Goal: Task Accomplishment & Management: Use online tool/utility

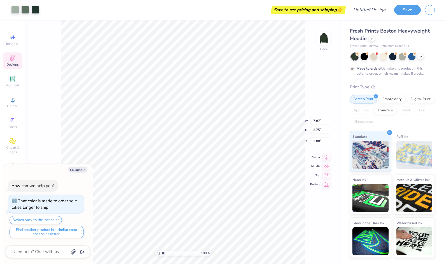
type textarea "x"
type input "4.44"
type input "2.12"
type textarea "x"
type input "0.68"
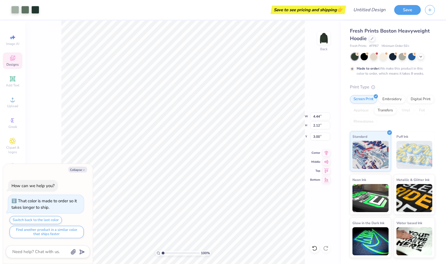
type input "4.44"
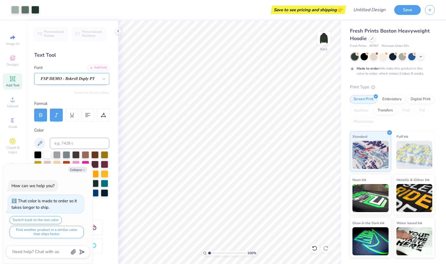
click at [68, 79] on div "FSP DEMO - Bskrvll Dsply PT" at bounding box center [69, 78] width 59 height 9
click at [36, 8] on div at bounding box center [35, 9] width 8 height 8
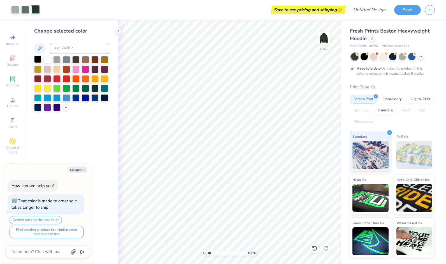
click at [39, 59] on div at bounding box center [37, 59] width 7 height 7
click at [38, 59] on div at bounding box center [37, 59] width 7 height 7
click at [26, 9] on div at bounding box center [25, 9] width 8 height 8
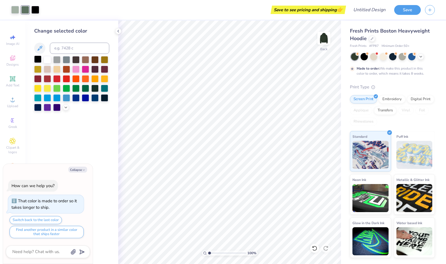
click at [38, 57] on div at bounding box center [37, 59] width 7 height 7
click at [116, 31] on div at bounding box center [118, 31] width 6 height 6
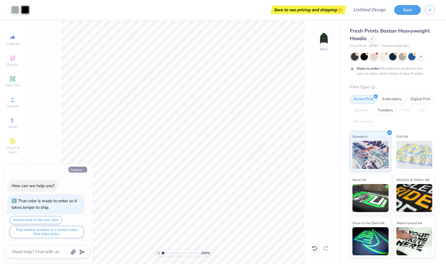
click at [82, 172] on button "Collapse" at bounding box center [77, 170] width 19 height 6
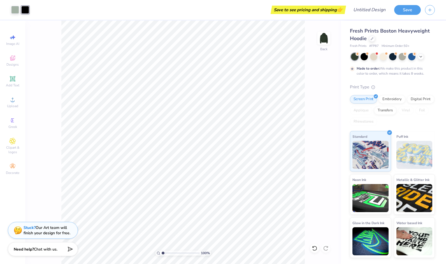
click at [364, 52] on div "Fresh Prints Boston Heavyweight Hoodie Fresh Prints # FP87 Minimum Order: 50 + …" at bounding box center [392, 142] width 85 height 231
click at [365, 54] on div at bounding box center [364, 55] width 7 height 7
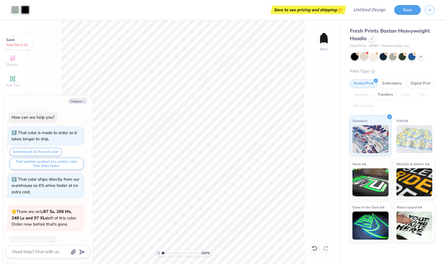
scroll to position [105, 0]
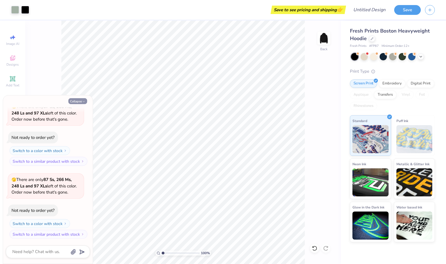
click at [80, 100] on button "Collapse" at bounding box center [77, 101] width 19 height 6
type textarea "x"
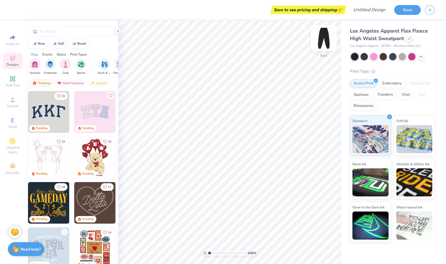
click at [326, 39] on img at bounding box center [324, 38] width 22 height 22
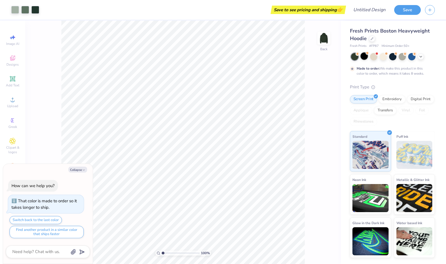
click at [364, 59] on div at bounding box center [364, 55] width 7 height 7
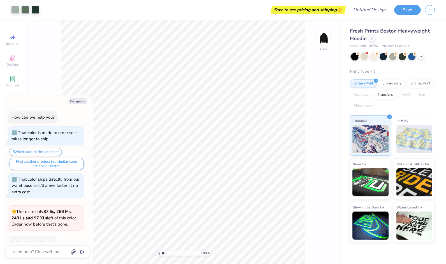
scroll to position [105, 0]
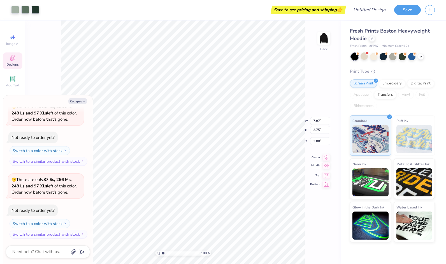
click at [326, 165] on icon at bounding box center [327, 165] width 8 height 7
click at [328, 166] on div "100 % Back" at bounding box center [183, 141] width 316 height 243
click at [328, 173] on div "100 % Back W 7.87 7.87 " H 3.75 3.75 " Y 4.88 4.88 " Center Middle Top Bottom" at bounding box center [183, 141] width 316 height 243
click at [328, 171] on div "100 % Back" at bounding box center [183, 141] width 316 height 243
type textarea "x"
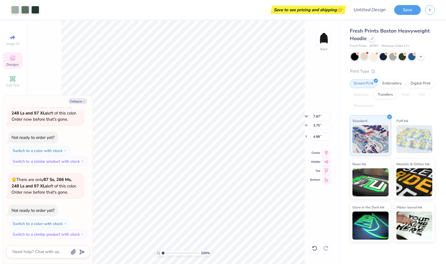
type input "0.25"
type input "0.08"
type input "7.95"
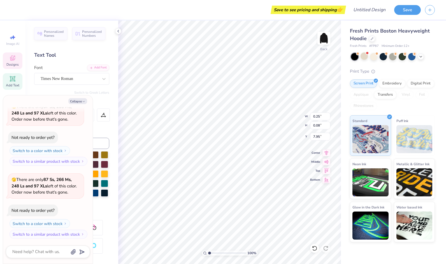
type textarea "x"
type input "7.87"
type input "1.20"
type input "7.43"
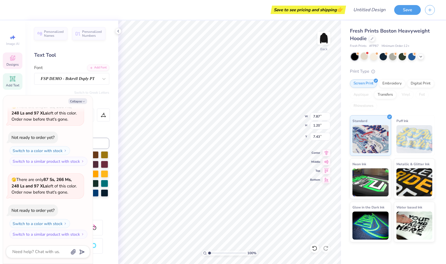
type textarea "x"
type textarea "Pre Law Socie"
type textarea "x"
type textarea "Pre Law Soci"
type textarea "x"
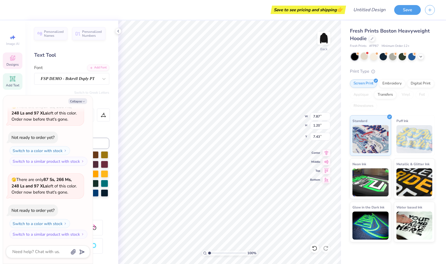
type textarea "Pre Law Soc"
type textarea "x"
type textarea "Pre Law So"
type textarea "x"
type textarea "Pre Law S"
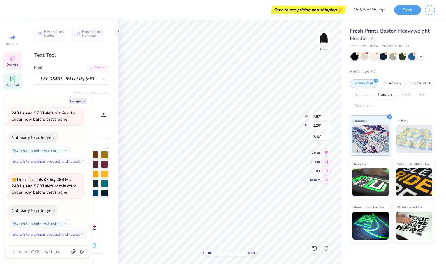
type textarea "x"
type textarea "Pre Law"
type textarea "x"
type textarea "Pre Law"
type textarea "x"
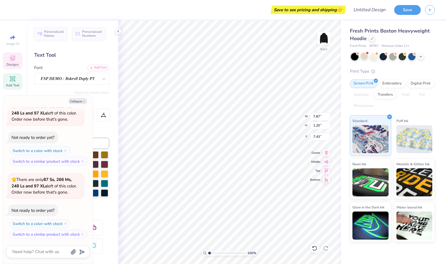
type textarea "Pre La"
type textarea "x"
type textarea "Pre L"
type textarea "x"
type textarea "Pre"
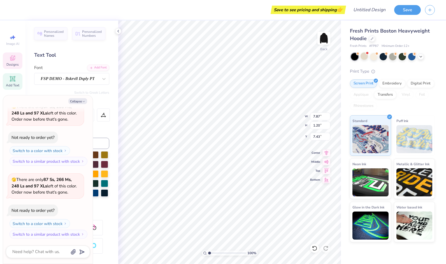
type textarea "x"
type textarea "Pre"
type textarea "x"
type textarea "Pr"
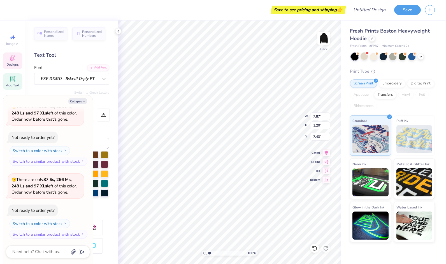
type textarea "x"
type textarea "P"
type textarea "x"
type textarea "U"
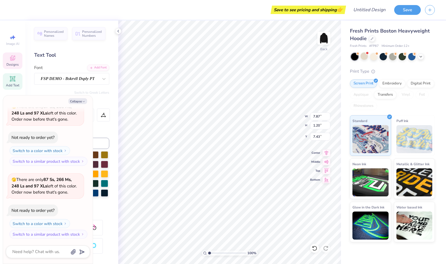
type textarea "x"
type textarea "Un"
type textarea "x"
type textarea "Unl"
type textarea "x"
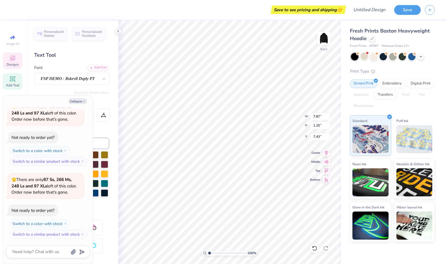
type textarea "Unli"
type textarea "x"
type textarea "Unlim"
type textarea "x"
type textarea "Unlimi"
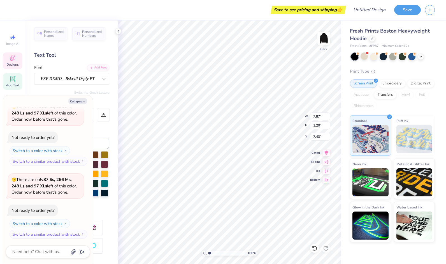
type textarea "x"
type textarea "Unlimite"
type textarea "x"
type textarea "Unlimited"
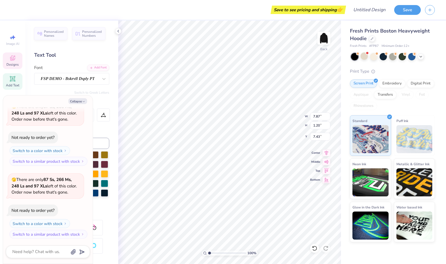
type textarea "x"
type textarea "Unlimited"
type textarea "x"
type textarea "Unlimited D"
type textarea "x"
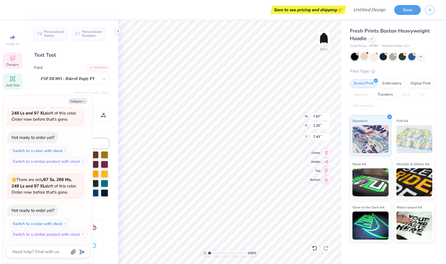
type textarea "Unlimited Da"
type textarea "x"
type textarea "Unlimited [PERSON_NAME]"
type textarea "x"
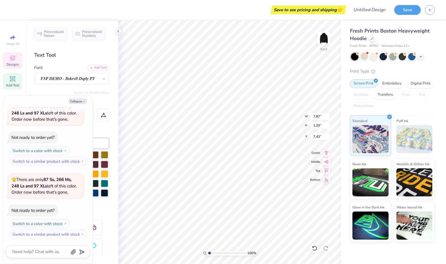
type textarea "Unlimited Danc"
type textarea "x"
type textarea "Unlimited Danc"
type textarea "x"
type textarea "Unlimited Danc"
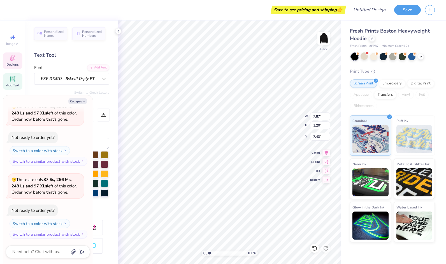
type textarea "x"
type textarea "Unlimited Dance"
type textarea "x"
type textarea "Unlimited Dance"
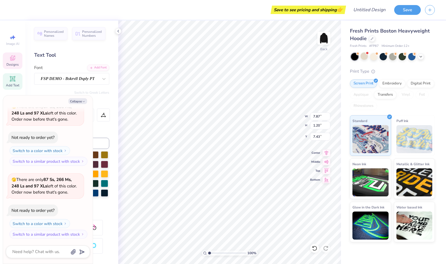
type textarea "x"
type textarea "Unlimited Dance T"
type textarea "x"
type textarea "Unlimited Dance Te"
type textarea "x"
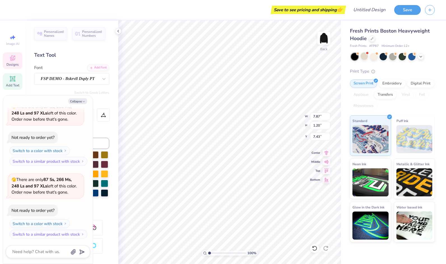
type textarea "Unlimited Dance Tea"
type textarea "x"
type textarea "Unlimited Dance Team"
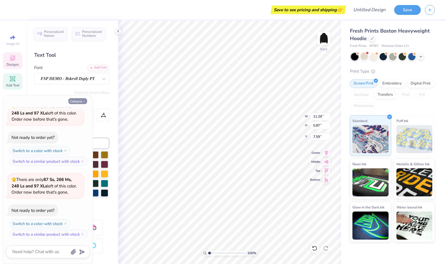
click at [80, 99] on button "Collapse" at bounding box center [77, 101] width 19 height 6
type textarea "x"
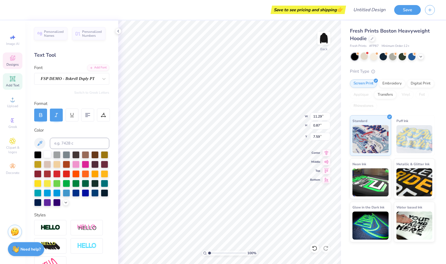
click at [49, 155] on div at bounding box center [47, 154] width 7 height 7
type input "1.24"
type input "2.51"
type input "4.88"
type input "6.37"
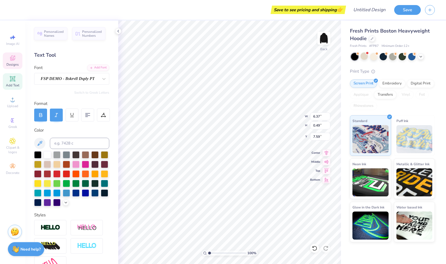
type input "0.49"
type input "6.26"
type input "4.70"
click at [286, 121] on div "100 % Back W 6.37 H 0.49 Y 4.70 Center Middle Top Bottom" at bounding box center [229, 141] width 223 height 243
type input "5.26"
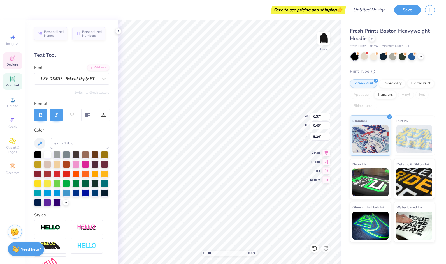
type input "5.58"
click at [14, 57] on icon at bounding box center [12, 58] width 5 height 5
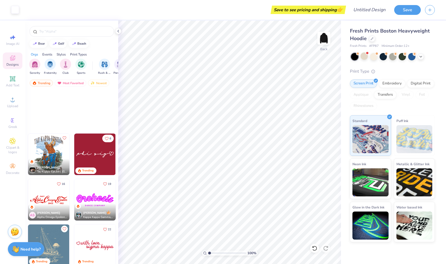
scroll to position [666, 0]
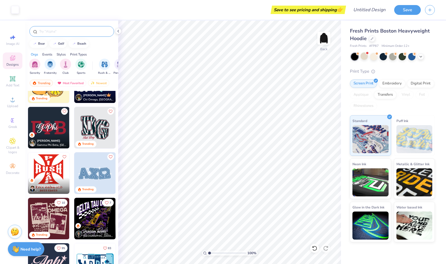
click at [58, 27] on div at bounding box center [71, 31] width 85 height 11
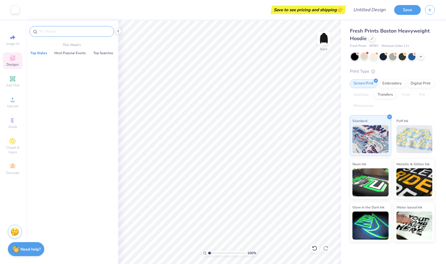
click at [55, 31] on input "text" at bounding box center [75, 32] width 72 height 6
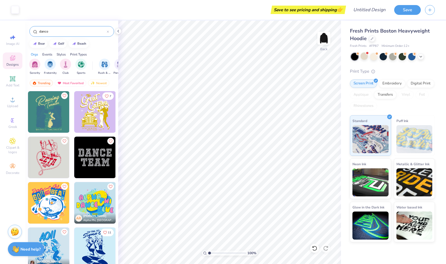
drag, startPoint x: 114, startPoint y: 143, endPoint x: 118, endPoint y: 164, distance: 20.8
click at [118, 164] on div "7 AR Aubrey Reno Alpha Phi, University of Kentucky Elizabeth Mayo Alpha Omicron…" at bounding box center [71, 188] width 93 height 194
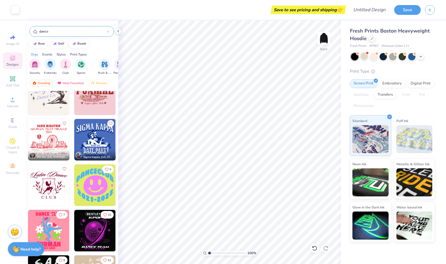
scroll to position [351, 0]
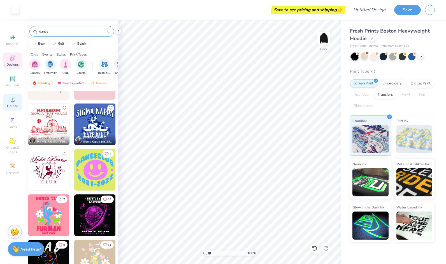
click at [15, 95] on div "Upload" at bounding box center [13, 102] width 20 height 17
click at [64, 27] on div "dance" at bounding box center [71, 31] width 85 height 11
click at [62, 32] on input "dance" at bounding box center [73, 32] width 68 height 6
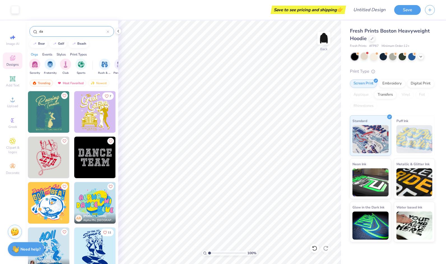
type input "d"
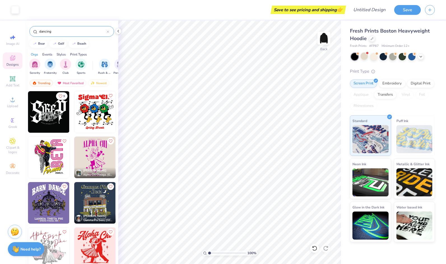
type input "dancing"
click at [99, 142] on div "Art colors Save to see pricing and shipping 👉 Design Title Save Image AI Design…" at bounding box center [223, 132] width 446 height 264
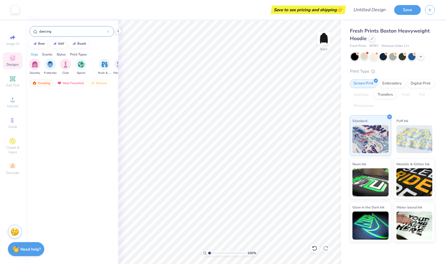
scroll to position [0, 0]
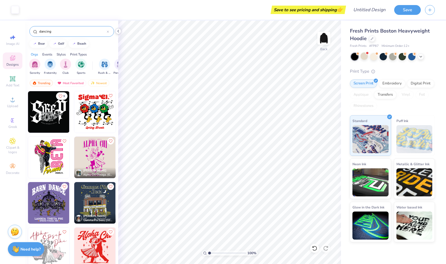
click at [119, 30] on icon at bounding box center [118, 31] width 4 height 4
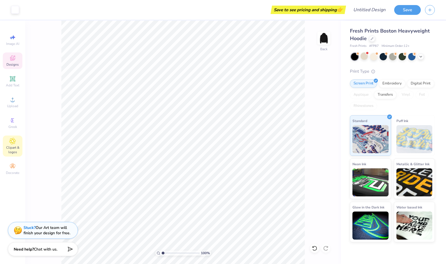
click at [15, 144] on icon at bounding box center [12, 141] width 6 height 7
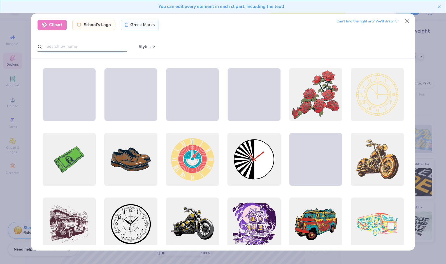
click at [73, 47] on input "text" at bounding box center [83, 46] width 90 height 10
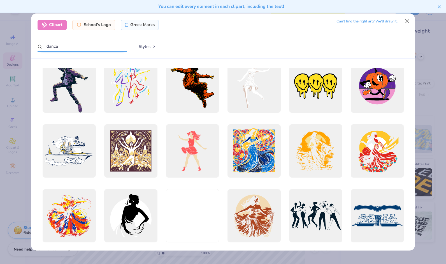
scroll to position [1018, 0]
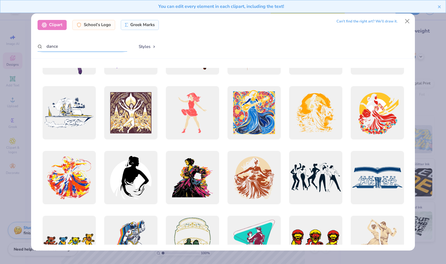
click at [49, 47] on input "dance" at bounding box center [83, 46] width 90 height 10
click at [47, 47] on input "dance" at bounding box center [83, 46] width 90 height 10
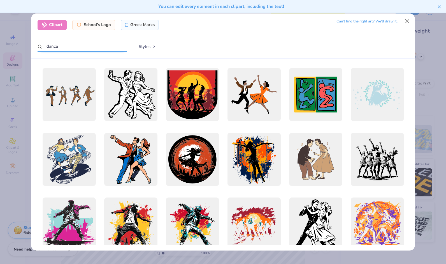
type input "dance"
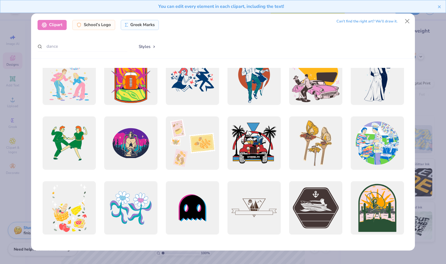
scroll to position [1702, 0]
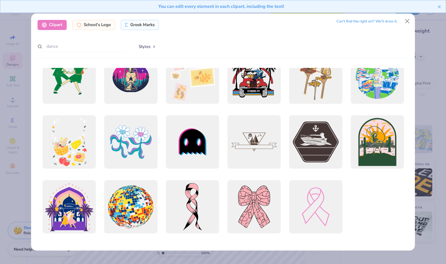
click at [408, 228] on div at bounding box center [223, 155] width 384 height 192
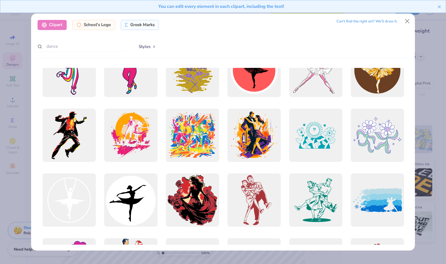
scroll to position [463, 0]
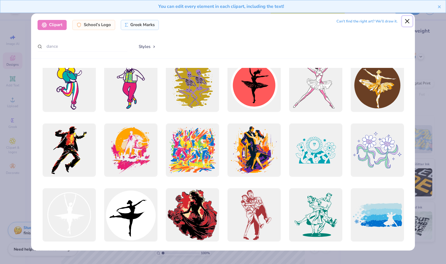
click at [409, 22] on button "Close" at bounding box center [407, 21] width 11 height 11
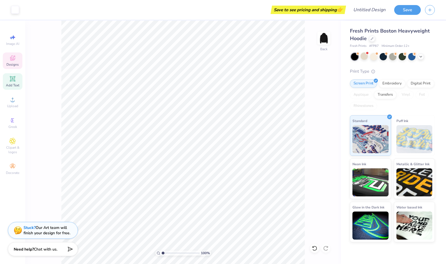
click at [15, 85] on span "Add Text" at bounding box center [12, 85] width 13 height 4
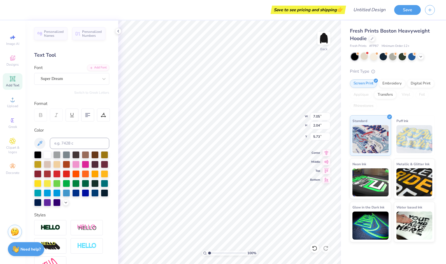
scroll to position [4, 1]
type textarea "XT"
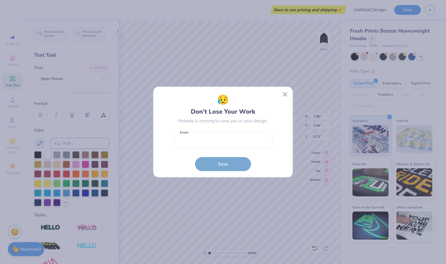
type input "3.62"
type input "2.03"
click at [218, 139] on input "email" at bounding box center [223, 140] width 99 height 15
type input "[EMAIL_ADDRESS][DOMAIN_NAME]"
click at [218, 156] on form "grojo349@gmail.com Email Save" at bounding box center [223, 150] width 99 height 41
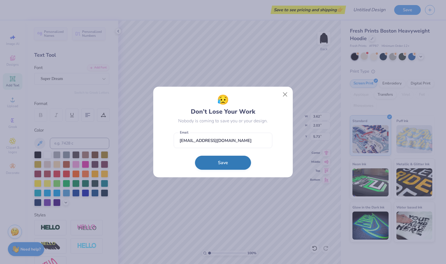
click at [218, 162] on button "Save" at bounding box center [223, 163] width 56 height 14
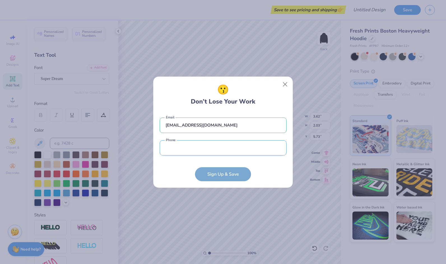
click at [216, 153] on input "tel" at bounding box center [223, 147] width 127 height 15
type input "(177) 324-0405"
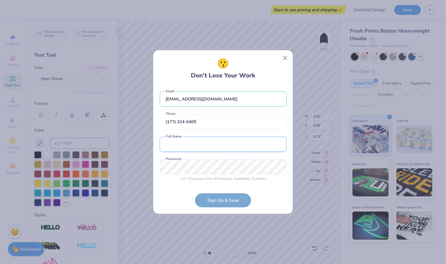
click at [199, 150] on input "text" at bounding box center [223, 144] width 127 height 15
type input "[PERSON_NAME]"
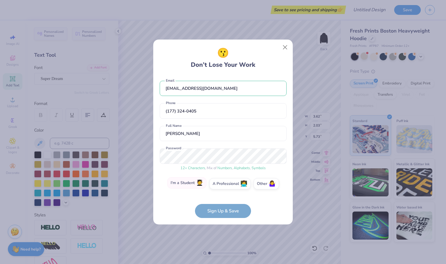
click at [187, 188] on label "I'm a Student 🧑‍🎓" at bounding box center [186, 182] width 39 height 11
click at [222, 187] on input "I'm a Student 🧑‍🎓" at bounding box center [224, 185] width 4 height 4
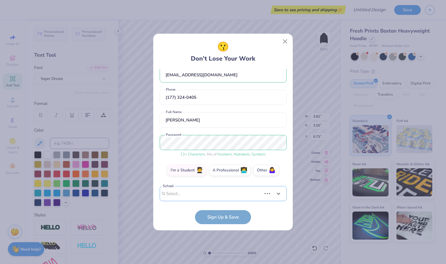
click at [189, 192] on div "Use Up and Down to choose options, press Enter to select the currently focused …" at bounding box center [223, 202] width 127 height 32
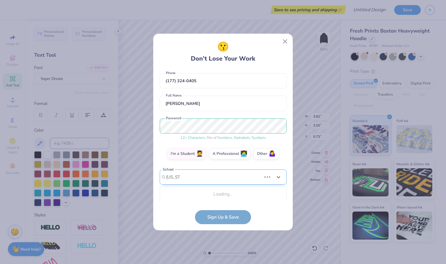
scroll to position [24, 0]
type input "Illinois Sa"
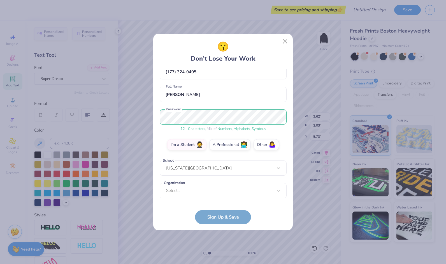
click at [192, 199] on div "grojo349@gmail.com Email (177) 324-0405 Phone Gabriela Rojo Full Name 12 + Char…" at bounding box center [223, 135] width 127 height 132
click at [192, 194] on div "Select..." at bounding box center [223, 190] width 127 height 15
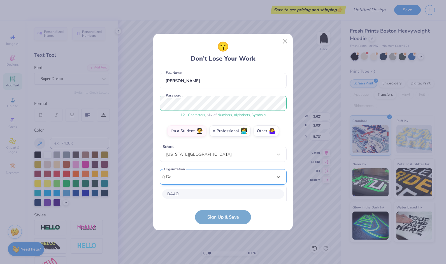
scroll to position [117, 0]
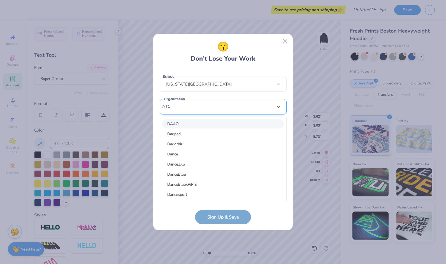
type input "D"
drag, startPoint x: 185, startPoint y: 107, endPoint x: 166, endPoint y: 107, distance: 18.2
click at [166, 107] on input "Unlimited Dance Team" at bounding box center [187, 106] width 43 height 6
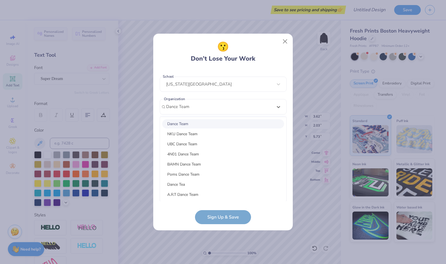
click at [185, 119] on div "Dance Team" at bounding box center [223, 123] width 122 height 9
type input "Dance Team"
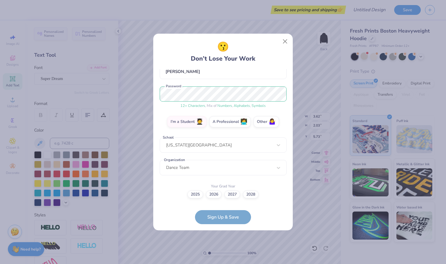
scroll to position [56, 0]
click at [213, 193] on label "2026" at bounding box center [214, 194] width 16 height 8
click at [222, 249] on input "2026" at bounding box center [224, 251] width 4 height 4
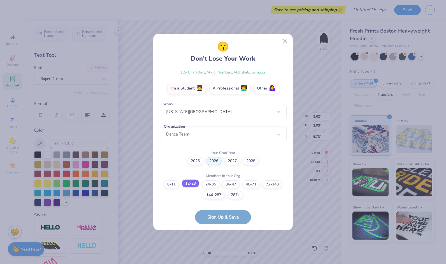
click at [192, 187] on label "12-23" at bounding box center [190, 183] width 17 height 8
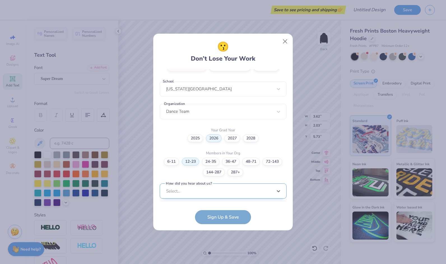
scroll to position [196, 0]
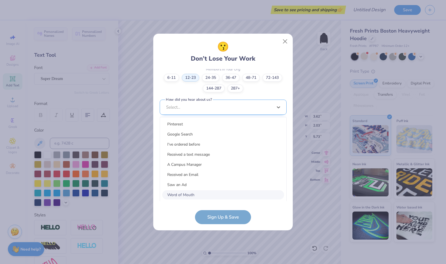
click at [201, 190] on div "option Word of Mouth focused, 8 of 15. 15 results available. Use Up and Down to…" at bounding box center [223, 151] width 127 height 102
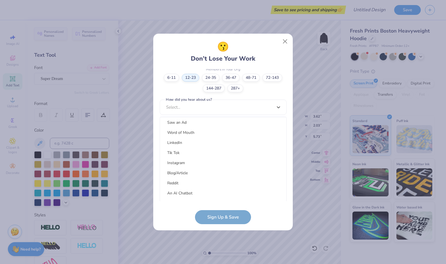
scroll to position [66, 0]
click at [215, 126] on div "Word of Mouth" at bounding box center [223, 128] width 122 height 9
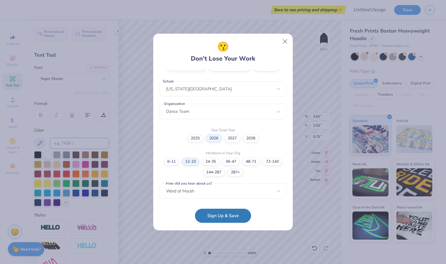
click at [230, 217] on button "Sign Up & Save" at bounding box center [223, 216] width 56 height 14
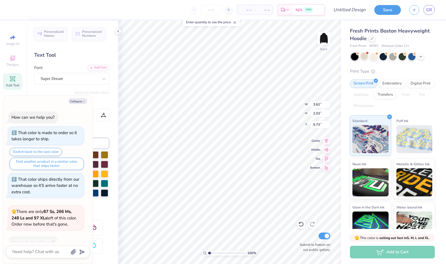
scroll to position [126, 0]
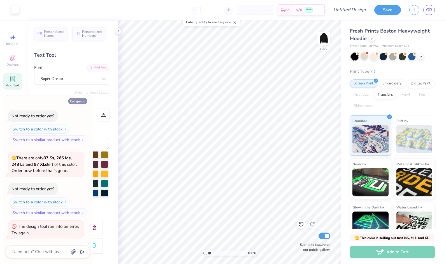
click at [78, 100] on button "Collapse" at bounding box center [77, 101] width 19 height 6
type textarea "x"
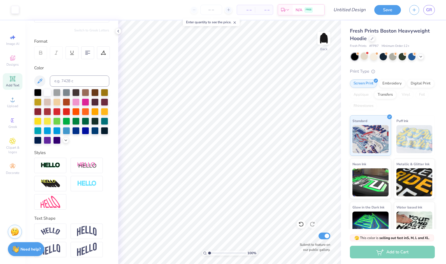
scroll to position [71, 0]
click at [227, 10] on div at bounding box center [229, 10] width 8 height 8
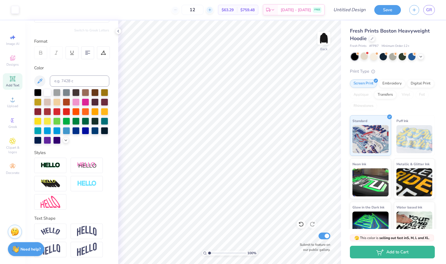
click at [228, 10] on div "12 $63.29 Per Item $759.48 Total Est. Delivery Aug 24 - 27 FREE" at bounding box center [174, 10] width 302 height 20
click at [184, 11] on div "12" at bounding box center [193, 10] width 42 height 10
click at [212, 10] on icon at bounding box center [210, 10] width 4 height 4
type input "13"
click at [204, 11] on input "13" at bounding box center [193, 10] width 22 height 10
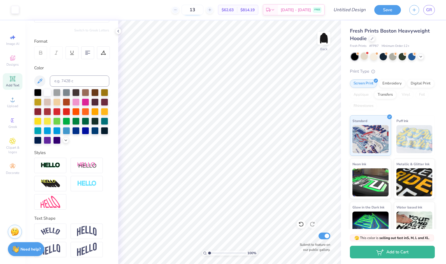
drag, startPoint x: 207, startPoint y: 11, endPoint x: 195, endPoint y: 11, distance: 12.1
click at [195, 11] on input "13" at bounding box center [193, 10] width 22 height 10
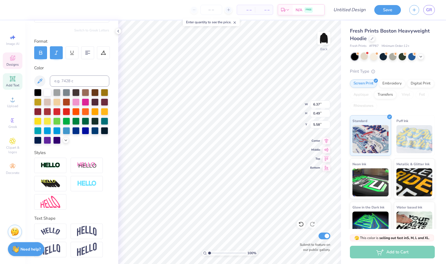
scroll to position [4, 1]
click at [365, 55] on div at bounding box center [364, 55] width 7 height 7
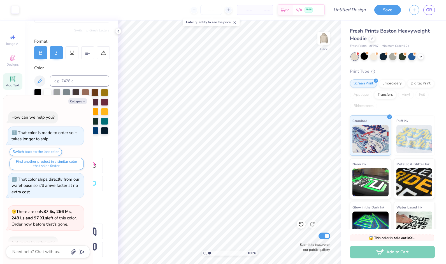
scroll to position [206, 0]
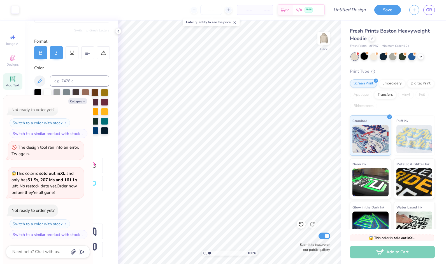
click at [366, 56] on div at bounding box center [364, 55] width 7 height 7
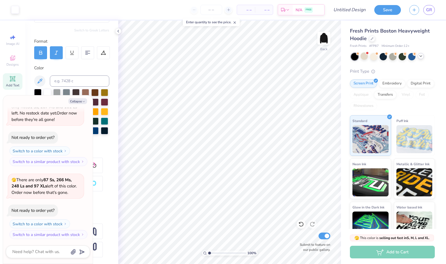
click at [420, 57] on icon at bounding box center [421, 56] width 4 height 4
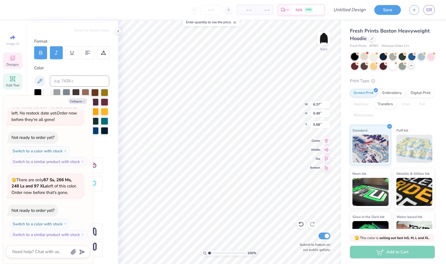
type textarea "x"
type input "4.23"
type textarea "x"
type textarea "Unlimited Dance eam"
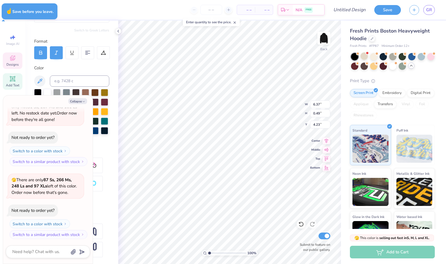
type textarea "x"
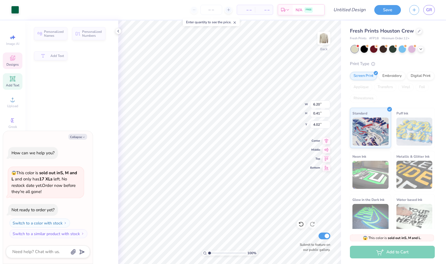
type textarea "x"
type input "6.20"
type input "0.41"
type input "4.02"
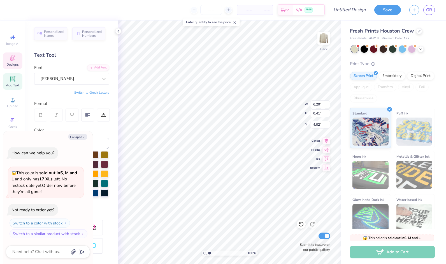
scroll to position [4, 2]
type textarea "x"
type input "0.29"
type input "0.16"
type input "4.03"
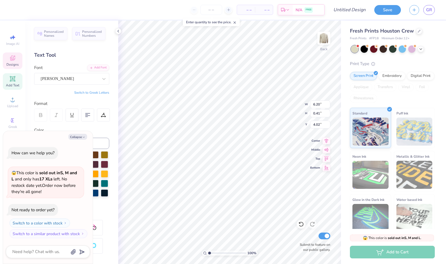
scroll to position [4, 3]
click at [77, 137] on button "Collapse" at bounding box center [77, 137] width 19 height 6
type textarea "x"
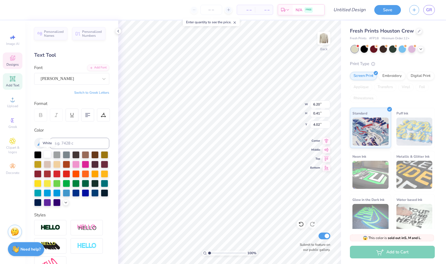
click at [45, 154] on div at bounding box center [47, 154] width 7 height 7
type input "6.19"
type input "0.40"
type input "4.07"
type textarea "U"
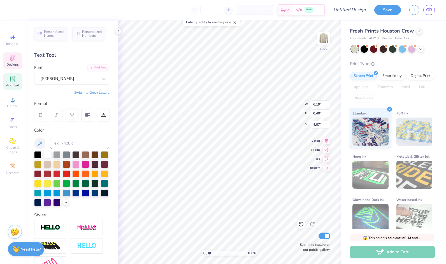
scroll to position [4, 3]
type textarea "Illinois State University"
click at [119, 30] on icon at bounding box center [118, 31] width 4 height 4
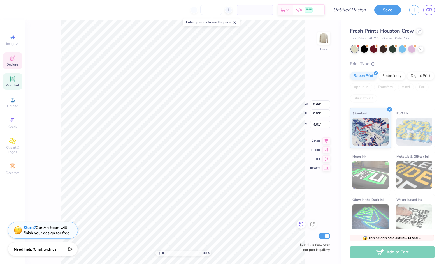
click at [300, 222] on icon at bounding box center [302, 224] width 6 height 6
type input "6.19"
type input "0.40"
type input "4.07"
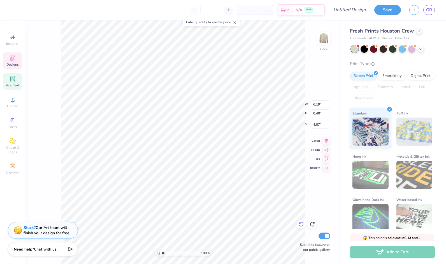
type input "6.20"
type input "0.41"
type input "4.02"
type textarea "UNIVERSITY OF ILLINOI"
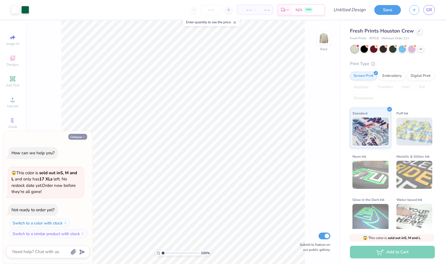
click at [77, 136] on button "Collapse" at bounding box center [77, 137] width 19 height 6
type textarea "x"
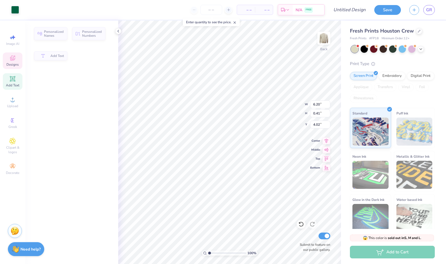
type input "6.20"
type input "0.41"
type input "4.02"
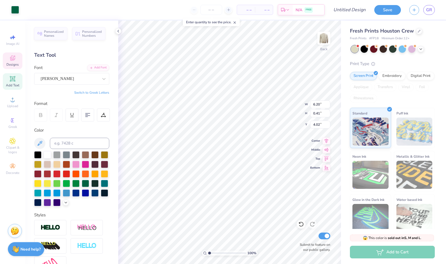
scroll to position [4, 1]
type input "0.29"
type input "0.16"
type input "4.03"
type input "10.18"
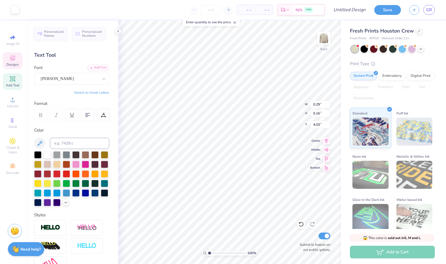
type input "2.42"
type input "3.02"
type input "0.29"
type input "0.16"
type input "4.03"
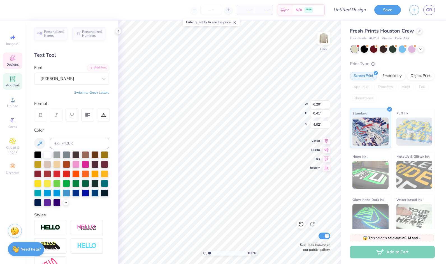
scroll to position [4, 1]
type textarea "U"
type textarea "[US_STATE]"
click at [99, 82] on div at bounding box center [104, 79] width 10 height 10
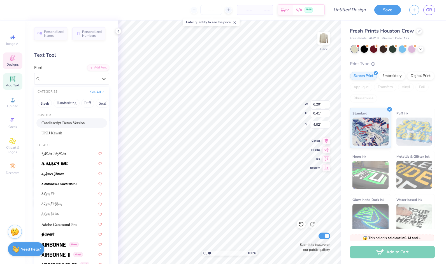
click at [101, 56] on div "Text Tool" at bounding box center [71, 55] width 75 height 8
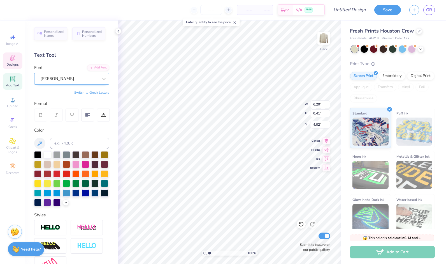
click at [69, 79] on div "[PERSON_NAME]" at bounding box center [69, 78] width 59 height 9
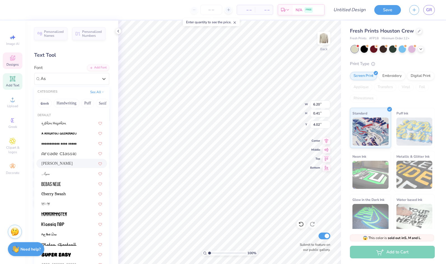
click at [64, 163] on div "[PERSON_NAME]" at bounding box center [72, 163] width 61 height 6
type input "As"
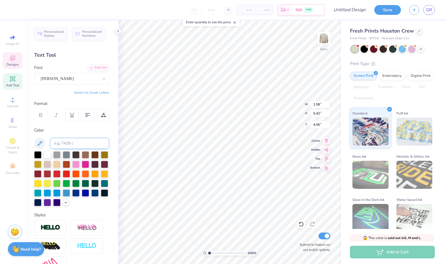
type input "1.58"
type input "0.42"
type input "4.06"
type textarea "Illinois State University"
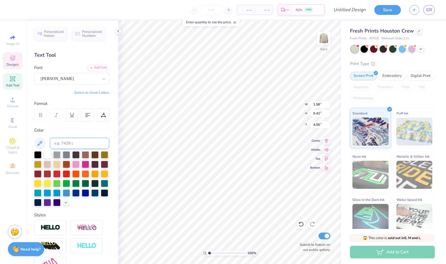
scroll to position [4, 3]
click at [49, 152] on div at bounding box center [47, 154] width 7 height 7
type input "10.18"
type input "2.42"
type input "3.02"
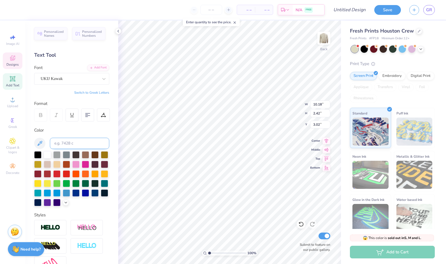
scroll to position [4, 1]
type textarea "M"
type textarea "Unlimited Dance Team"
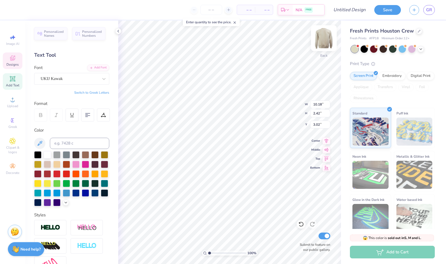
click at [323, 41] on img at bounding box center [324, 38] width 22 height 22
type input "10.72"
click at [323, 39] on img at bounding box center [324, 38] width 22 height 22
type input "14.39"
type input "1.36"
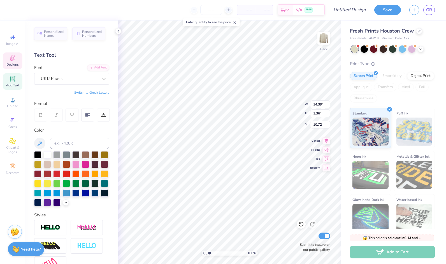
type input "3.71"
click at [320, 42] on img at bounding box center [324, 38] width 22 height 22
click at [322, 38] on img at bounding box center [324, 38] width 22 height 22
type input "16.33"
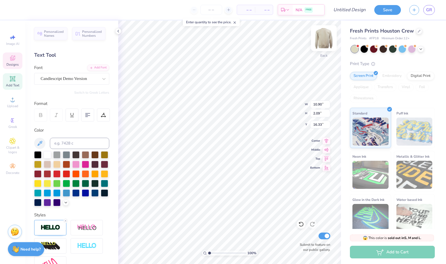
click at [326, 41] on img at bounding box center [324, 38] width 22 height 22
click at [326, 41] on img at bounding box center [324, 38] width 11 height 11
click at [323, 40] on img at bounding box center [324, 38] width 22 height 22
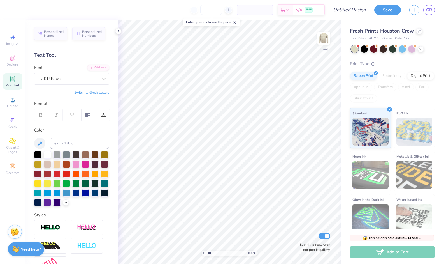
click at [18, 86] on span "Add Text" at bounding box center [12, 85] width 13 height 4
type textarea "T"
type textarea "Unlimited Dance Team"
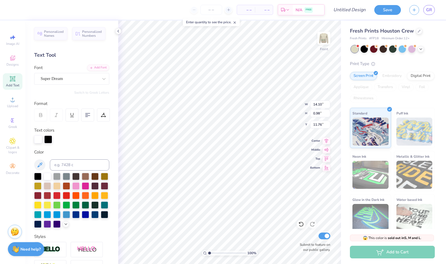
scroll to position [4, 1]
click at [326, 41] on img at bounding box center [324, 38] width 22 height 22
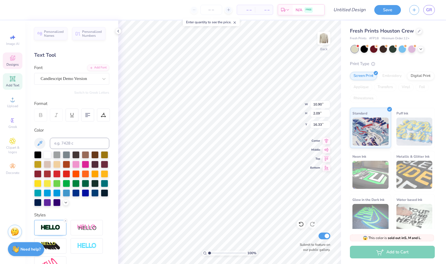
type input "10.90"
type input "2.09"
type input "16.33"
click at [418, 7] on button "button" at bounding box center [415, 9] width 10 height 10
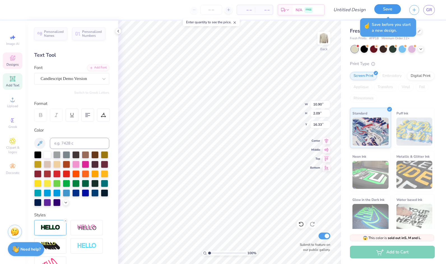
click at [395, 8] on button "Save" at bounding box center [388, 9] width 27 height 10
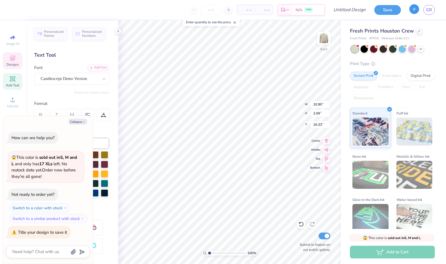
click at [415, 11] on icon "button" at bounding box center [414, 9] width 5 height 5
type textarea "x"
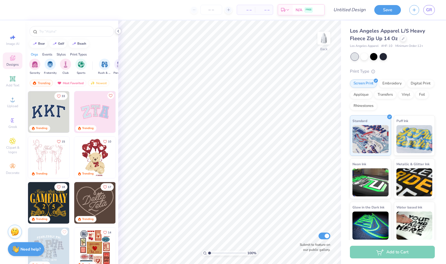
click at [119, 34] on div at bounding box center [118, 31] width 6 height 6
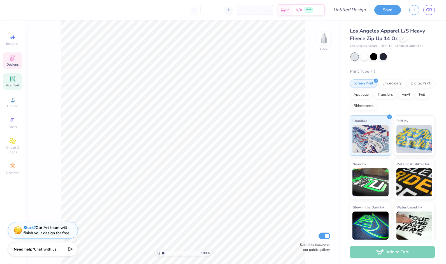
click at [10, 79] on icon at bounding box center [12, 78] width 7 height 7
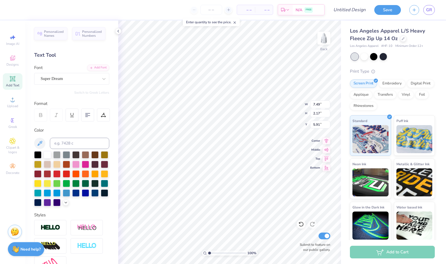
scroll to position [4, 1]
type textarea "T"
type textarea "U"
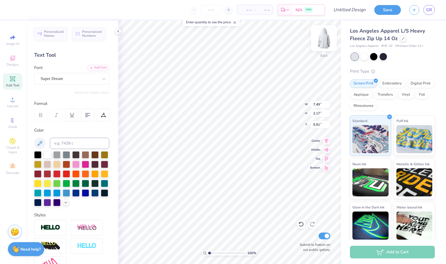
click at [324, 38] on img at bounding box center [324, 38] width 22 height 22
click at [76, 77] on div "Super Dream" at bounding box center [69, 78] width 59 height 9
type input "UKIJ"
click at [101, 77] on icon at bounding box center [104, 79] width 6 height 6
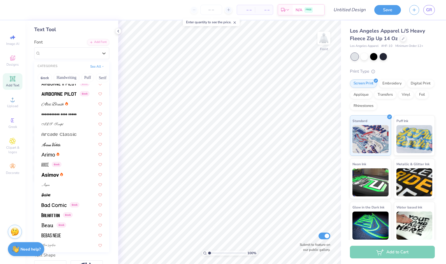
scroll to position [0, 0]
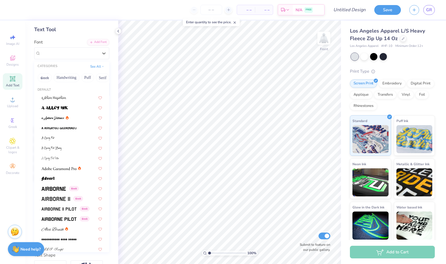
type input "U"
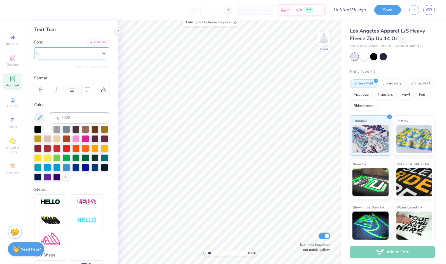
click at [53, 55] on div "Super Dream" at bounding box center [69, 53] width 59 height 9
type input "K"
type input "UKIJ"
click at [97, 42] on div "Add Font" at bounding box center [98, 41] width 22 height 6
click at [76, 55] on div "Super Dream" at bounding box center [69, 53] width 59 height 9
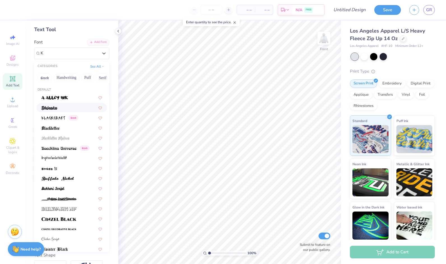
type input "K"
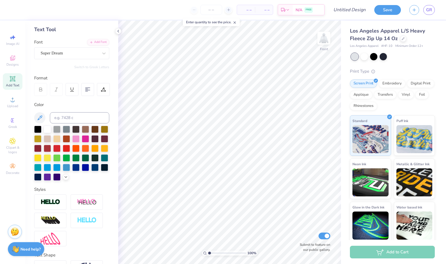
click at [105, 109] on div "Personalized Names Personalized Numbers Text Tool Add Font Font Super Dream Swi…" at bounding box center [71, 141] width 93 height 243
click at [363, 10] on input "Design Title" at bounding box center [356, 9] width 27 height 11
type input "EXEC Merch Design"
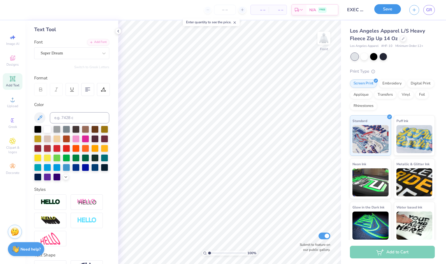
click at [393, 7] on button "Save" at bounding box center [388, 9] width 27 height 10
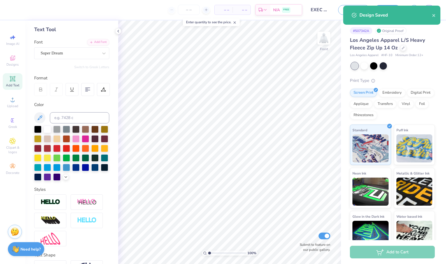
click at [46, 28] on div "Text Tool" at bounding box center [71, 30] width 75 height 8
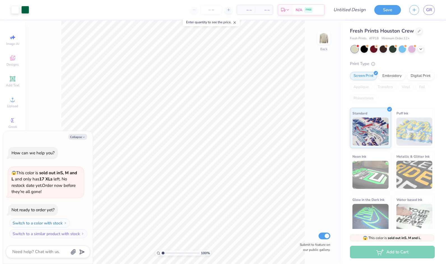
click at [73, 141] on div "Collapse How can we help you? 😱 This color is sold out in S, M and L and only h…" at bounding box center [48, 197] width 90 height 133
click at [75, 138] on button "Collapse" at bounding box center [77, 137] width 19 height 6
type textarea "x"
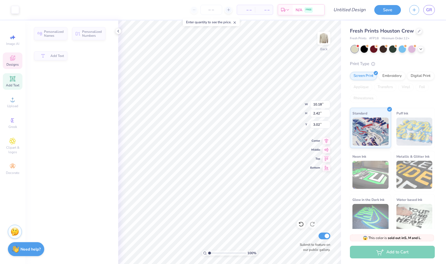
type input "10.18"
type input "2.42"
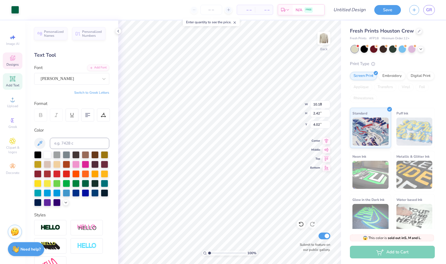
type input "6.20"
type input "0.41"
type input "4.02"
type textarea "[US_STATE][GEOGRAPHIC_DATA]"
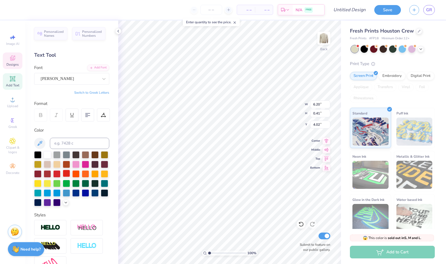
click at [70, 171] on div at bounding box center [66, 173] width 7 height 7
type input "0.29"
type input "0.16"
type input "4.03"
type textarea "B"
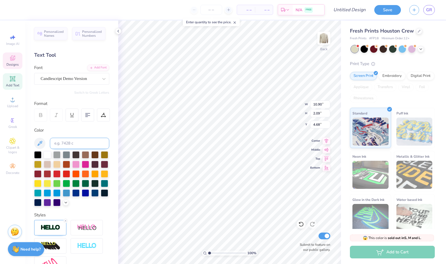
scroll to position [4, 1]
type textarea "O"
type textarea "President"
click at [366, 49] on div at bounding box center [364, 48] width 7 height 7
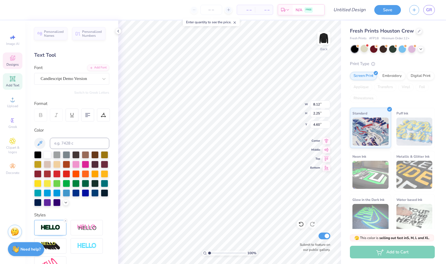
type input "8.12"
type input "2.25"
type input "4.60"
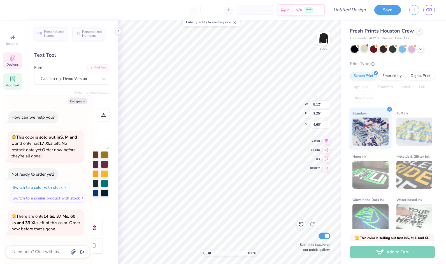
scroll to position [37, 0]
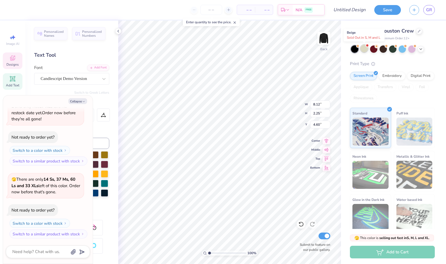
click at [365, 50] on div at bounding box center [364, 48] width 7 height 7
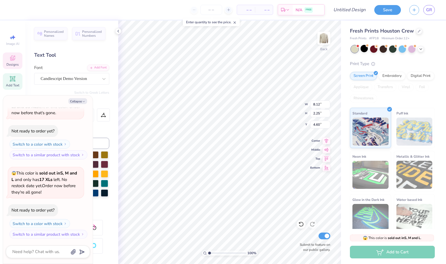
scroll to position [4, 1]
click at [80, 101] on button "Collapse" at bounding box center [77, 101] width 19 height 6
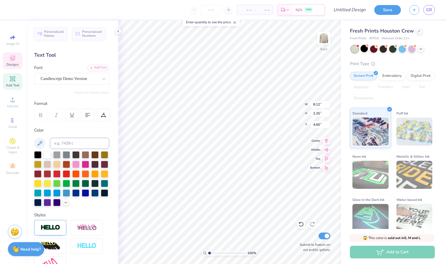
type textarea "x"
click at [36, 153] on div at bounding box center [37, 154] width 7 height 7
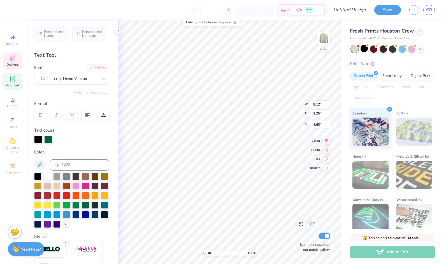
scroll to position [4, 1]
click at [49, 139] on div at bounding box center [48, 139] width 8 height 8
click at [36, 175] on div at bounding box center [37, 175] width 7 height 7
click at [38, 175] on div at bounding box center [37, 175] width 7 height 7
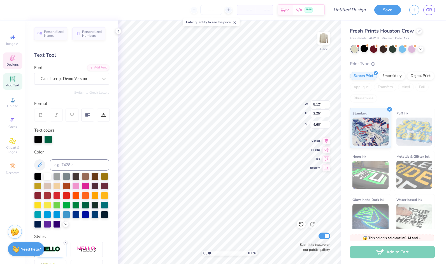
click at [47, 137] on div at bounding box center [48, 139] width 8 height 8
click at [37, 176] on div at bounding box center [37, 175] width 7 height 7
click at [70, 194] on div at bounding box center [66, 194] width 7 height 7
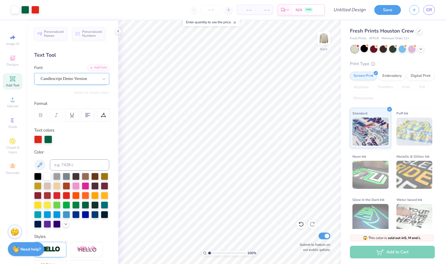
click at [90, 77] on div "Candlescript Demo Version" at bounding box center [69, 78] width 59 height 9
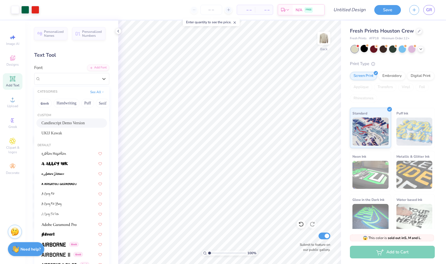
click at [73, 124] on span "Candlescript Demo Version" at bounding box center [63, 123] width 43 height 6
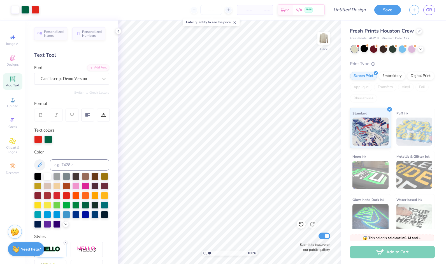
click at [14, 83] on span "Add Text" at bounding box center [12, 85] width 13 height 4
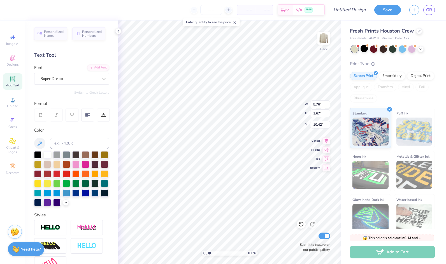
scroll to position [4, 1]
type textarea "T"
click at [101, 76] on icon at bounding box center [104, 79] width 6 height 6
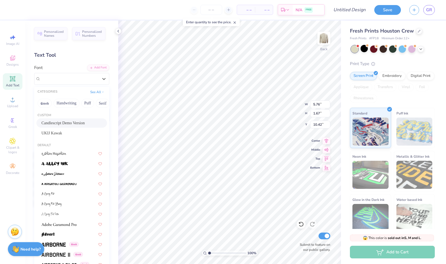
click at [77, 121] on span "Candlescript Demo Version" at bounding box center [63, 123] width 43 height 6
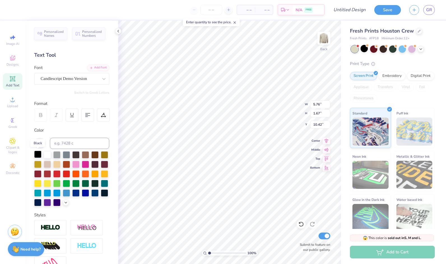
click at [38, 154] on div at bounding box center [37, 154] width 7 height 7
type textarea "President"
type input "9.34"
type input "2.56"
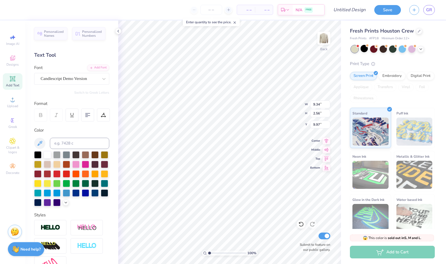
type input "4.54"
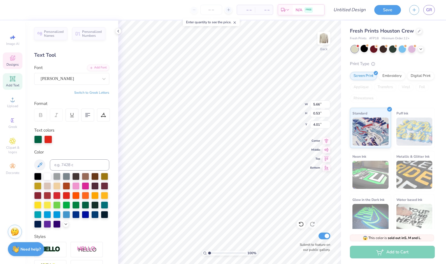
scroll to position [4, 1]
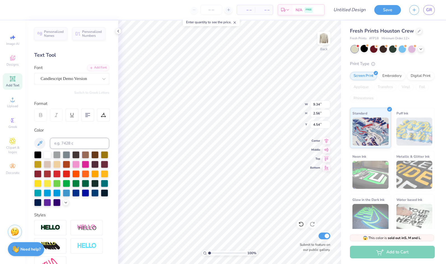
type input "9.34"
type input "2.56"
type input "4.54"
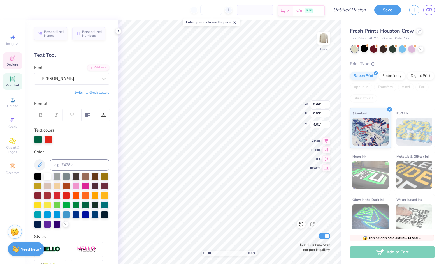
type input "4.27"
click at [236, 23] on line at bounding box center [235, 23] width 2 height 2
click at [420, 32] on div at bounding box center [419, 30] width 6 height 6
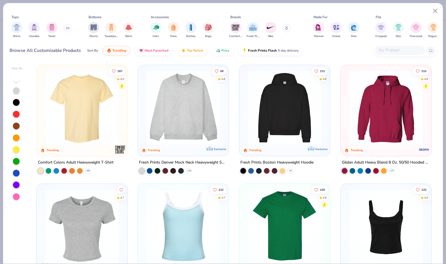
click at [379, 53] on input "text" at bounding box center [399, 50] width 43 height 6
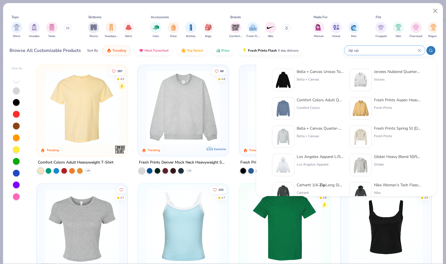
type input "zip up"
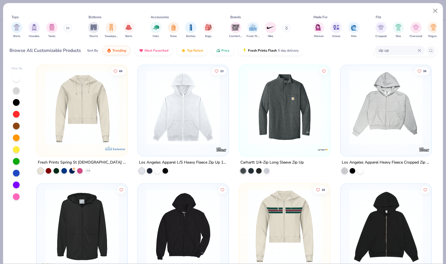
click at [190, 120] on img at bounding box center [184, 108] width 80 height 74
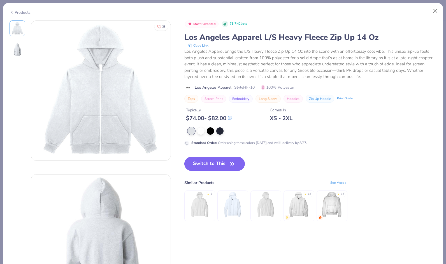
click at [218, 163] on button "Switch to This" at bounding box center [215, 164] width 61 height 14
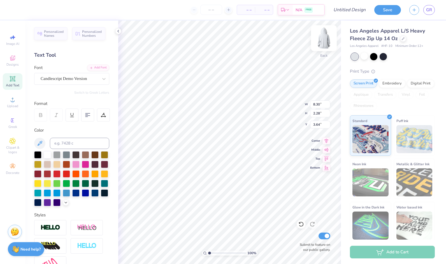
type input "3.64"
type input "4.83"
type input "1.33"
type input "4.23"
type input "5.03"
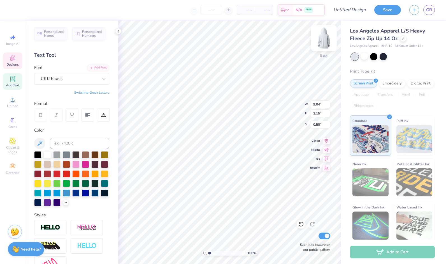
type input "0.47"
type input "1.62"
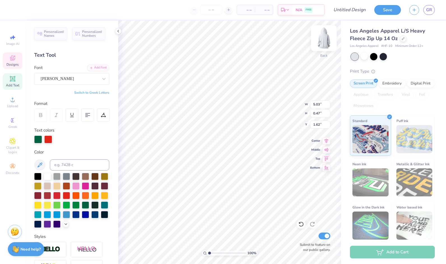
scroll to position [4, 3]
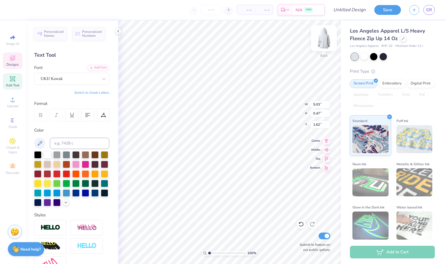
type input "9.04"
type input "2.15"
type input "0.50"
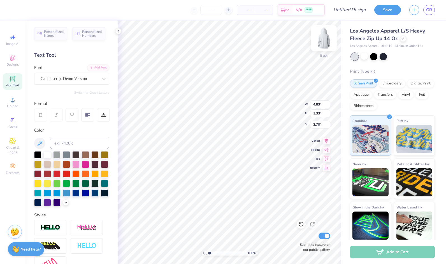
type input "3.70"
click at [324, 43] on img at bounding box center [324, 38] width 22 height 22
click at [101, 79] on icon at bounding box center [104, 79] width 6 height 6
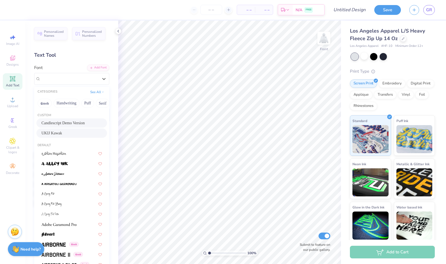
click at [70, 134] on div "UKIJ Kawak" at bounding box center [72, 133] width 61 height 6
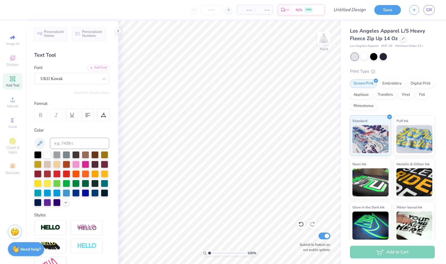
click at [19, 85] on span "Add Text" at bounding box center [12, 85] width 13 height 4
click at [101, 80] on icon at bounding box center [104, 79] width 6 height 6
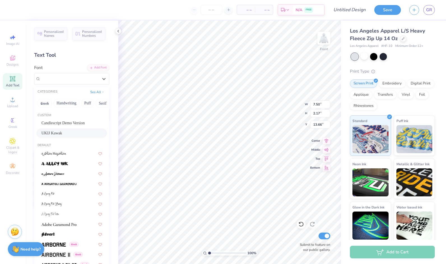
click at [70, 132] on div "UKIJ Kawak" at bounding box center [72, 133] width 61 height 6
type input "8.30"
type input "2.20"
type input "13.65"
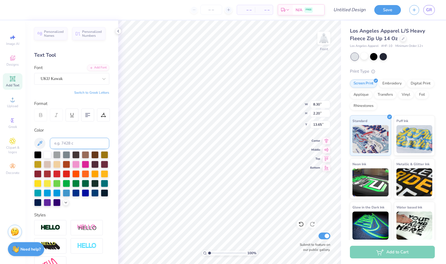
scroll to position [4, 1]
type textarea "T"
type textarea "Unlimited Dance Team"
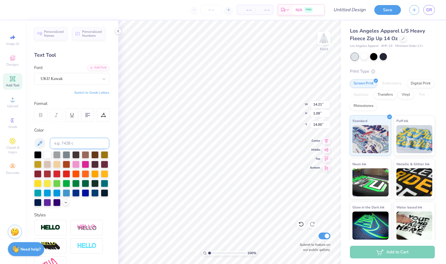
type input "14.21"
type input "1.09"
type input "6.00"
type input "12.02"
type input "0.92"
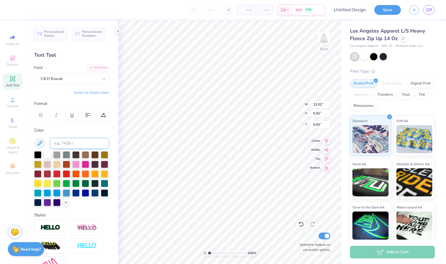
type input "6.25"
click at [37, 151] on div at bounding box center [37, 154] width 7 height 7
drag, startPoint x: 112, startPoint y: 195, endPoint x: 113, endPoint y: 214, distance: 19.1
click at [113, 214] on div "Personalized Names Personalized Numbers Text Tool Add Font Font UKIJ Kawak Swit…" at bounding box center [71, 141] width 93 height 243
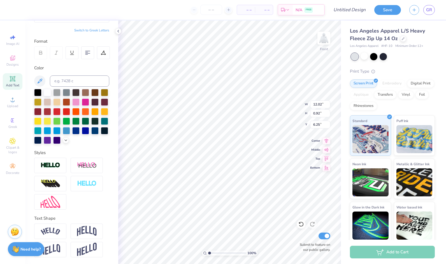
scroll to position [4, 2]
click at [40, 79] on icon at bounding box center [40, 81] width 5 height 5
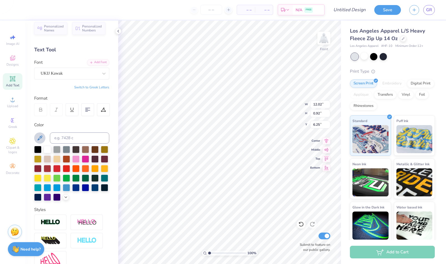
scroll to position [3, 0]
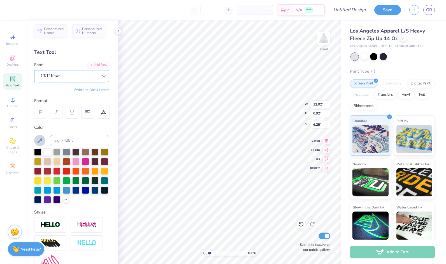
click at [101, 75] on icon at bounding box center [104, 76] width 6 height 6
click at [61, 169] on div at bounding box center [56, 170] width 7 height 7
type input "6.59"
click at [88, 73] on div "UKIJ Kawak" at bounding box center [69, 76] width 59 height 9
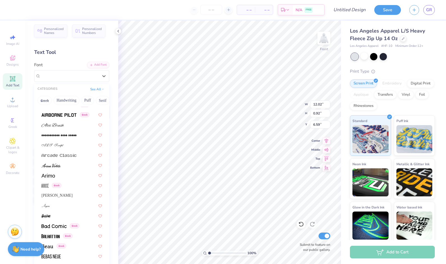
scroll to position [257, 0]
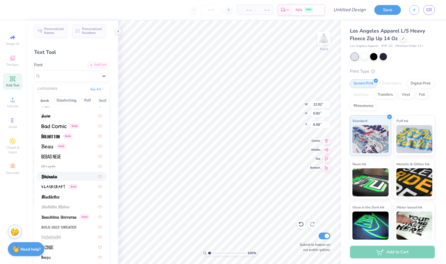
click at [58, 173] on div at bounding box center [71, 176] width 71 height 9
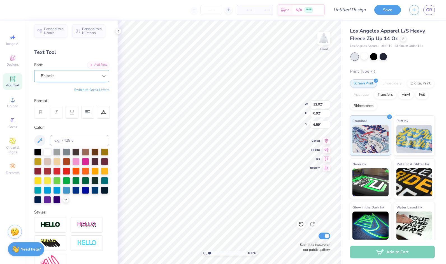
click at [101, 77] on icon at bounding box center [104, 76] width 6 height 6
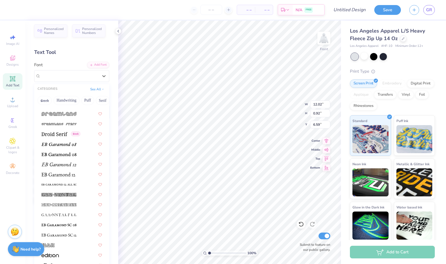
scroll to position [1250, 0]
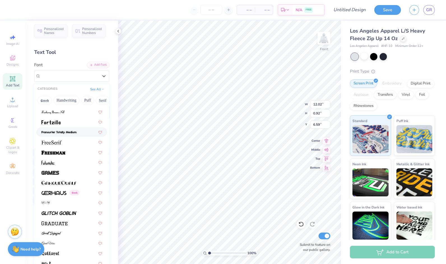
click at [69, 133] on img at bounding box center [59, 132] width 35 height 4
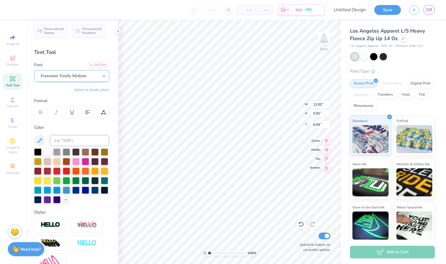
click at [101, 75] on icon at bounding box center [104, 76] width 6 height 6
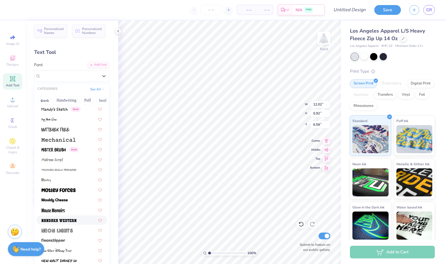
scroll to position [2048, 0]
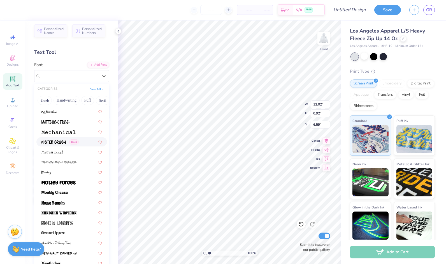
click at [63, 142] on img at bounding box center [54, 142] width 24 height 4
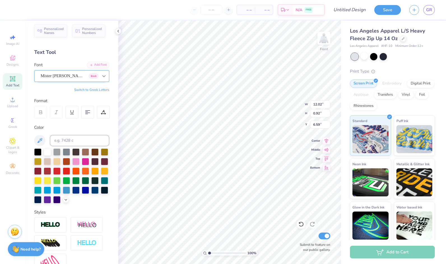
click at [102, 75] on icon at bounding box center [103, 76] width 3 height 2
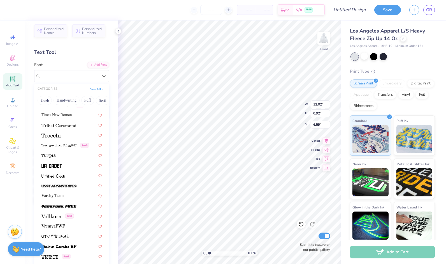
scroll to position [2957, 0]
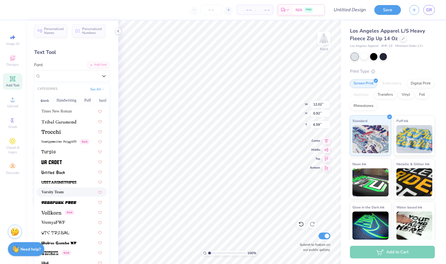
click at [64, 191] on span "Varsity Team" at bounding box center [53, 192] width 22 height 6
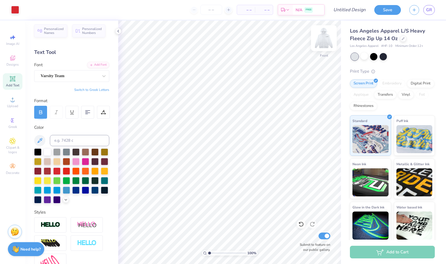
click at [330, 38] on img at bounding box center [324, 38] width 22 height 22
type input "4.01"
click at [322, 44] on img at bounding box center [324, 38] width 22 height 22
click at [326, 41] on img at bounding box center [324, 38] width 22 height 22
click at [324, 40] on img at bounding box center [324, 38] width 22 height 22
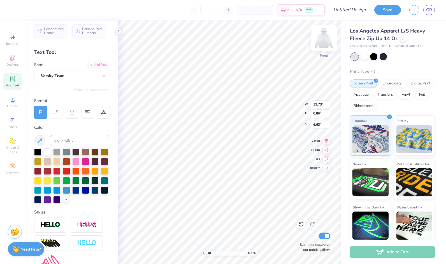
type input "11.66"
type input "0.73"
type input "6.47"
click at [292, 104] on div "100 % Front W 11.66 11.66 " H 0.73 0.73 " Y 6.47 6.47 " Center Middle Top Botto…" at bounding box center [229, 141] width 223 height 243
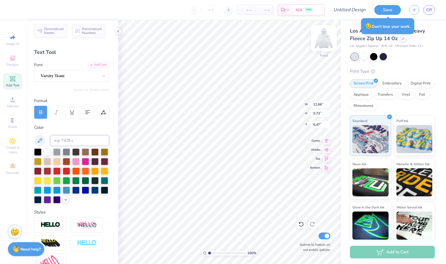
type input "6.50"
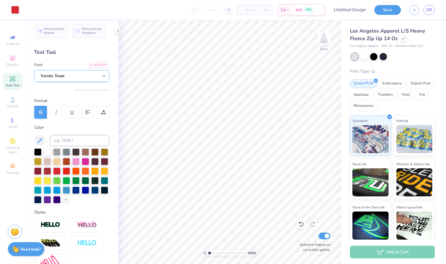
click at [99, 77] on div at bounding box center [104, 76] width 10 height 10
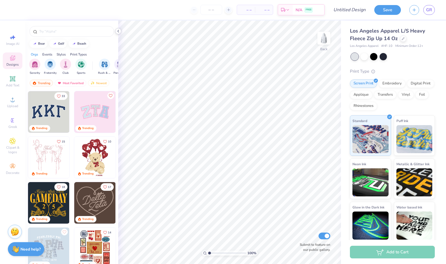
click at [119, 32] on icon at bounding box center [118, 31] width 4 height 4
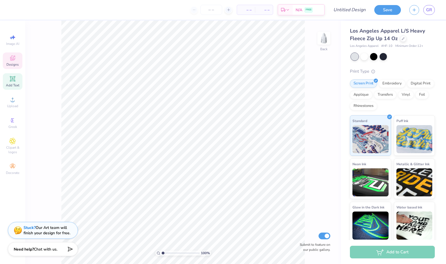
click at [15, 85] on span "Add Text" at bounding box center [12, 85] width 13 height 4
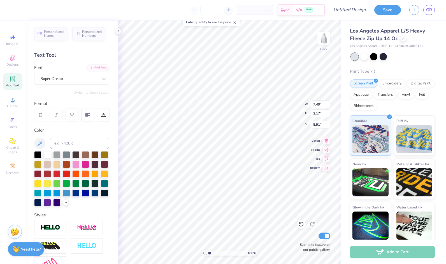
scroll to position [4, 1]
type textarea "T"
type textarea "President"
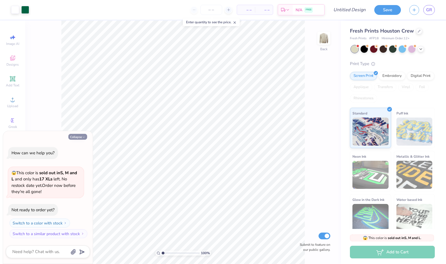
click at [84, 135] on button "Collapse" at bounding box center [77, 137] width 19 height 6
type textarea "x"
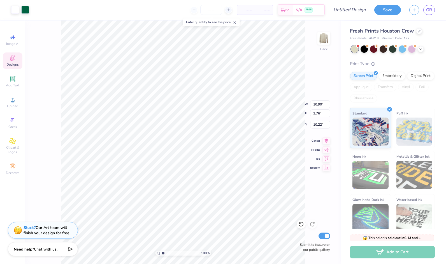
type input "10.22"
click at [417, 31] on div at bounding box center [419, 30] width 6 height 6
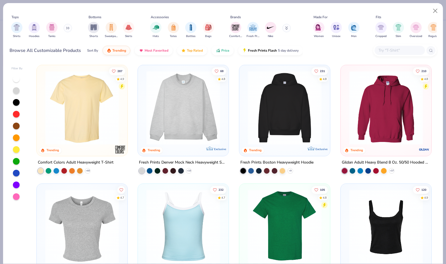
click at [387, 51] on input "text" at bounding box center [399, 50] width 43 height 6
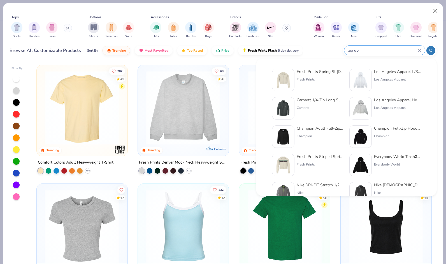
type input "zip up"
click at [389, 75] on div "Los Angeles Apparel L/S Heavy Fleece Zip Up 14 Oz [GEOGRAPHIC_DATA] Apparel" at bounding box center [397, 80] width 47 height 22
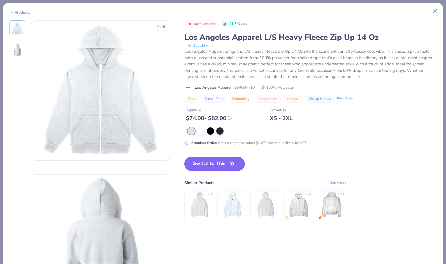
click at [228, 157] on button "Switch to This" at bounding box center [215, 164] width 61 height 14
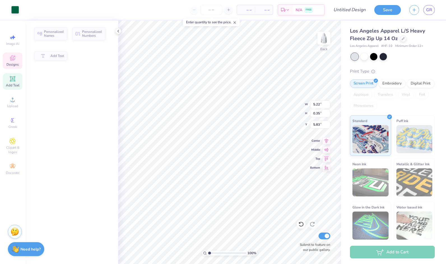
type input "5.22"
type input "0.35"
type input "5.83"
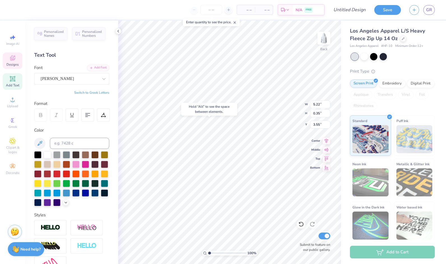
type input "3.55"
type input "8.56"
type input "2.03"
type input "7.26"
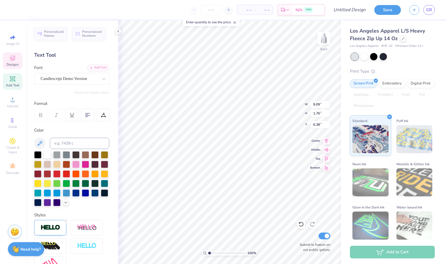
type textarea "B"
type textarea "President"
click at [36, 153] on div at bounding box center [37, 154] width 7 height 7
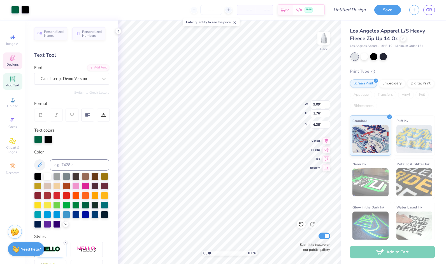
type input "6.76"
type input "1.87"
type input "6.32"
click at [67, 249] on div "Styles" at bounding box center [71, 263] width 75 height 60
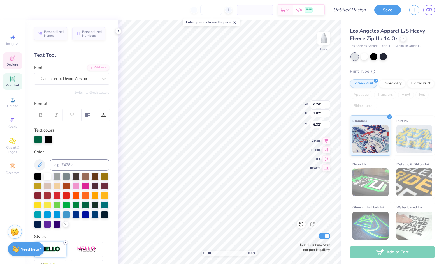
click at [66, 245] on div at bounding box center [65, 242] width 4 height 4
type input "4.71"
type input "1.29"
type input "4.27"
type input "3.89"
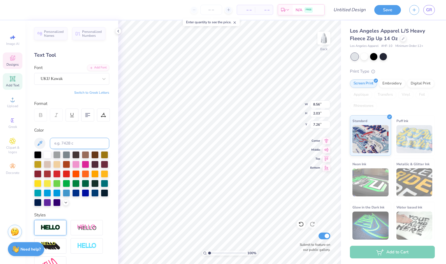
type input "8.56"
type input "2.03"
type input "7.26"
click at [328, 41] on img at bounding box center [324, 38] width 22 height 22
click at [102, 80] on icon at bounding box center [104, 79] width 6 height 6
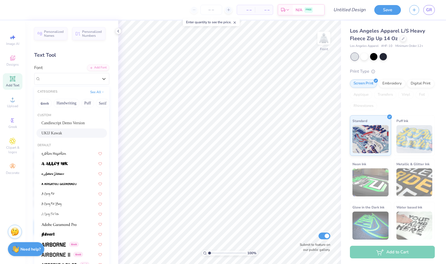
click at [78, 111] on div "Custom Candlescript Demo Version [GEOGRAPHIC_DATA] Kawak" at bounding box center [71, 126] width 75 height 30
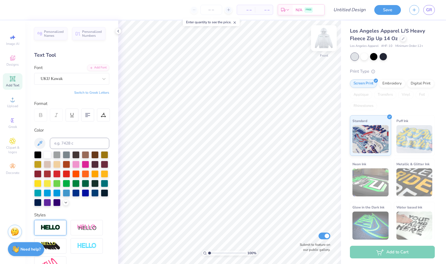
click at [319, 43] on img at bounding box center [324, 38] width 22 height 22
click at [101, 78] on icon at bounding box center [104, 79] width 6 height 6
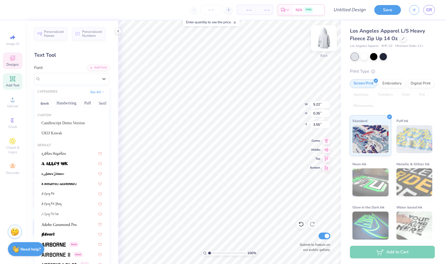
click at [327, 37] on img at bounding box center [324, 38] width 22 height 22
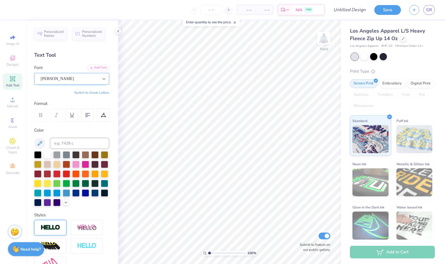
click at [102, 78] on icon at bounding box center [103, 79] width 3 height 2
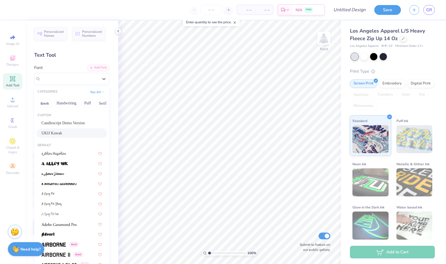
click at [75, 132] on div "UKIJ Kawak" at bounding box center [72, 133] width 61 height 6
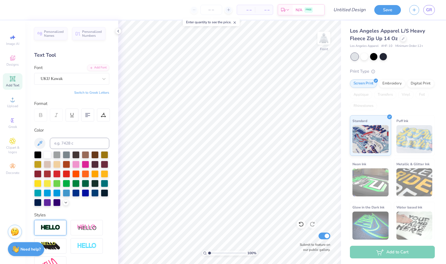
click at [21, 80] on div "Add Text" at bounding box center [13, 81] width 20 height 17
type textarea "T"
click at [84, 79] on div "Super Dream" at bounding box center [69, 78] width 59 height 9
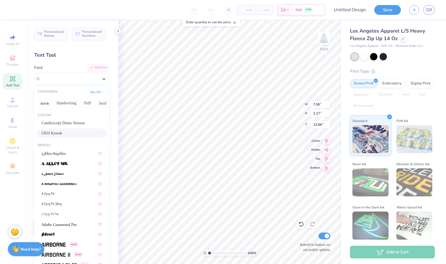
click at [75, 129] on div "UKIJ Kawak" at bounding box center [71, 132] width 71 height 9
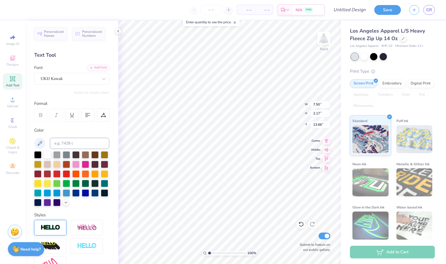
scroll to position [4, 3]
type textarea "Unlimited Dance Team"
click at [373, 57] on div at bounding box center [373, 55] width 7 height 7
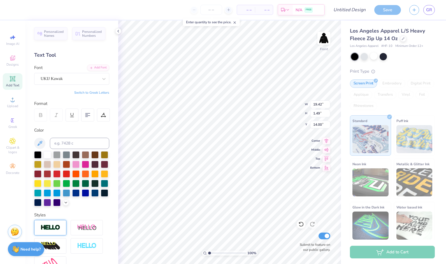
type input "19.42"
type input "1.49"
type input "14.00"
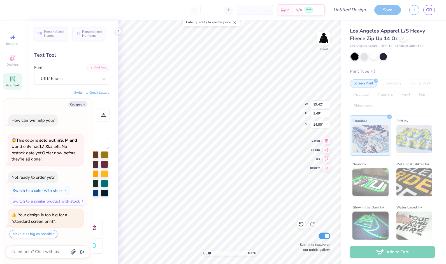
scroll to position [4, 3]
type textarea "x"
type input "13.43"
type input "1.03"
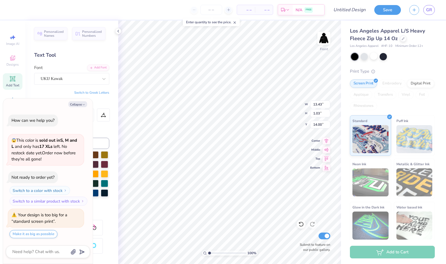
type textarea "x"
type input "7.87"
type textarea "x"
type input "11.59"
type input "0.89"
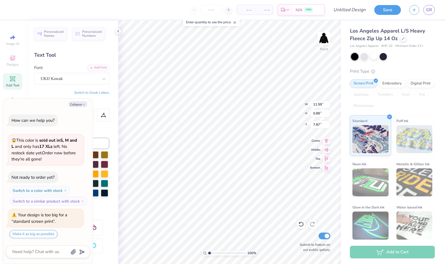
type textarea "x"
type input "8.18"
click at [323, 42] on img at bounding box center [324, 38] width 22 height 22
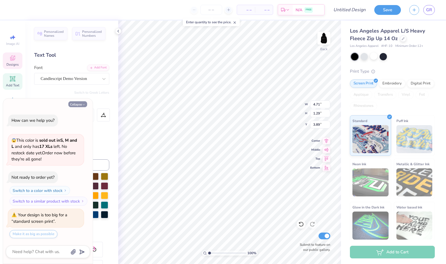
click at [82, 107] on button "Collapse" at bounding box center [77, 104] width 19 height 6
type textarea "x"
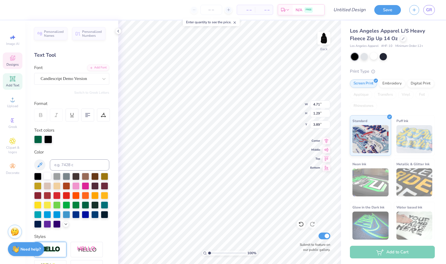
click at [51, 177] on div at bounding box center [47, 175] width 7 height 7
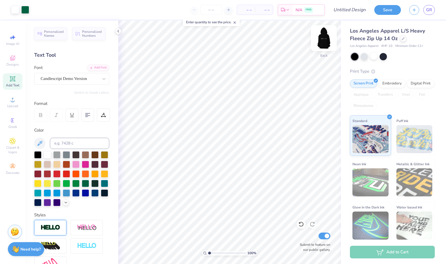
click at [326, 41] on img at bounding box center [324, 38] width 22 height 22
click at [366, 57] on div at bounding box center [364, 55] width 7 height 7
click at [327, 38] on img at bounding box center [324, 38] width 22 height 22
click at [329, 34] on img at bounding box center [324, 38] width 22 height 22
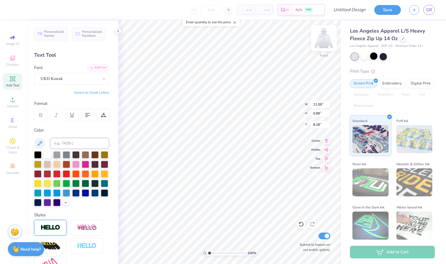
scroll to position [4, 3]
click at [88, 75] on div "UKIJ Kawak" at bounding box center [69, 78] width 59 height 9
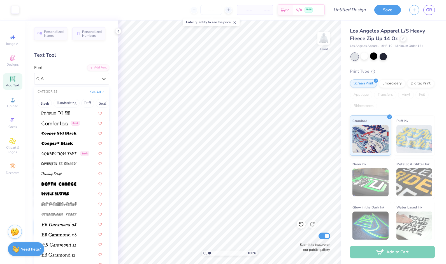
scroll to position [0, 0]
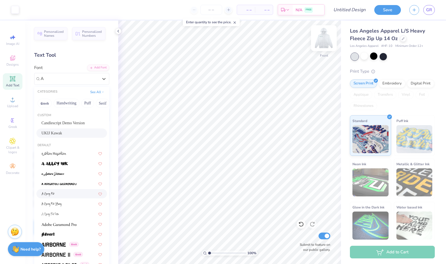
type input "A"
click at [321, 31] on img at bounding box center [324, 38] width 22 height 22
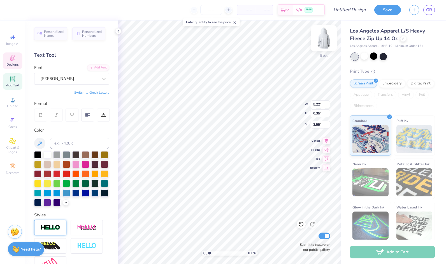
click at [326, 38] on img at bounding box center [324, 38] width 22 height 22
click at [326, 42] on img at bounding box center [324, 38] width 11 height 11
click at [318, 43] on img at bounding box center [324, 38] width 22 height 22
click at [9, 84] on span "Add Text" at bounding box center [12, 85] width 13 height 4
click at [102, 81] on icon at bounding box center [104, 79] width 6 height 6
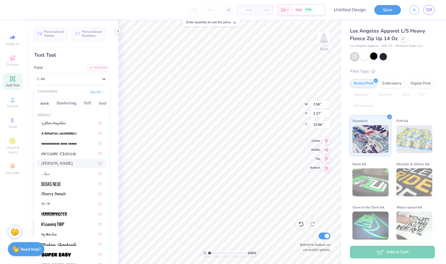
click at [60, 164] on div "[PERSON_NAME]" at bounding box center [72, 163] width 61 height 6
type input "as"
type input "7.42"
type input "2.20"
type input "13.65"
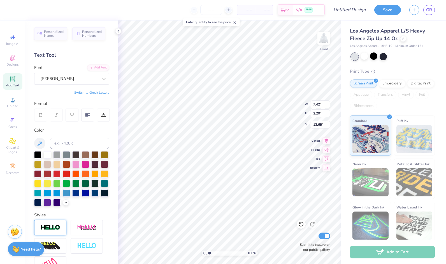
type textarea "T"
type textarea "[US_STATE][GEOGRAPHIC_DATA]"
type input "6.67"
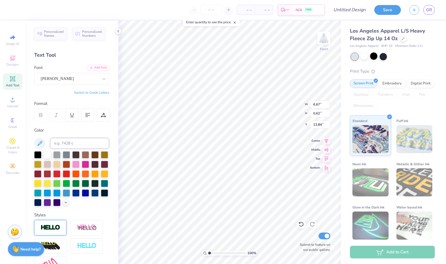
type input "0.62"
type input "9.55"
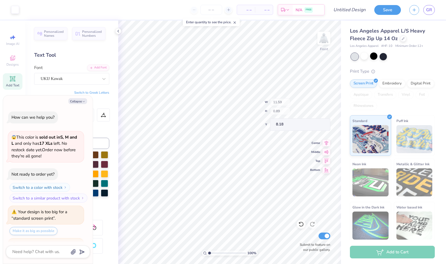
scroll to position [29, 0]
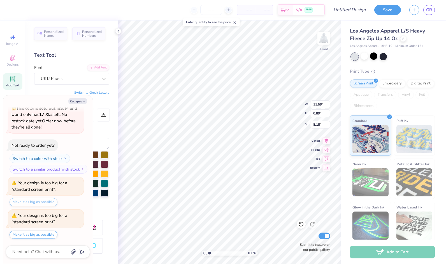
type textarea "x"
type input "6.71"
type textarea "x"
type input "6.67"
type input "0.62"
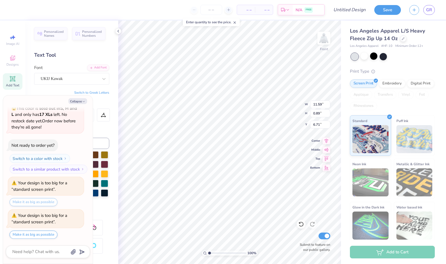
type input "9.55"
type textarea "x"
type input "7.29"
click at [86, 103] on button "Collapse" at bounding box center [77, 101] width 19 height 6
type textarea "x"
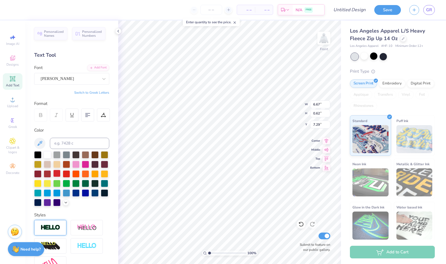
click at [61, 174] on div at bounding box center [56, 173] width 7 height 7
click at [48, 154] on div at bounding box center [47, 154] width 7 height 7
click at [41, 139] on button at bounding box center [39, 143] width 11 height 11
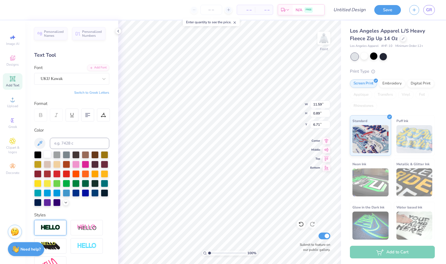
click at [48, 153] on div at bounding box center [47, 154] width 7 height 7
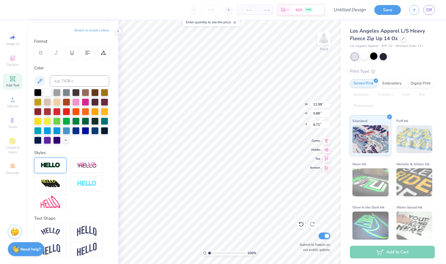
scroll to position [71, 0]
click at [55, 166] on img at bounding box center [51, 165] width 20 height 6
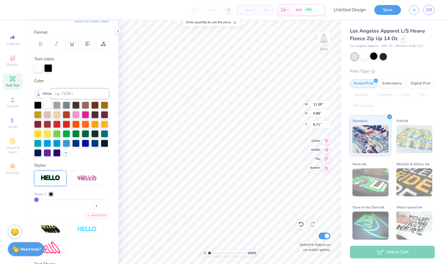
click at [47, 104] on div at bounding box center [47, 104] width 7 height 7
click at [40, 102] on div at bounding box center [37, 104] width 7 height 7
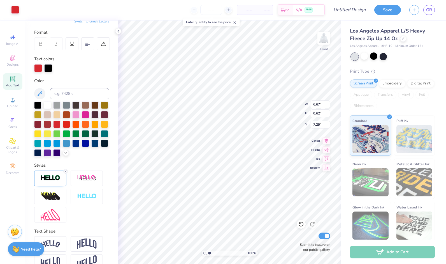
type input "6.68"
type input "0.63"
type input "7.28"
click at [324, 40] on img at bounding box center [324, 38] width 22 height 22
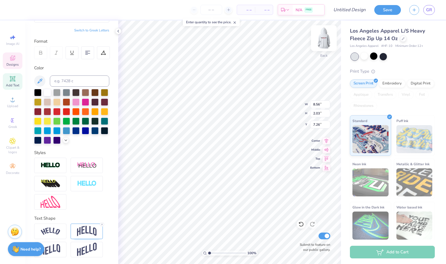
click at [324, 38] on img at bounding box center [324, 38] width 22 height 22
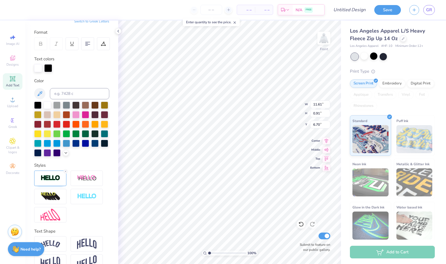
scroll to position [4, 1]
click at [54, 248] on img at bounding box center [51, 244] width 20 height 8
type input "6.68"
type input "0.63"
type input "6.97"
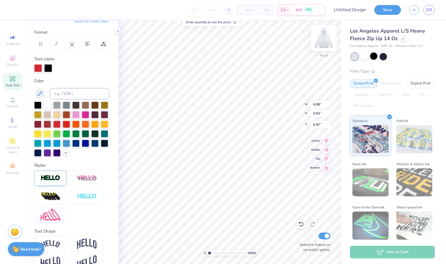
click at [325, 44] on img at bounding box center [324, 38] width 22 height 22
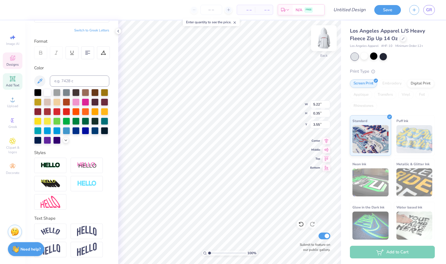
type input "8.10"
type input "8.56"
type input "2.03"
type input "7.26"
click at [323, 38] on img at bounding box center [324, 38] width 22 height 22
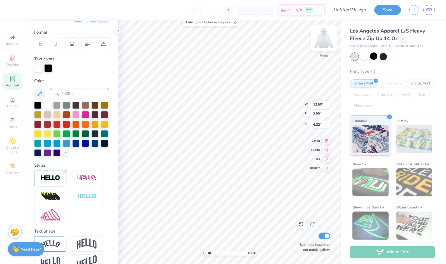
click at [317, 39] on img at bounding box center [324, 38] width 22 height 22
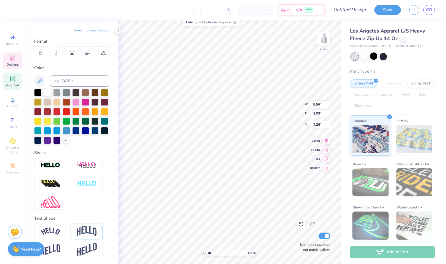
click at [13, 55] on icon at bounding box center [12, 58] width 7 height 7
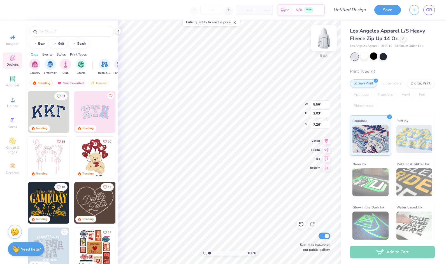
click at [321, 42] on img at bounding box center [324, 38] width 22 height 22
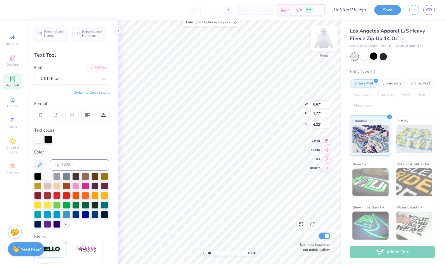
type input "8.67"
type input "1.77"
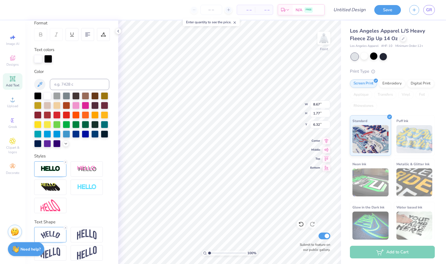
scroll to position [93, 0]
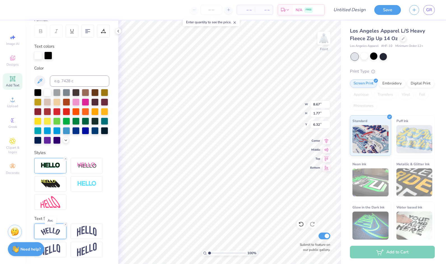
click at [56, 232] on img at bounding box center [51, 231] width 20 height 8
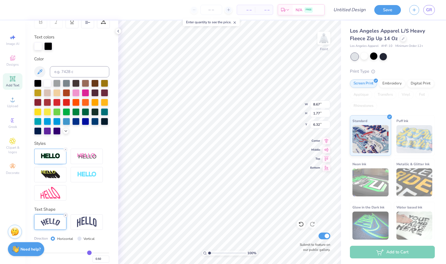
click at [66, 217] on icon at bounding box center [65, 214] width 3 height 3
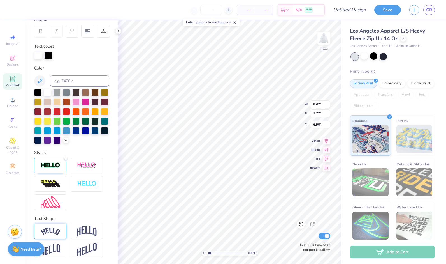
type input "8.05"
type input "0.63"
type input "6.90"
click at [92, 234] on img at bounding box center [87, 231] width 20 height 11
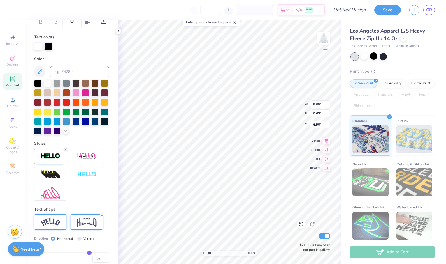
type input "2.26"
type input "6.08"
click at [105, 223] on div "Text Shape Direction Horizontal Vertical Bend 0.50" at bounding box center [71, 243] width 75 height 75
click at [103, 217] on icon at bounding box center [101, 214] width 3 height 3
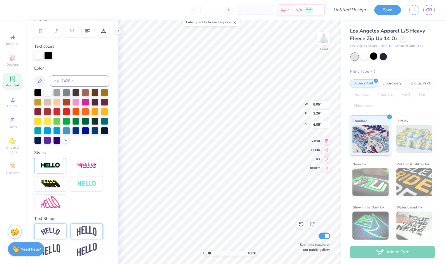
type input "0.63"
type input "6.90"
click at [52, 228] on img at bounding box center [51, 231] width 20 height 8
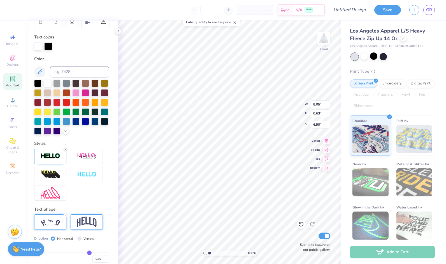
type input "8.67"
type input "1.77"
type input "6.32"
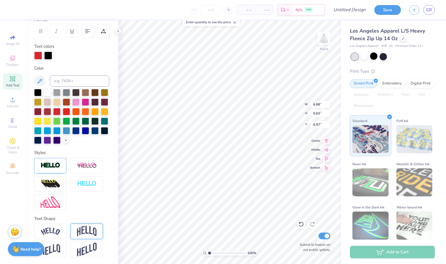
type input "12.67"
type input "1.002314140664"
type textarea "x"
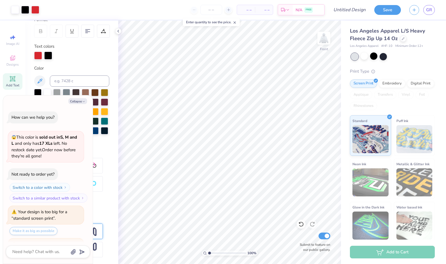
scroll to position [63, 0]
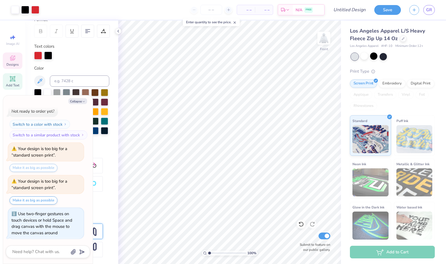
click at [14, 58] on icon at bounding box center [12, 58] width 7 height 7
type input "1.002314140664"
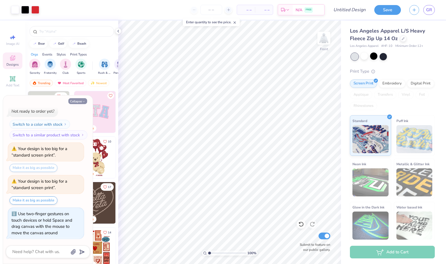
click at [82, 100] on icon "button" at bounding box center [83, 101] width 3 height 3
type textarea "x"
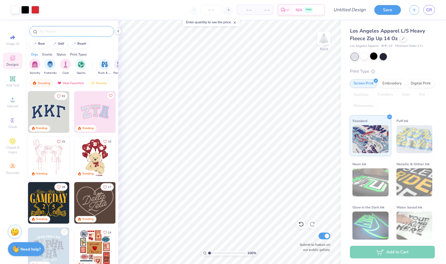
click at [68, 32] on input "text" at bounding box center [75, 32] width 72 height 6
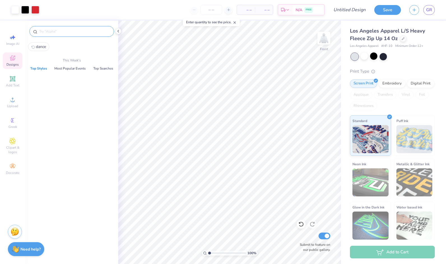
click at [47, 48] on button "dance" at bounding box center [38, 46] width 21 height 9
type input "dance"
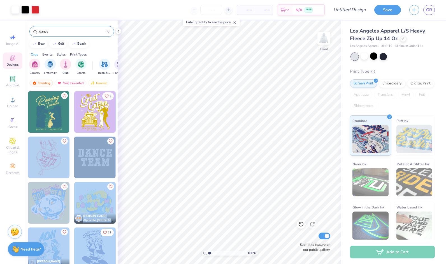
click at [122, 151] on div "Art colors – – Per Item – – Total Est. Delivery N/A FREE Design Title Save GR I…" at bounding box center [223, 132] width 446 height 264
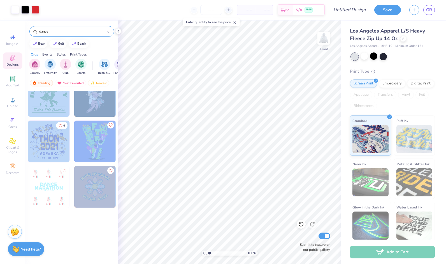
scroll to position [351, 0]
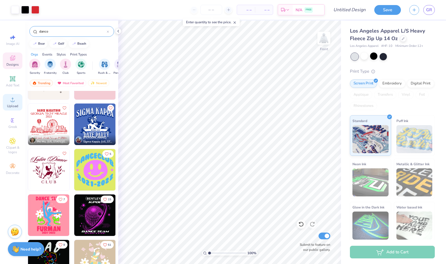
click at [12, 106] on span "Upload" at bounding box center [12, 106] width 11 height 4
click at [14, 103] on div "Upload" at bounding box center [13, 102] width 20 height 17
click at [12, 99] on icon at bounding box center [13, 100] width 4 height 4
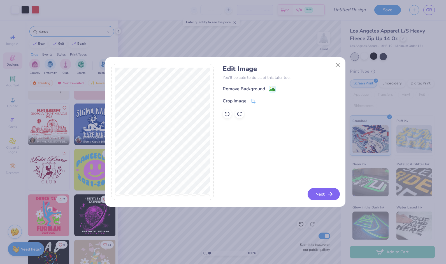
click at [326, 195] on button "Next" at bounding box center [324, 194] width 32 height 12
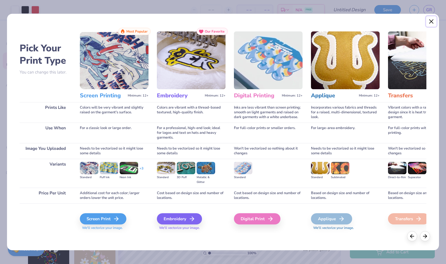
click at [430, 20] on button "Close" at bounding box center [432, 21] width 11 height 11
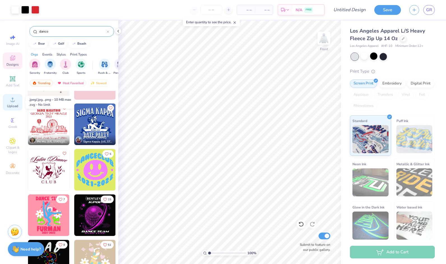
click at [14, 104] on span "Upload" at bounding box center [12, 106] width 11 height 4
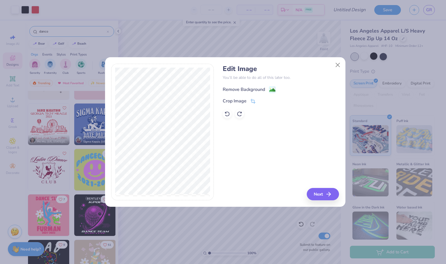
click at [272, 91] on image at bounding box center [273, 90] width 6 height 6
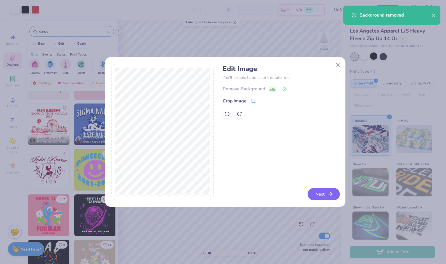
click at [320, 195] on button "Next" at bounding box center [324, 194] width 32 height 12
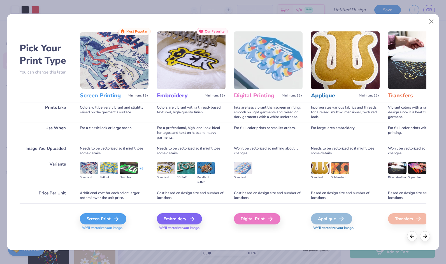
click at [195, 123] on div "For a professional, high-end look; ideal for logos and text on hats and heavy g…" at bounding box center [191, 133] width 69 height 20
click at [427, 237] on icon at bounding box center [425, 235] width 6 height 6
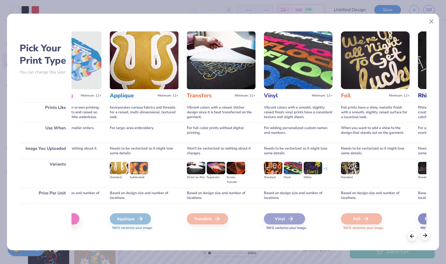
scroll to position [0, 204]
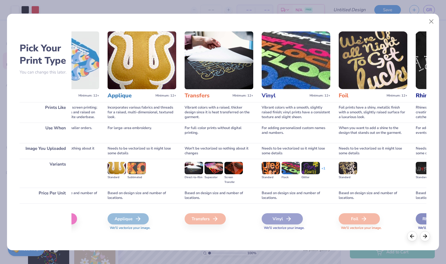
click at [289, 220] on polyline at bounding box center [290, 219] width 2 height 4
click at [286, 221] on icon at bounding box center [289, 218] width 7 height 7
click at [427, 236] on polyline at bounding box center [426, 236] width 2 height 4
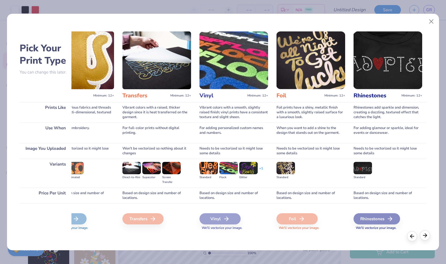
scroll to position [0, 270]
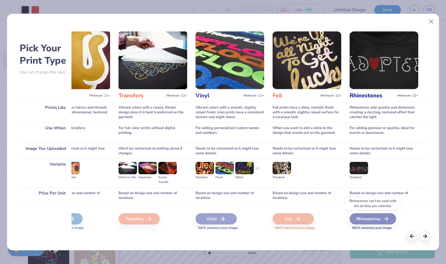
click at [386, 218] on icon at bounding box center [386, 218] width 7 height 7
click at [412, 236] on icon at bounding box center [412, 235] width 6 height 6
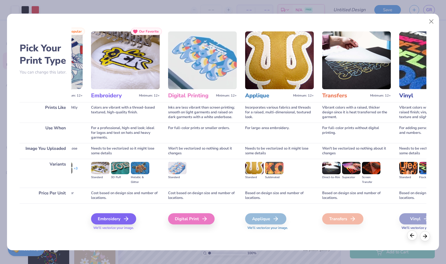
click at [412, 236] on icon at bounding box center [412, 235] width 6 height 6
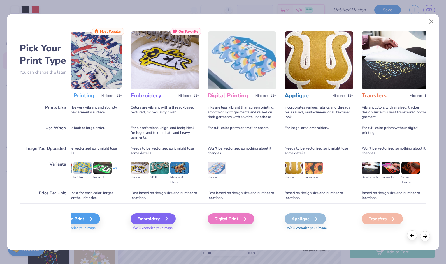
scroll to position [0, 0]
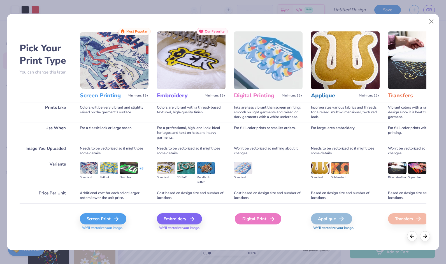
click at [268, 215] on div "Digital Print" at bounding box center [258, 218] width 47 height 11
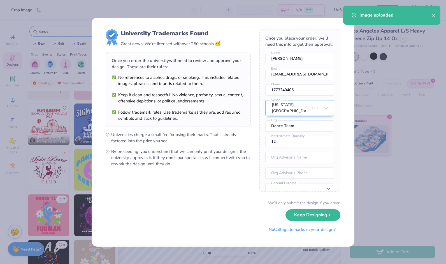
click at [271, 204] on body "Crop Image – – Per Item – – Total Est. Delivery N/A FREE Design Title Save GR I…" at bounding box center [223, 132] width 446 height 264
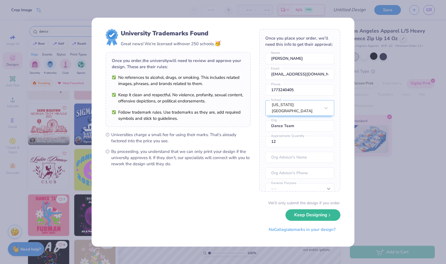
type input "1.002314140664"
type input "8.46"
click at [323, 215] on button "Keep Designing" at bounding box center [313, 213] width 55 height 11
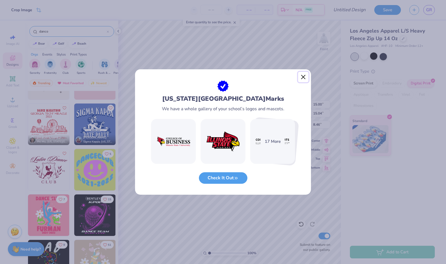
click at [302, 76] on button "Close" at bounding box center [303, 77] width 11 height 11
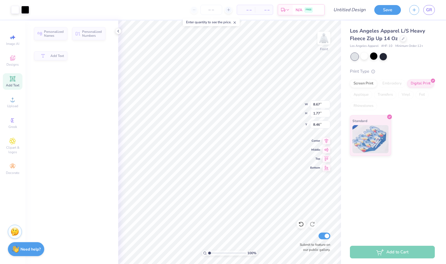
type input "1.002314140664"
type input "8.67"
type input "1.77"
type input "6.00"
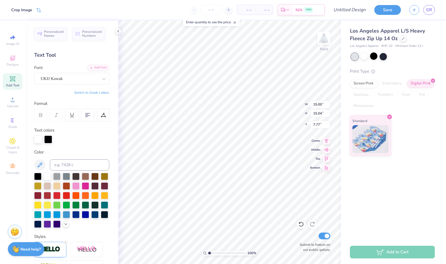
type input "1.002314140664"
type input "6.68"
type input "0.63"
type input "12.67"
click at [247, 251] on div "100 %" at bounding box center [229, 141] width 243 height 243
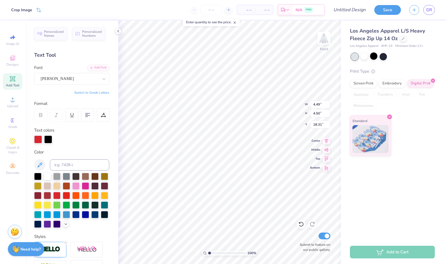
type input "1.002314140664"
type input "8.04"
type input "1.002314140664"
type input "9.09"
type input "9.11"
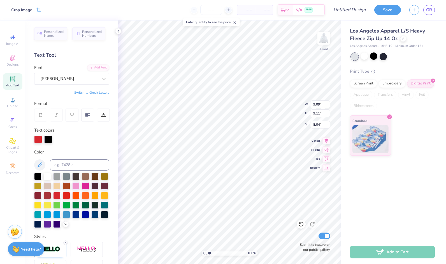
type input "1.002314140664"
type input "6.38"
type input "1.002314140664"
type input "6.00"
click at [322, 38] on img at bounding box center [324, 38] width 22 height 22
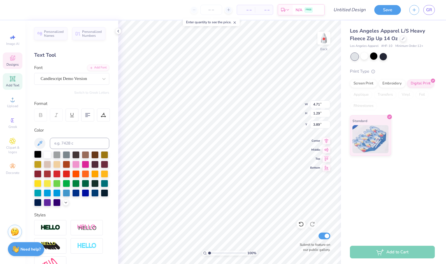
click at [40, 154] on div at bounding box center [37, 154] width 7 height 7
type input "1"
click at [324, 51] on div "Back" at bounding box center [324, 42] width 13 height 20
click at [322, 35] on img at bounding box center [324, 38] width 22 height 22
click at [324, 35] on img at bounding box center [324, 38] width 22 height 22
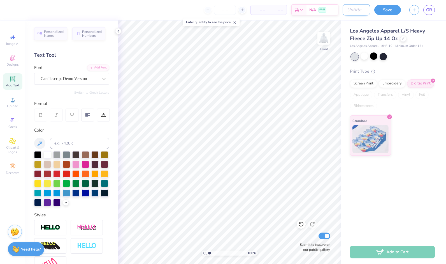
click at [355, 10] on input "Design Title" at bounding box center [356, 9] width 27 height 11
type input "EXEC Merch Design"
click at [374, 106] on div "Rhinestones" at bounding box center [363, 106] width 27 height 8
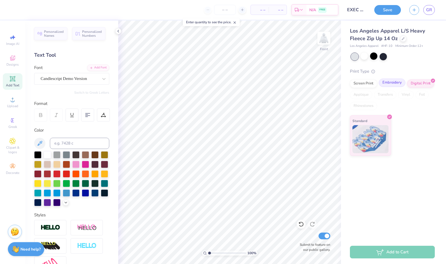
click at [390, 84] on div "Embroidery" at bounding box center [392, 83] width 27 height 8
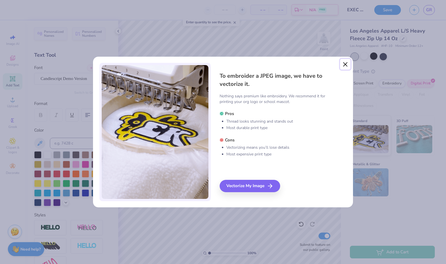
click at [343, 64] on button "Close" at bounding box center [345, 64] width 11 height 11
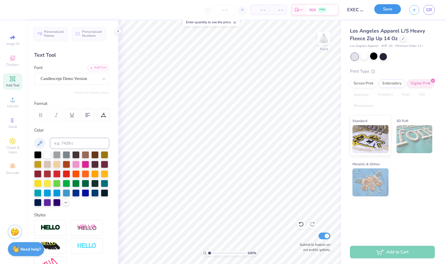
click at [393, 12] on button "Save" at bounding box center [388, 9] width 27 height 10
click at [240, 8] on div at bounding box center [243, 10] width 8 height 8
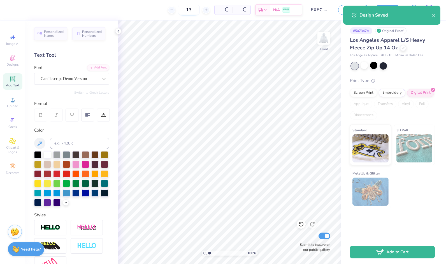
click at [219, 8] on div "Per Item" at bounding box center [224, 10] width 18 height 10
click at [178, 10] on input "13" at bounding box center [167, 10] width 22 height 10
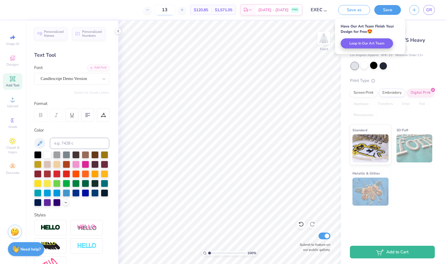
type input "1"
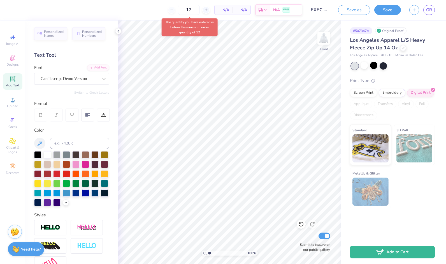
click at [201, 29] on body "12 N/A Per Item N/A Total Est. Delivery N/A FREE Design Title EXEC Merch Design…" at bounding box center [223, 132] width 446 height 264
click at [160, 7] on div "12" at bounding box center [165, 10] width 42 height 10
click at [151, 10] on div "12 $121.31 Per Item $1,455.72 Total Est. Delivery Aug 24 - 27 FREE" at bounding box center [158, 10] width 287 height 20
click at [158, 12] on div "12" at bounding box center [165, 10] width 42 height 10
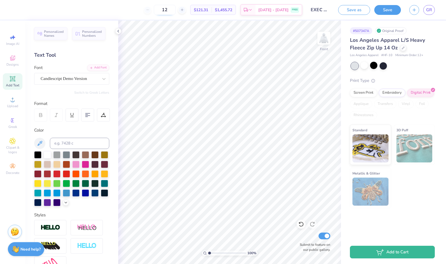
click at [176, 10] on input "12" at bounding box center [165, 10] width 22 height 10
type input "1"
click at [176, 10] on input "12" at bounding box center [165, 10] width 22 height 10
type input "1"
click at [174, 10] on input "12" at bounding box center [165, 10] width 22 height 10
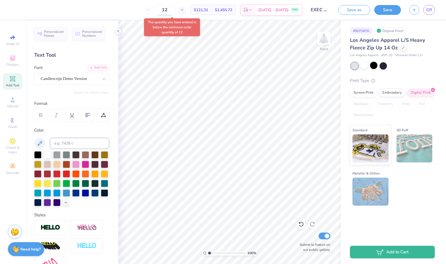
type input "1"
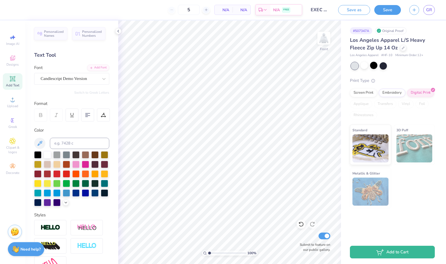
type input "12"
click at [228, 11] on span "N/A" at bounding box center [223, 10] width 11 height 6
click at [157, 11] on div "12" at bounding box center [165, 10] width 42 height 10
click at [356, 11] on button "Save as" at bounding box center [355, 9] width 32 height 10
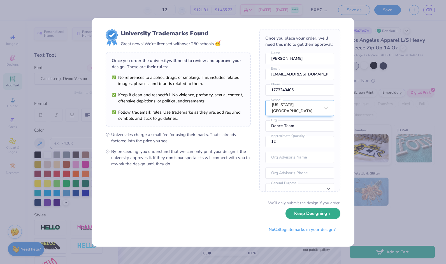
click at [305, 217] on button "Keep Designing" at bounding box center [313, 213] width 55 height 11
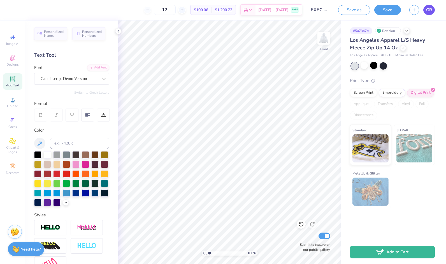
click at [428, 10] on span "GR" at bounding box center [430, 10] width 6 height 6
click at [120, 30] on icon at bounding box center [118, 31] width 4 height 4
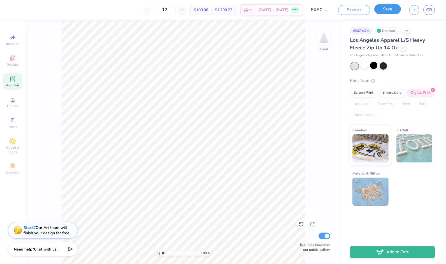
click at [385, 8] on button "Save" at bounding box center [388, 9] width 27 height 10
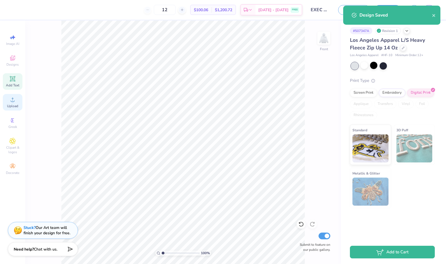
click at [17, 96] on div "Upload" at bounding box center [13, 102] width 20 height 17
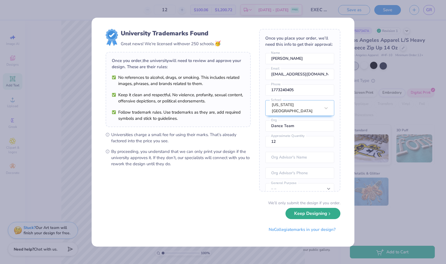
click at [317, 212] on button "Keep Designing" at bounding box center [313, 213] width 55 height 11
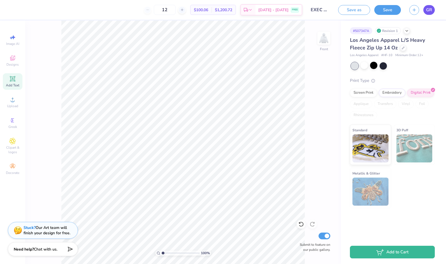
click at [427, 11] on span "GR" at bounding box center [430, 10] width 6 height 6
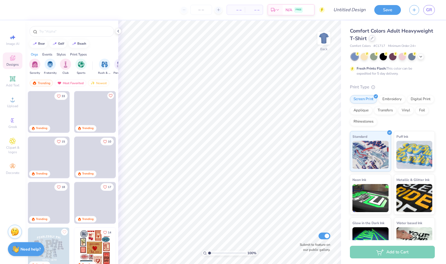
click at [374, 38] on icon at bounding box center [372, 38] width 3 height 3
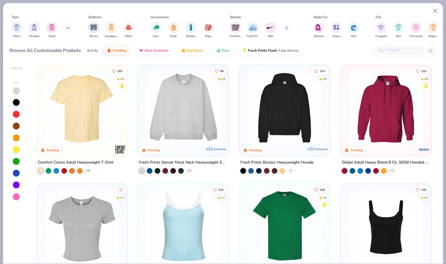
click at [390, 45] on div at bounding box center [406, 50] width 64 height 12
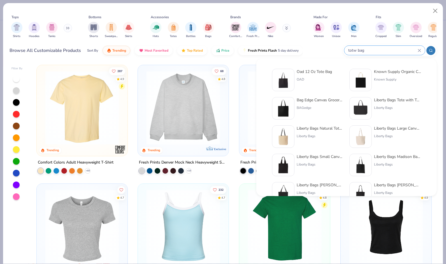
click at [356, 48] on input "totw bag" at bounding box center [383, 50] width 70 height 6
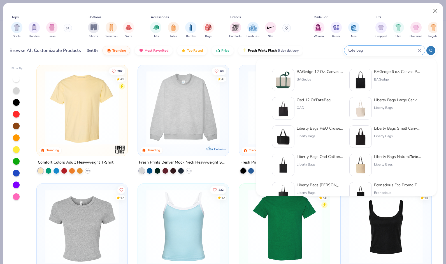
type input "tote bag"
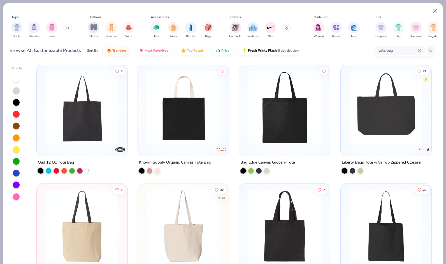
click at [179, 225] on img at bounding box center [184, 226] width 80 height 74
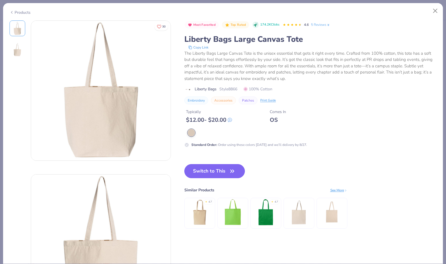
click at [223, 169] on button "Switch to This" at bounding box center [215, 171] width 61 height 14
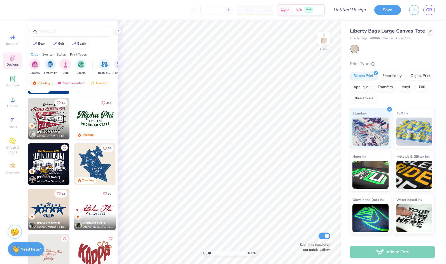
scroll to position [263, 0]
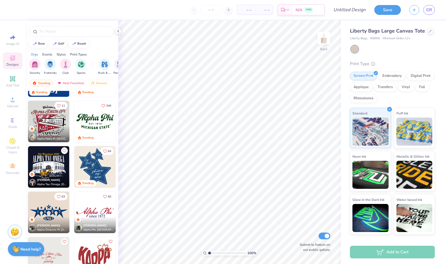
click at [105, 122] on img at bounding box center [95, 122] width 42 height 42
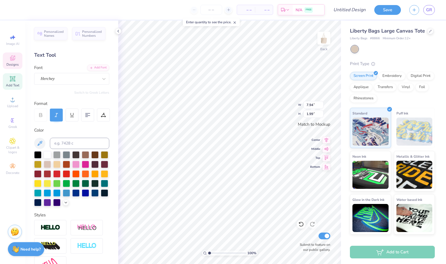
type textarea "A"
type textarea "u"
type textarea "Unlimited Dance Team"
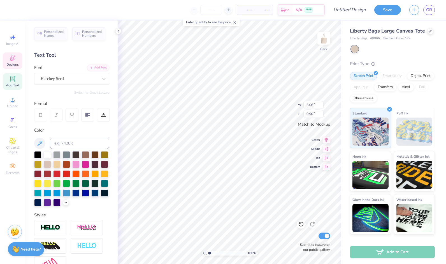
type input "2.71"
type input "0.33"
type textarea "E S T . 2020"
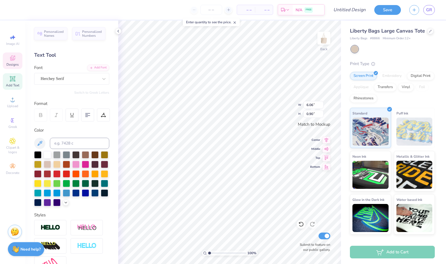
type textarea "M"
type textarea "[US_STATE] State"
click at [276, 113] on div "100 % Back W 6.06 6.06 " H 0.90 0.90 " Match to [GEOGRAPHIC_DATA] Middle Top Bo…" at bounding box center [229, 141] width 223 height 243
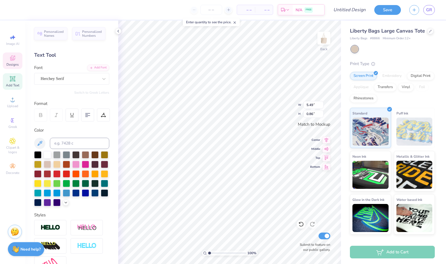
type input "13.76"
type input "1.36"
click at [70, 173] on div at bounding box center [66, 173] width 7 height 7
click at [50, 154] on div at bounding box center [47, 154] width 7 height 7
click at [35, 151] on div at bounding box center [37, 154] width 7 height 7
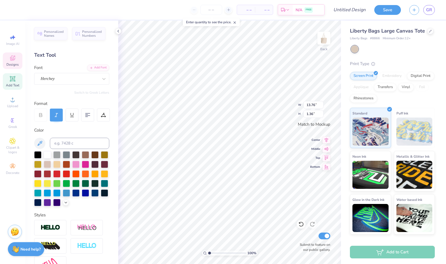
scroll to position [4, 3]
click at [95, 71] on div "Font Herchey" at bounding box center [71, 75] width 75 height 20
click at [99, 76] on div at bounding box center [104, 79] width 10 height 10
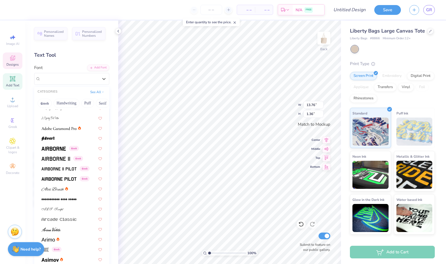
scroll to position [98, 0]
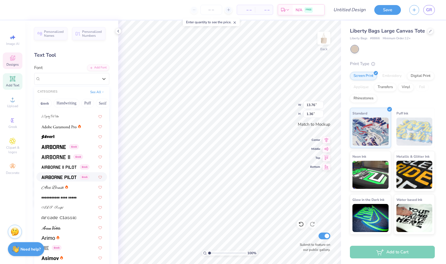
click at [56, 178] on img at bounding box center [59, 177] width 35 height 4
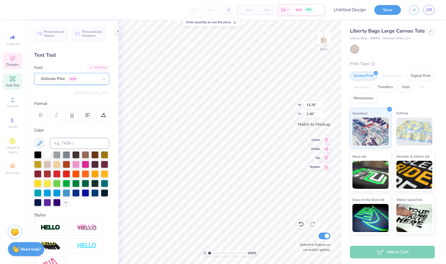
click at [94, 80] on div "Airborne Pilot Greek" at bounding box center [69, 78] width 59 height 9
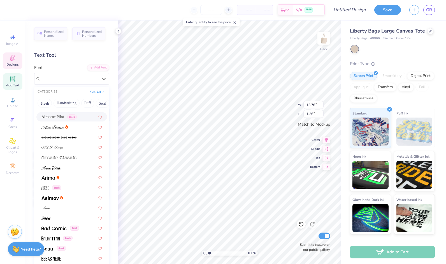
scroll to position [206, 0]
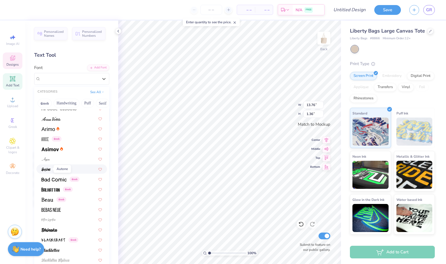
click at [49, 169] on img at bounding box center [46, 169] width 9 height 4
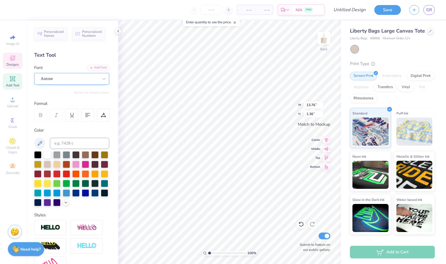
click at [65, 76] on div "Autone" at bounding box center [69, 78] width 59 height 9
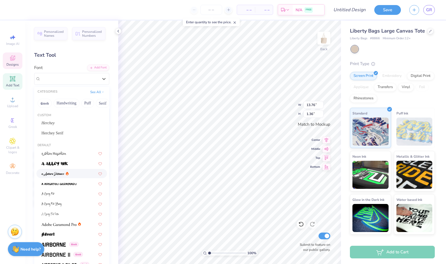
click at [61, 169] on div at bounding box center [71, 173] width 71 height 9
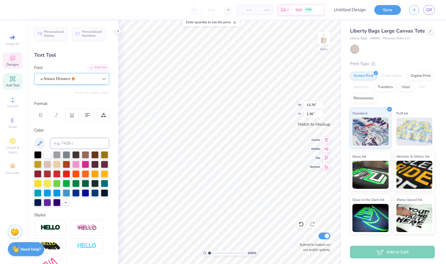
click at [101, 76] on icon at bounding box center [104, 79] width 6 height 6
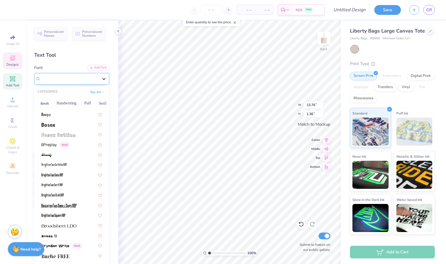
scroll to position [402, 0]
click at [52, 176] on img at bounding box center [53, 176] width 22 height 4
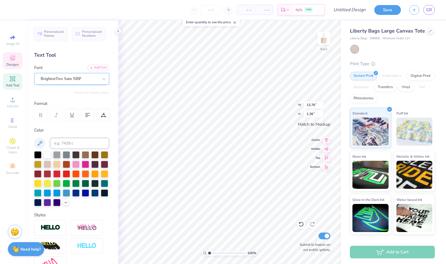
click at [63, 77] on div "BrightonTwo Sans NBP" at bounding box center [69, 78] width 59 height 9
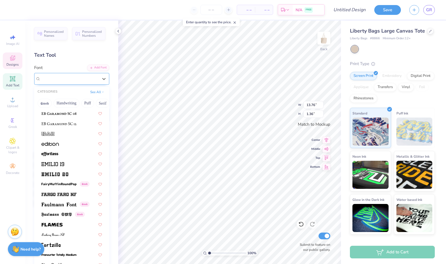
scroll to position [1132, 0]
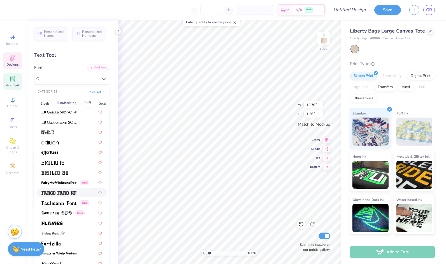
click at [59, 192] on img at bounding box center [59, 193] width 35 height 4
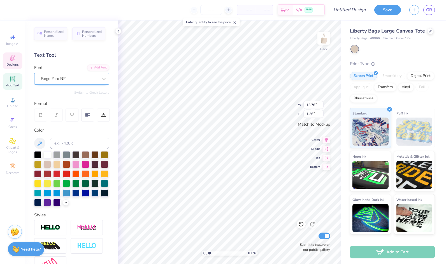
click at [76, 81] on div "Fargo Faro NF" at bounding box center [69, 78] width 59 height 9
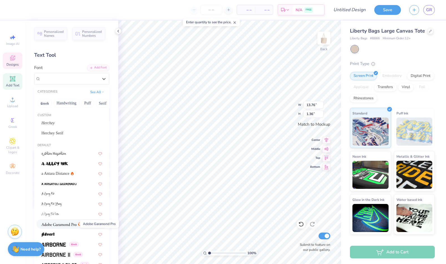
click at [61, 224] on img at bounding box center [59, 224] width 35 height 4
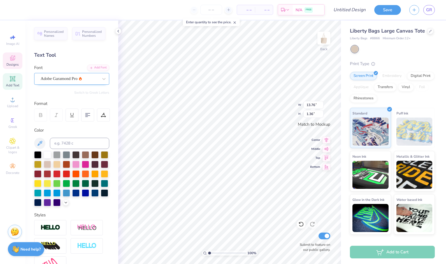
click at [93, 77] on div "Adobe Garamond Pro" at bounding box center [69, 78] width 59 height 9
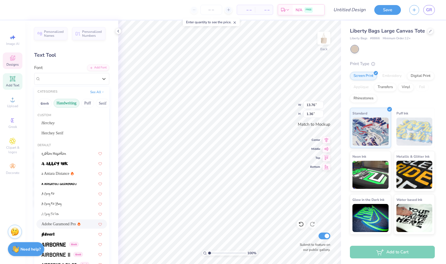
click at [74, 100] on button "Handwriting" at bounding box center [67, 103] width 26 height 9
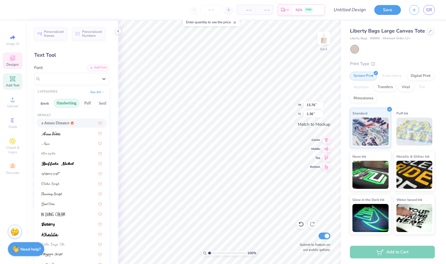
click at [64, 120] on div "a Antara Distance" at bounding box center [58, 123] width 32 height 6
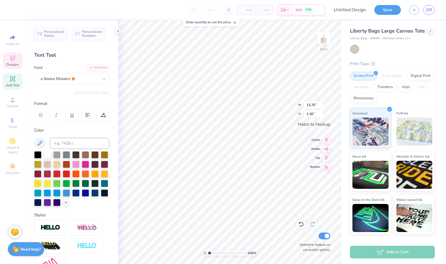
click at [73, 85] on div "Personalized Names Personalized Numbers Text Tool Add Font Font a Antara Distan…" at bounding box center [71, 141] width 93 height 243
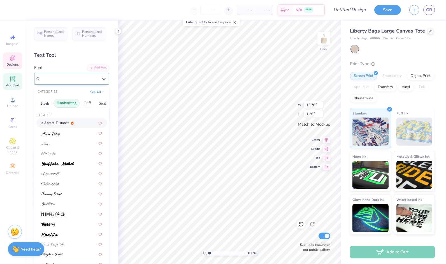
click at [73, 80] on div "a Antara Distance" at bounding box center [69, 78] width 59 height 9
click at [58, 131] on span at bounding box center [51, 133] width 19 height 6
click at [70, 82] on div "Ariana Violeta" at bounding box center [69, 78] width 59 height 9
click at [56, 166] on span at bounding box center [58, 163] width 33 height 6
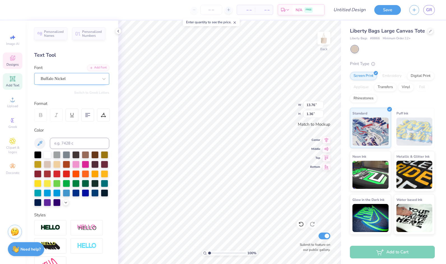
click at [80, 74] on div "Buffalo Nickel" at bounding box center [69, 78] width 59 height 9
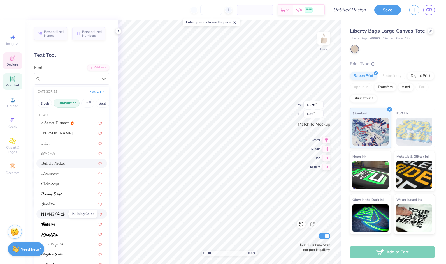
click at [61, 216] on span at bounding box center [54, 214] width 24 height 6
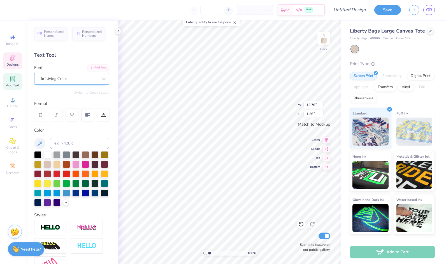
click at [70, 81] on div "In Living Color" at bounding box center [69, 78] width 59 height 9
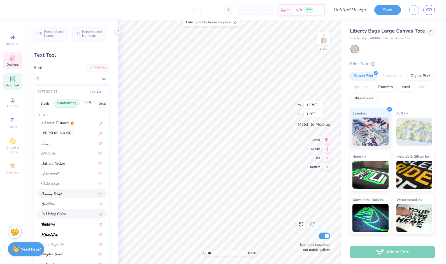
click at [57, 192] on img at bounding box center [52, 194] width 21 height 4
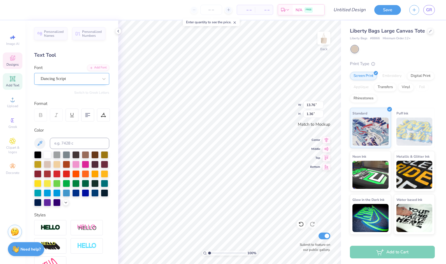
click at [70, 79] on div "Dancing Script" at bounding box center [69, 78] width 59 height 9
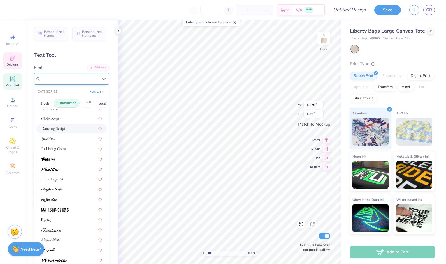
scroll to position [66, 0]
click at [50, 229] on img at bounding box center [52, 229] width 20 height 4
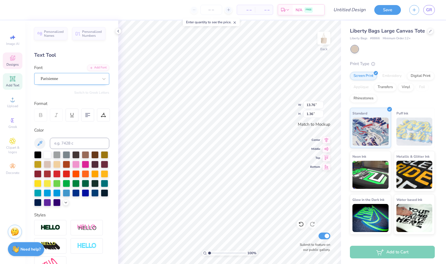
click at [82, 78] on div "Parisienne" at bounding box center [69, 78] width 59 height 9
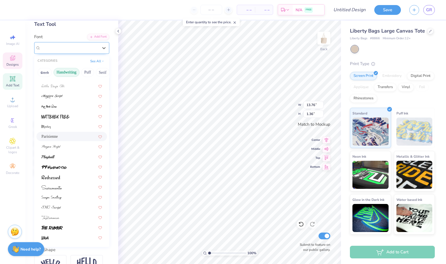
scroll to position [36, 0]
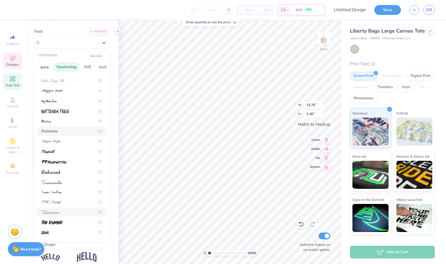
click at [66, 213] on div at bounding box center [72, 212] width 61 height 6
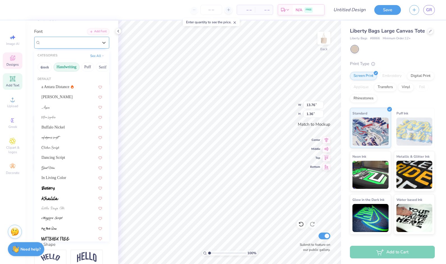
click at [85, 42] on div "Testimonia" at bounding box center [69, 42] width 59 height 9
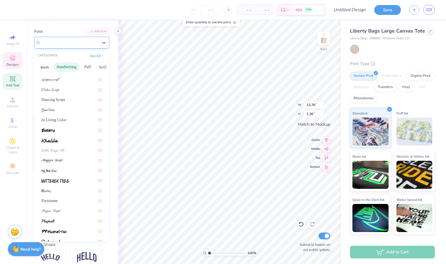
scroll to position [71, 0]
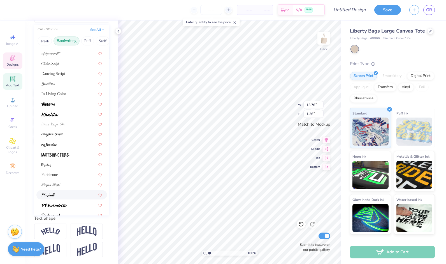
click at [71, 190] on div at bounding box center [71, 194] width 71 height 9
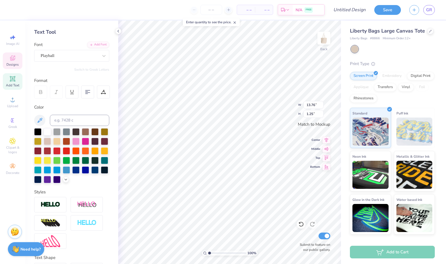
scroll to position [0, 0]
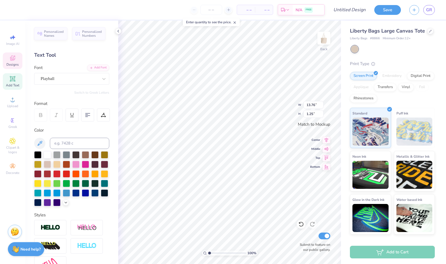
click at [13, 67] on div "Designs" at bounding box center [13, 60] width 20 height 17
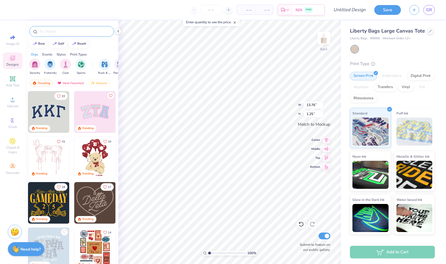
click at [61, 26] on div at bounding box center [71, 31] width 85 height 11
click at [61, 31] on input "text" at bounding box center [75, 32] width 72 height 6
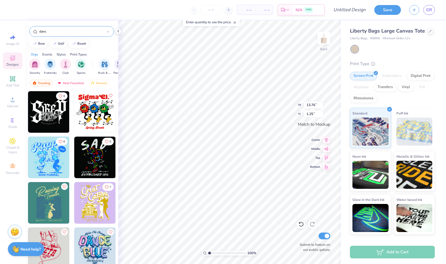
type input "danc"
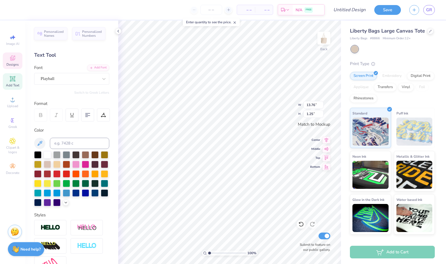
type input "13.09"
type input "1.19"
type input "5.49"
type input "0.86"
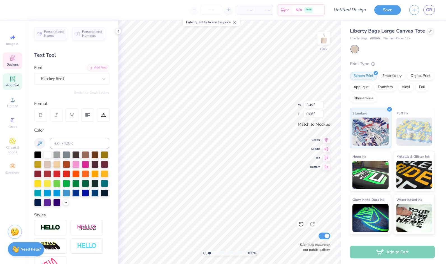
type input "2.47"
type input "0.32"
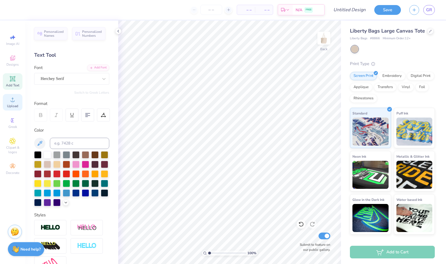
click at [14, 108] on div "Upload" at bounding box center [13, 102] width 20 height 17
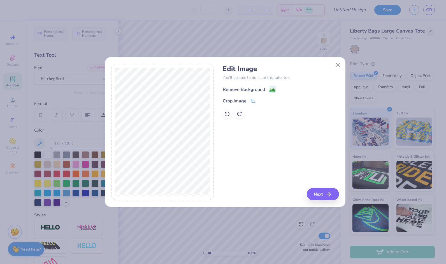
click at [275, 90] on image at bounding box center [273, 90] width 6 height 6
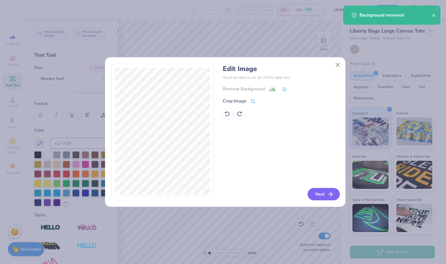
click at [325, 191] on button "Next" at bounding box center [324, 194] width 32 height 12
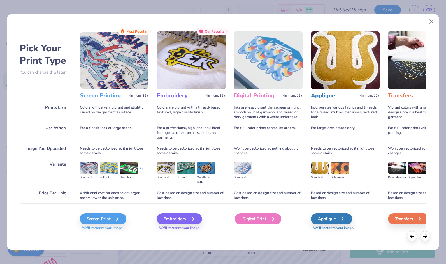
click at [263, 215] on div "Digital Print" at bounding box center [258, 218] width 47 height 11
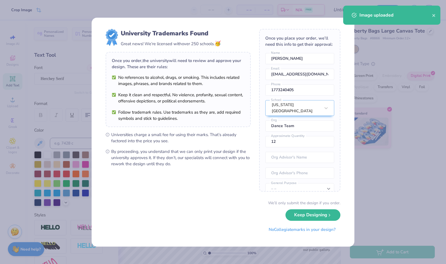
click at [259, 192] on body "Crop Image – – Per Item – – Total Est. Delivery N/A FREE Design Title Save GR I…" at bounding box center [223, 132] width 446 height 264
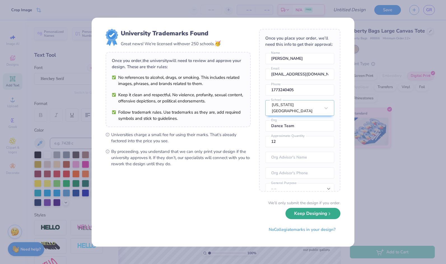
click at [329, 214] on icon "submit" at bounding box center [330, 213] width 4 height 4
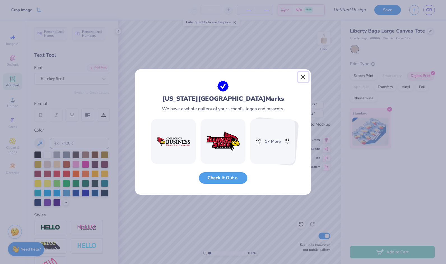
click at [304, 79] on button "Close" at bounding box center [303, 77] width 11 height 11
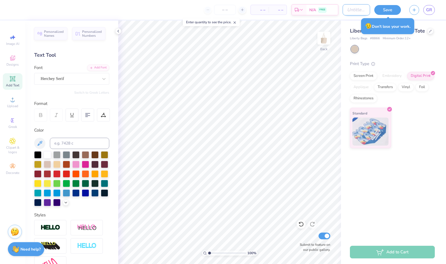
click at [362, 9] on input "Design Title" at bounding box center [356, 9] width 27 height 11
type input "Tote Merch"
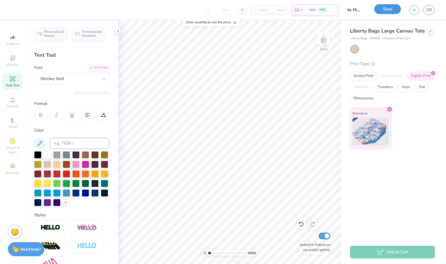
scroll to position [0, 0]
click at [392, 8] on button "Save" at bounding box center [388, 9] width 27 height 10
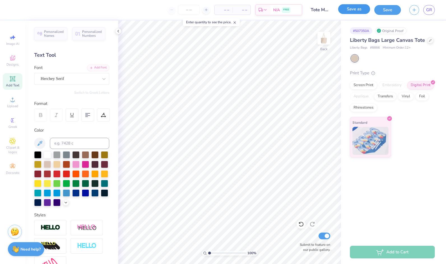
click at [362, 9] on button "Save as" at bounding box center [355, 9] width 32 height 10
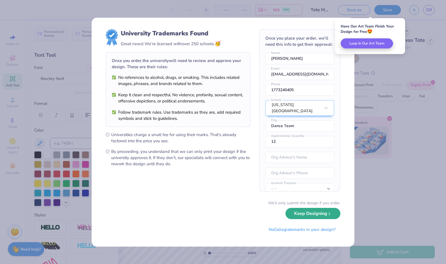
click at [316, 216] on button "Keep Designing" at bounding box center [313, 213] width 55 height 11
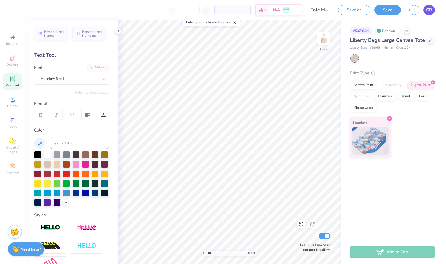
click at [431, 13] on link "GR" at bounding box center [429, 10] width 11 height 10
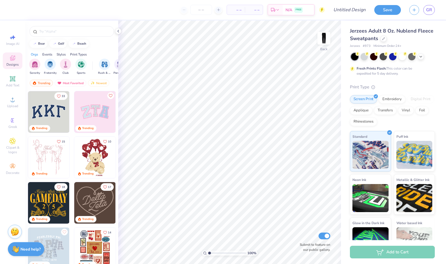
click at [73, 67] on div "Sorority Fraternity Club Sports" at bounding box center [61, 67] width 64 height 17
click at [67, 65] on img "filter for Club" at bounding box center [66, 64] width 6 height 6
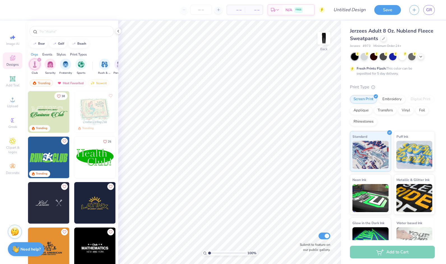
click at [41, 200] on img at bounding box center [49, 203] width 42 height 42
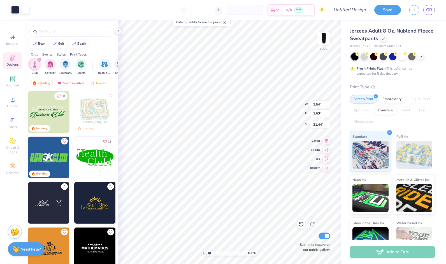
type input "1.10"
type input "1.14"
type input "1.17"
type input "1.30"
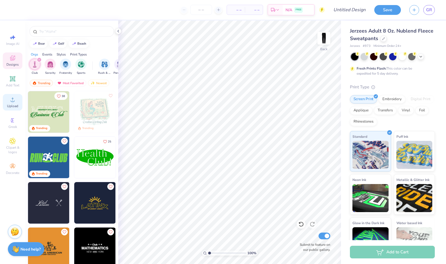
click at [11, 102] on icon at bounding box center [12, 99] width 7 height 7
click at [20, 91] on div "Image AI Designs Add Text Upload Greek Clipart & logos Decorate" at bounding box center [13, 105] width 20 height 146
click at [11, 101] on circle at bounding box center [12, 101] width 3 height 3
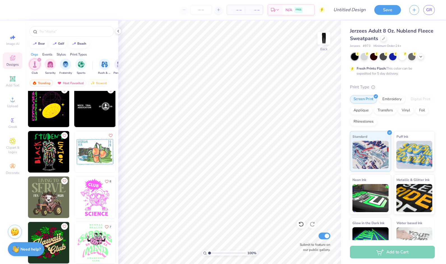
scroll to position [399, 0]
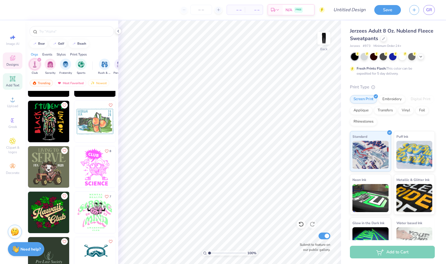
click at [14, 80] on icon at bounding box center [12, 79] width 4 height 4
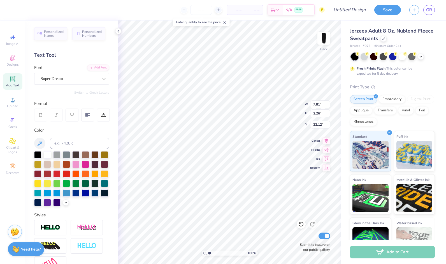
scroll to position [4, 1]
type textarea "T"
click at [77, 76] on div "Super Dream" at bounding box center [69, 78] width 59 height 9
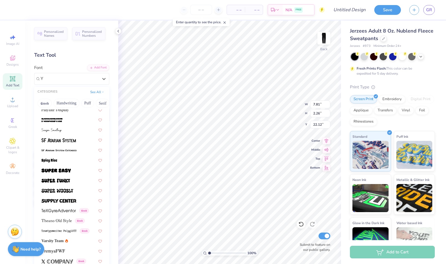
scroll to position [360, 0]
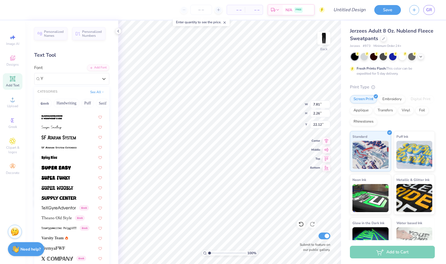
type input "Y"
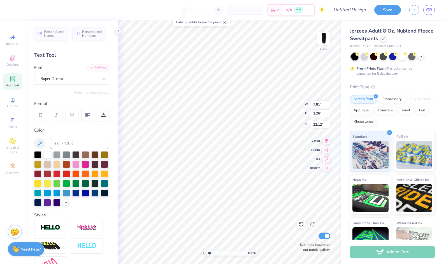
click at [105, 245] on div "Personalized Names Personalized Numbers Text Tool Add Font Font Super Dream Swi…" at bounding box center [71, 141] width 93 height 243
click at [101, 79] on icon at bounding box center [104, 79] width 6 height 6
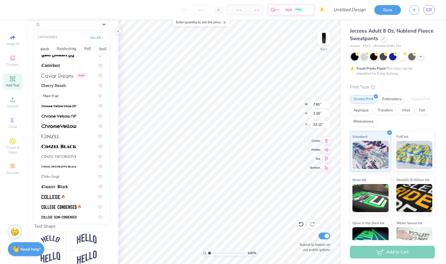
scroll to position [684, 0]
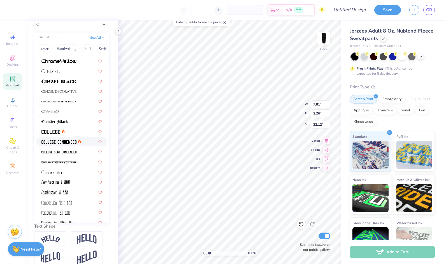
click at [54, 139] on span at bounding box center [59, 142] width 35 height 6
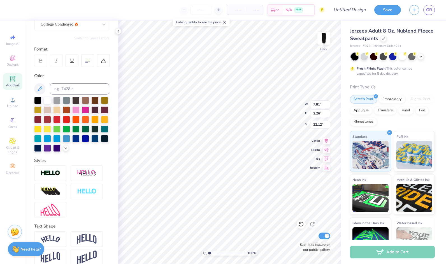
scroll to position [4, 2]
type textarea "Unlimited Dance Team"
type input "1.10"
type input "7.69"
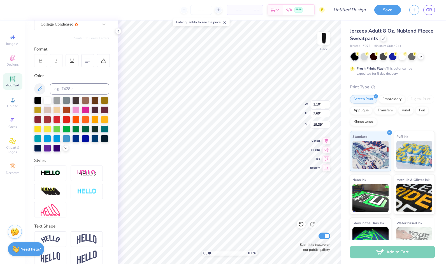
type input "19.39"
type input "1.84"
type input "12.82"
type input "19.36"
type input "12.89"
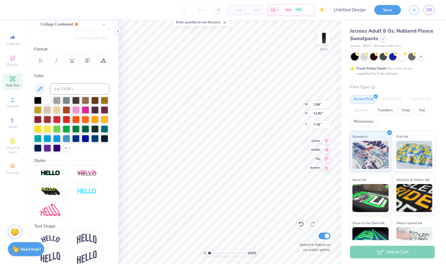
type input "7.78"
type input "1.22"
type input "12.84"
type input "7.79"
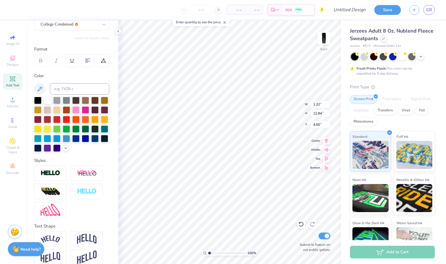
type input "4.60"
click at [56, 196] on img at bounding box center [51, 191] width 20 height 9
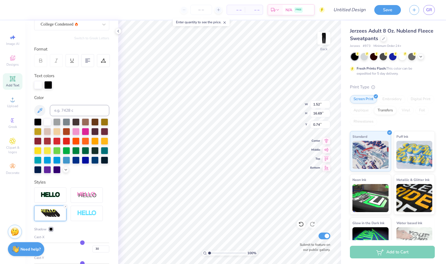
type input "1.52"
type input "16.69"
type input "0.74"
click at [56, 198] on img at bounding box center [51, 195] width 20 height 6
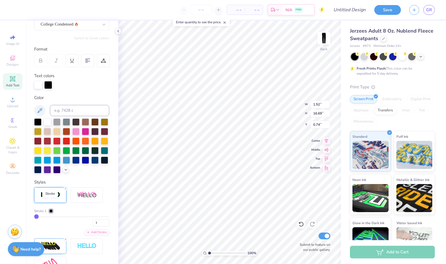
type input "1.53"
type input "16.70"
click at [70, 140] on div at bounding box center [66, 140] width 7 height 7
type input "0.50"
click at [325, 40] on img at bounding box center [324, 38] width 22 height 22
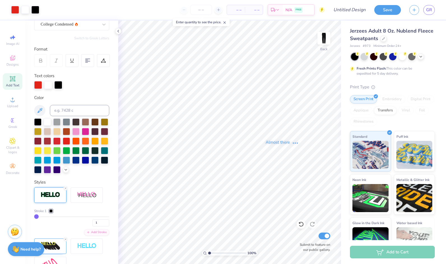
drag, startPoint x: 199, startPoint y: 97, endPoint x: 199, endPoint y: 124, distance: 26.9
click at [199, 124] on div "Almost there" at bounding box center [282, 141] width 328 height 243
click at [328, 40] on img at bounding box center [324, 38] width 22 height 22
type input "7.21"
type input "3"
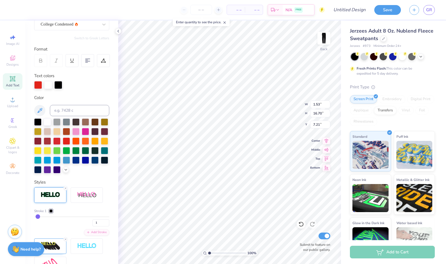
type input "3"
type input "9"
type input "12"
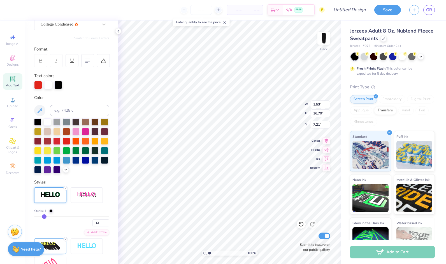
type input "16"
type input "18"
type input "23"
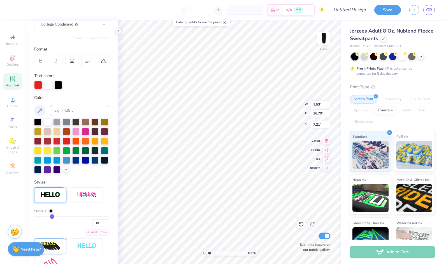
type input "23"
type input "27"
type input "31"
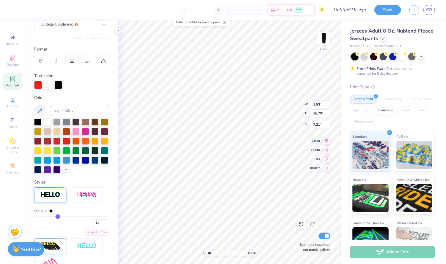
type input "33"
type input "35"
type input "36"
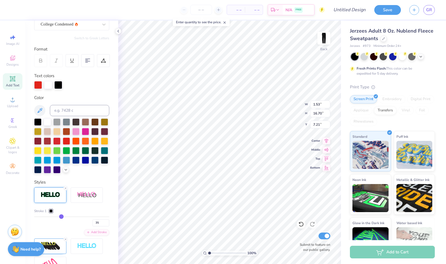
type input "36"
type input "39"
type input "42"
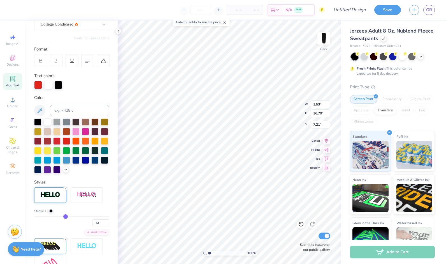
type input "44"
type input "45"
type input "46"
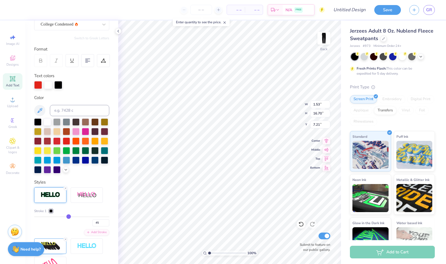
type input "46"
type input "47"
type input "48"
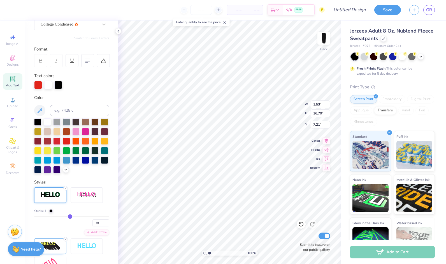
type input "49"
type input "50"
type input "51"
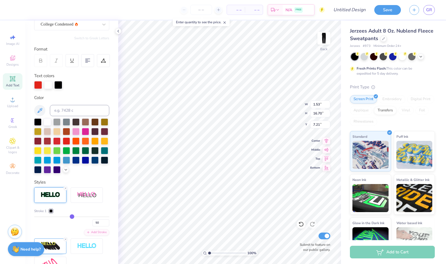
type input "51"
type input "50"
type input "48"
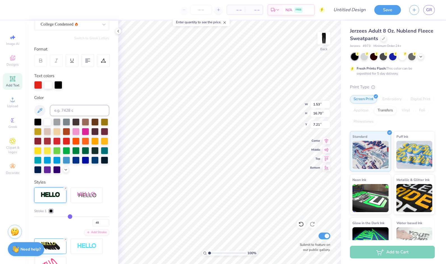
type input "47"
type input "46"
type input "45"
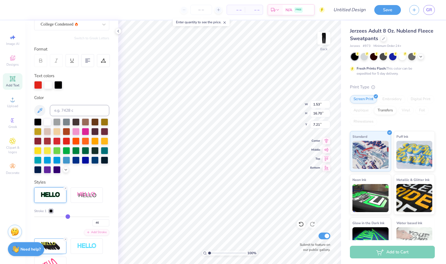
type input "45"
type input "43"
type input "40"
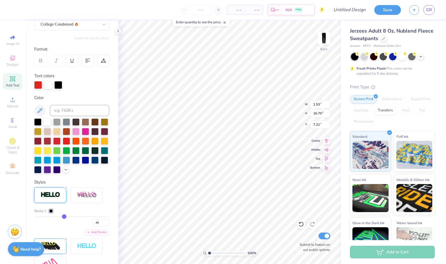
type input "39"
type input "38"
type input "37"
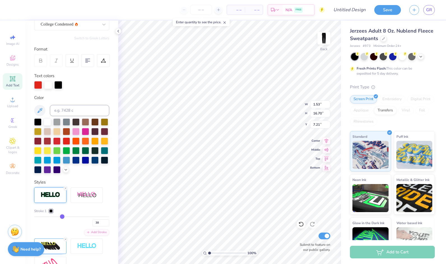
type input "37"
type input "36"
type input "35"
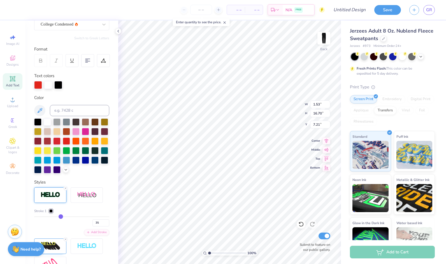
type input "34"
type input "33"
type input "32"
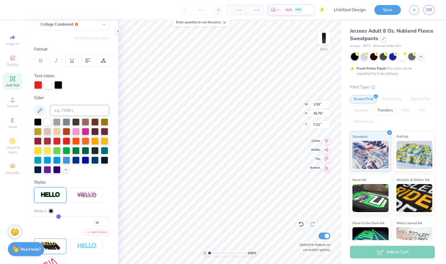
type input "32"
type input "31"
type input "30"
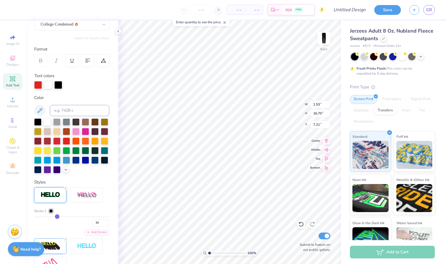
type input "29"
type input "28"
type input "27"
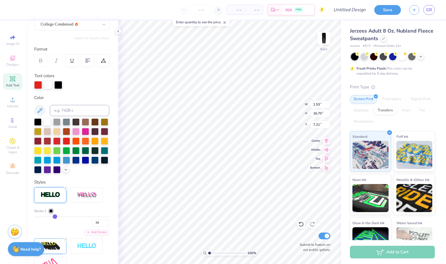
type input "27"
type input "26"
type input "25"
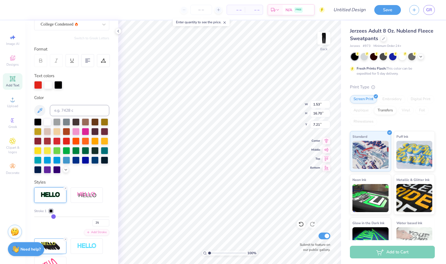
type input "24"
type input "23"
type input "22"
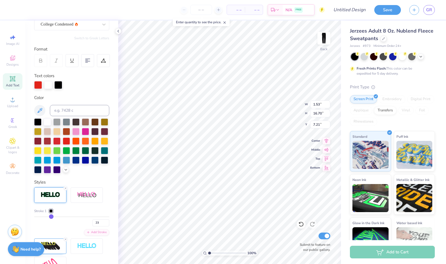
type input "22"
type input "21"
type input "19"
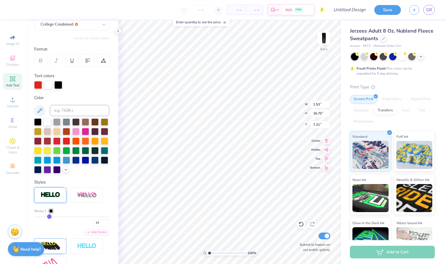
type input "18"
type input "17"
type input "16"
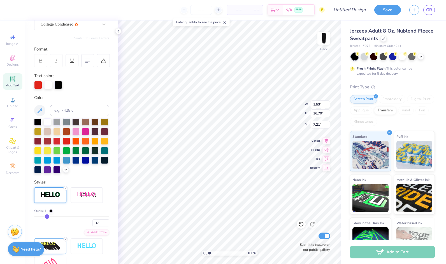
type input "16"
type input "15"
type input "14"
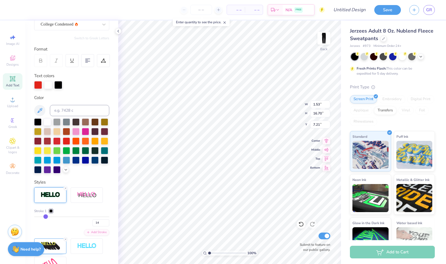
type input "13"
drag, startPoint x: 37, startPoint y: 225, endPoint x: 44, endPoint y: 222, distance: 8.0
type input "13"
click at [44, 217] on input "range" at bounding box center [71, 216] width 75 height 1
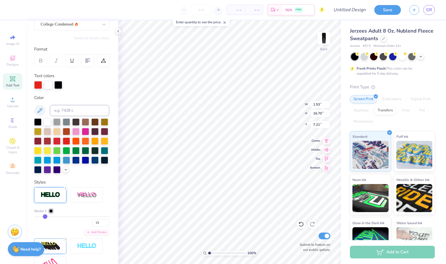
click at [48, 124] on div at bounding box center [47, 121] width 7 height 7
click at [47, 116] on div "Color" at bounding box center [71, 134] width 75 height 79
type input "1.66"
type input "16.83"
click at [48, 121] on div at bounding box center [47, 121] width 7 height 7
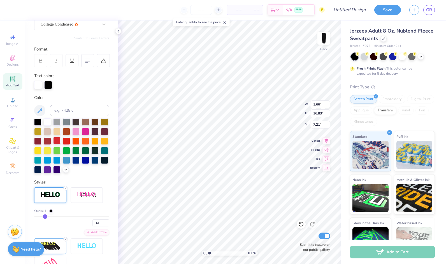
click at [61, 140] on div at bounding box center [56, 140] width 7 height 7
type input "9"
type input "2"
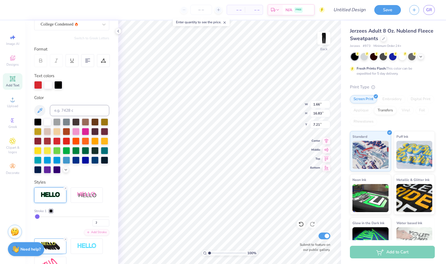
type input "1"
drag, startPoint x: 43, startPoint y: 225, endPoint x: 19, endPoint y: 227, distance: 24.4
type input "1"
click at [34, 217] on input "range" at bounding box center [71, 216] width 75 height 1
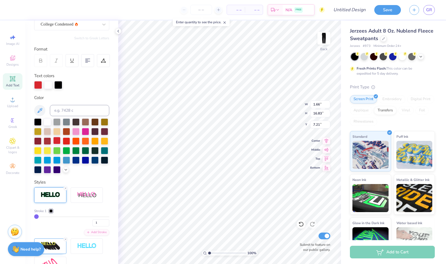
type input "1.53"
type input "16.70"
click at [61, 142] on div at bounding box center [56, 140] width 7 height 7
click at [65, 241] on icon at bounding box center [65, 239] width 3 height 3
type input "1.24"
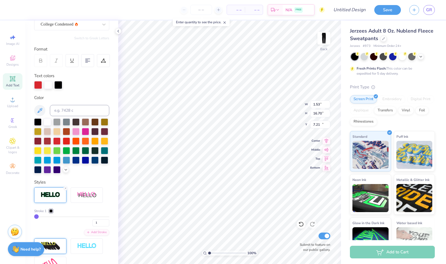
type input "12.86"
type input "11.05"
click at [16, 81] on icon at bounding box center [12, 78] width 7 height 7
click at [15, 98] on icon at bounding box center [12, 99] width 7 height 7
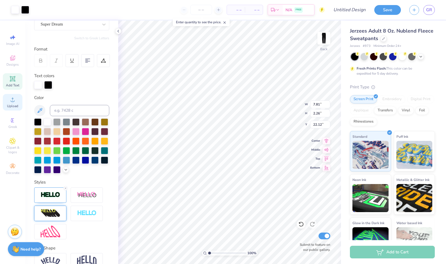
type input "7.70"
type textarea "TXT"
type textarea "T"
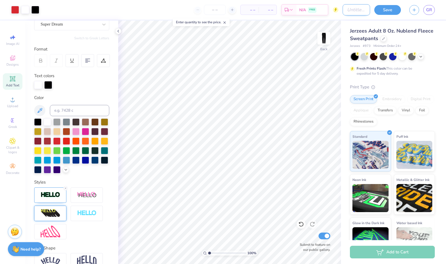
click at [363, 12] on input "Design Title" at bounding box center [356, 9] width 27 height 11
type input "Sweatpants Merch Design"
click at [401, 54] on div at bounding box center [402, 55] width 7 height 7
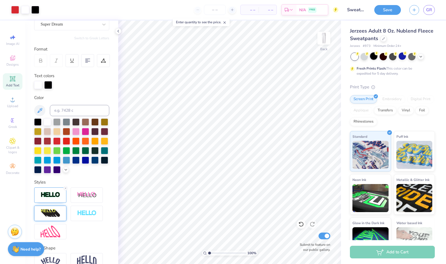
click at [374, 58] on div at bounding box center [373, 55] width 7 height 7
click at [383, 9] on button "Save" at bounding box center [388, 9] width 27 height 10
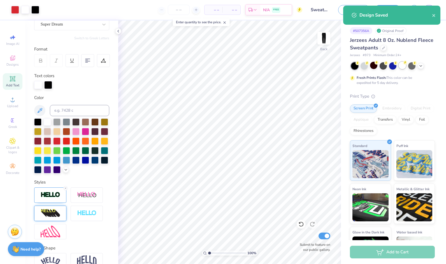
click at [403, 67] on div at bounding box center [402, 65] width 7 height 7
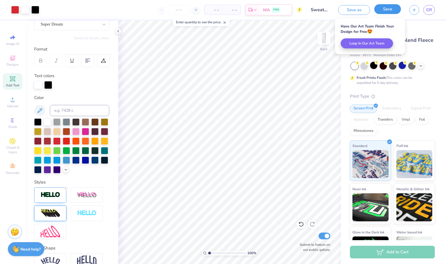
click at [394, 8] on button "Save" at bounding box center [388, 9] width 27 height 10
click at [429, 13] on span "GR" at bounding box center [430, 10] width 6 height 6
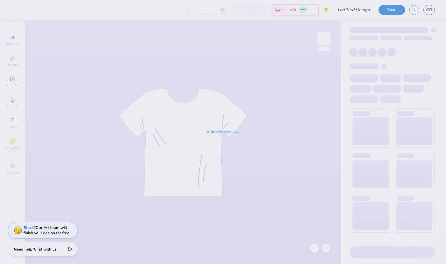
type input "Sweatpants Merch Design"
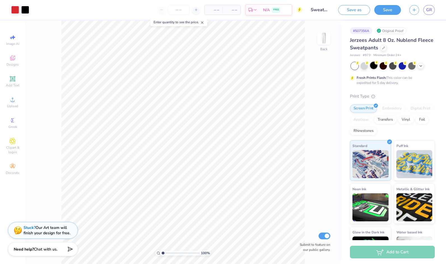
click at [373, 65] on div at bounding box center [373, 65] width 7 height 7
click at [386, 6] on button "Save" at bounding box center [388, 9] width 27 height 10
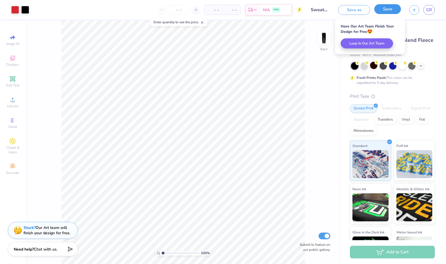
click at [381, 9] on button "Save" at bounding box center [388, 9] width 27 height 10
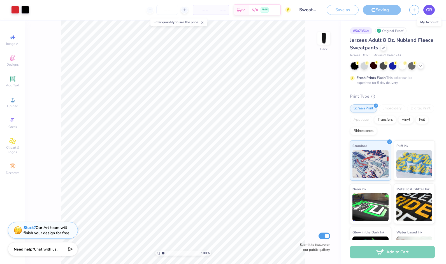
click at [429, 10] on span "GR" at bounding box center [430, 10] width 6 height 6
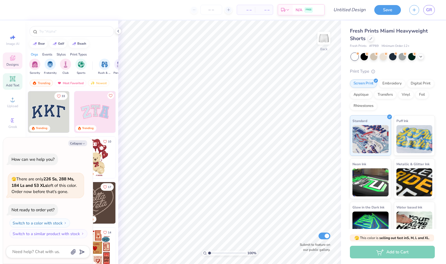
click at [15, 82] on icon at bounding box center [12, 78] width 7 height 7
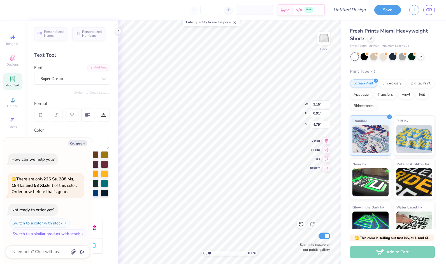
scroll to position [4, 1]
type textarea "x"
type textarea "TEX"
type textarea "x"
type textarea "TE"
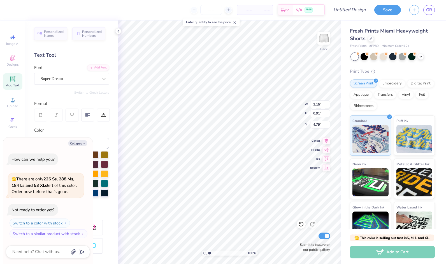
type textarea "x"
type textarea "T"
type textarea "x"
type textarea "U"
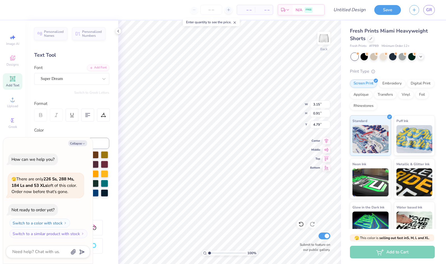
type textarea "x"
type textarea "Un"
type textarea "x"
type textarea "Unm"
type textarea "x"
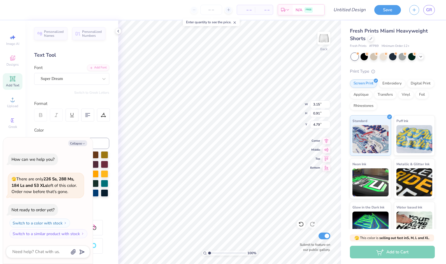
type textarea "Un"
type textarea "x"
type textarea "Unl"
type textarea "x"
type textarea "Unli"
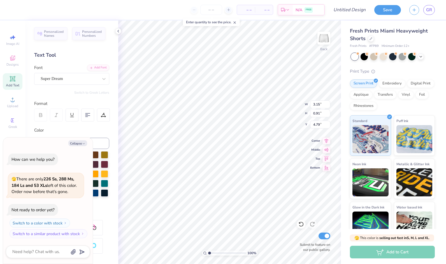
type textarea "x"
type textarea "Unlim"
type textarea "x"
type textarea "Unlimi"
type textarea "x"
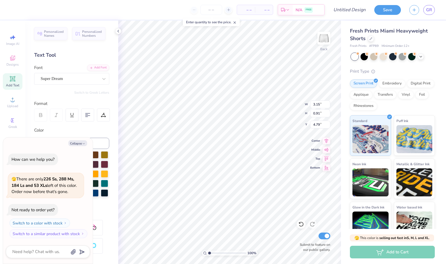
type textarea "Unlimit"
type textarea "x"
type textarea "Unlimite"
type textarea "x"
type textarea "Unlimited"
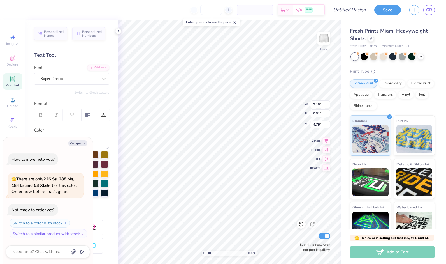
type textarea "x"
type textarea "Unlimited"
type textarea "x"
type textarea "Unlimited D"
type textarea "x"
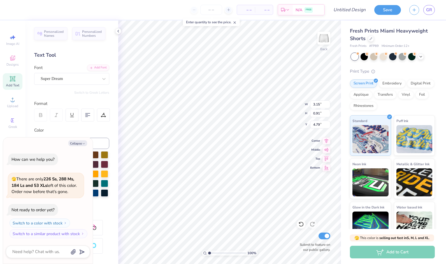
type textarea "Unlimited Da"
type textarea "x"
type textarea "Unlimited Dan"
type textarea "x"
type textarea "Unlimited Danc"
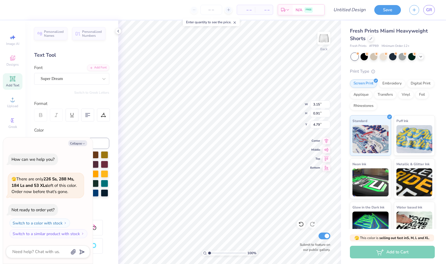
type textarea "x"
type textarea "Unlimited Dance"
type textarea "x"
type textarea "Unlimited Dance"
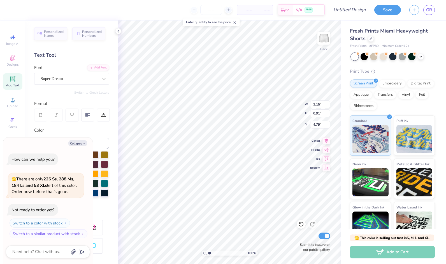
type textarea "x"
type textarea "Unlimited Dance T"
type textarea "x"
type textarea "Unlimited Dance Te"
type textarea "x"
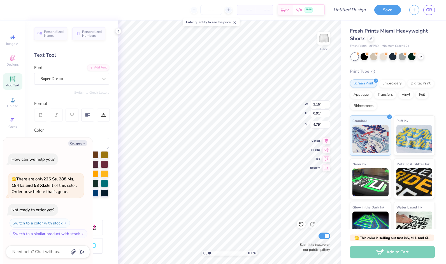
type textarea "Unlimited Dance Tea"
type textarea "x"
type textarea "Unlimited Dance Team"
type textarea "x"
type textarea "Unlimited Dance Team"
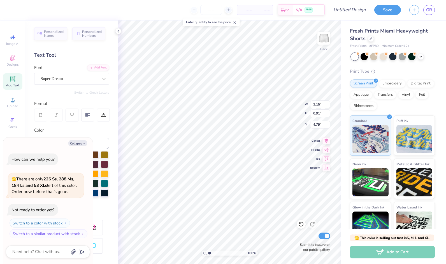
scroll to position [4, 3]
type textarea "x"
type input "0.53"
type input "7.27"
type input "1.62"
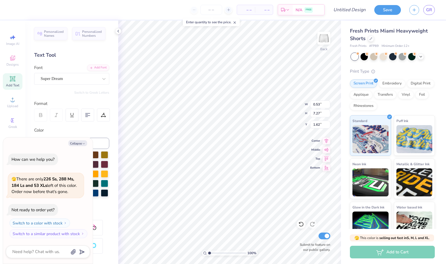
type textarea "x"
type input "2.06"
click at [101, 79] on icon at bounding box center [104, 79] width 6 height 6
click at [85, 143] on icon "button" at bounding box center [83, 143] width 3 height 3
type textarea "x"
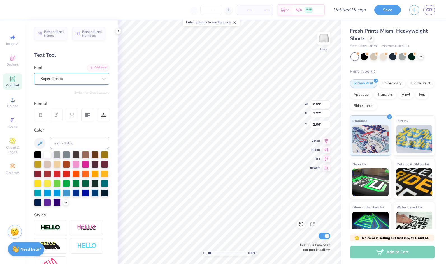
click at [72, 82] on div at bounding box center [70, 79] width 58 height 8
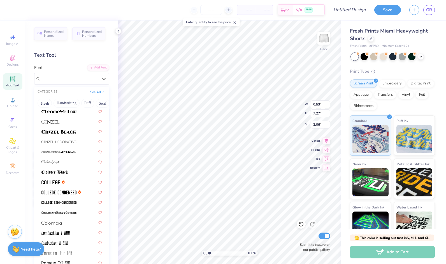
scroll to position [676, 0]
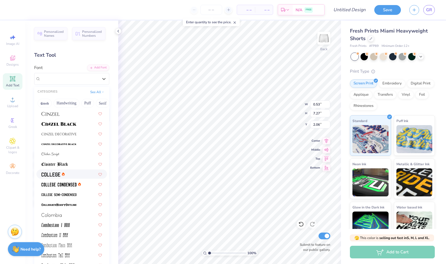
click at [50, 176] on img at bounding box center [51, 174] width 19 height 4
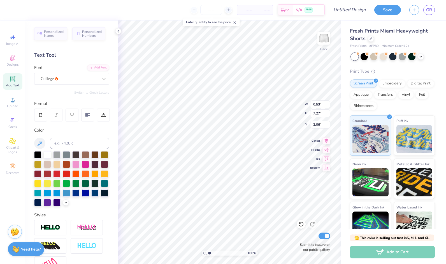
type input "0.52"
type input "6.92"
type input "2.23"
click at [430, 12] on span "GR" at bounding box center [430, 10] width 6 height 6
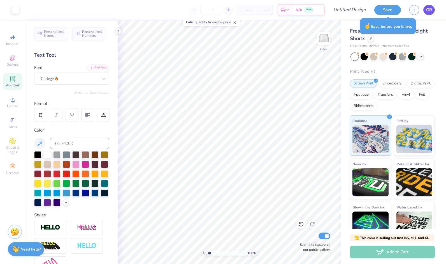
click at [427, 11] on span "GR" at bounding box center [430, 10] width 6 height 6
click at [54, 231] on img at bounding box center [51, 227] width 20 height 6
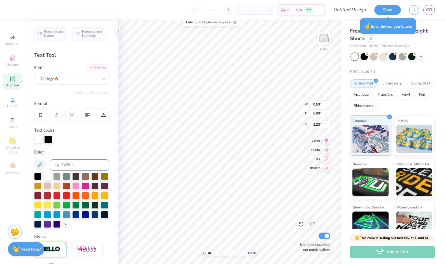
type input "0.53"
type input "6.93"
click at [61, 197] on div at bounding box center [56, 194] width 7 height 7
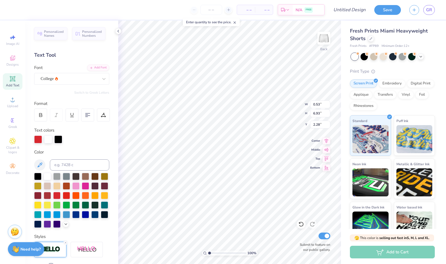
type input "2.28"
click at [110, 159] on div "– – Per Item – – Total Est. Delivery N/A FREE Design Title Save GR Image AI Des…" at bounding box center [223, 132] width 446 height 264
type input "2.47"
type input "2.44"
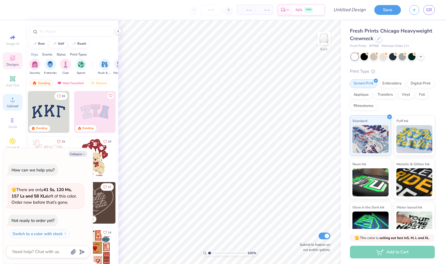
click at [13, 101] on icon at bounding box center [13, 100] width 4 height 4
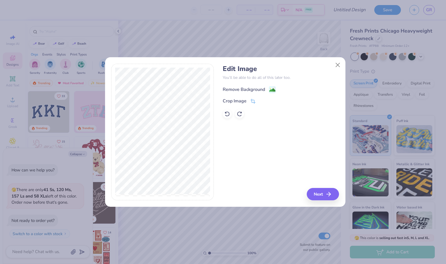
click at [275, 87] on image at bounding box center [273, 90] width 6 height 6
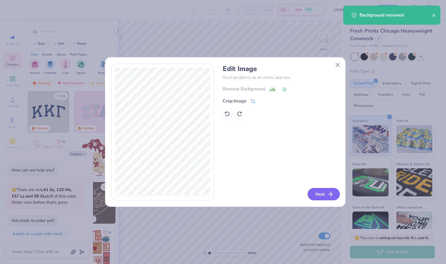
click at [323, 194] on button "Next" at bounding box center [324, 194] width 32 height 12
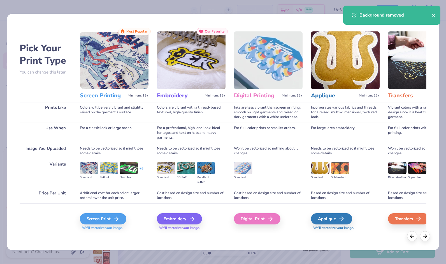
click at [436, 15] on icon "close" at bounding box center [434, 15] width 4 height 4
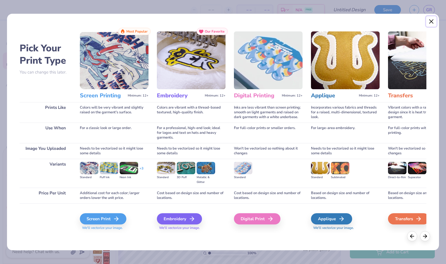
click at [434, 22] on button "Close" at bounding box center [432, 21] width 11 height 11
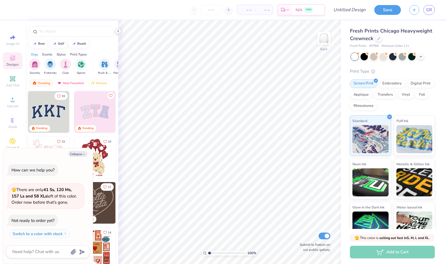
click at [120, 31] on icon at bounding box center [118, 31] width 4 height 4
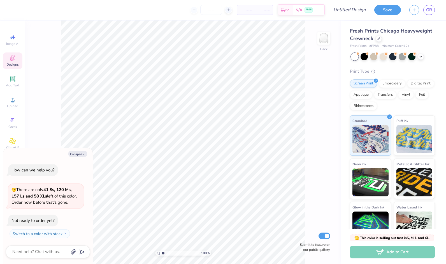
click at [77, 160] on div "How can we help you? 🫣 There are only 41 Ss, 120 Ms, 157 Ls and 58 XLs left of …" at bounding box center [48, 201] width 84 height 83
click at [76, 152] on button "Collapse" at bounding box center [77, 154] width 19 height 6
type textarea "x"
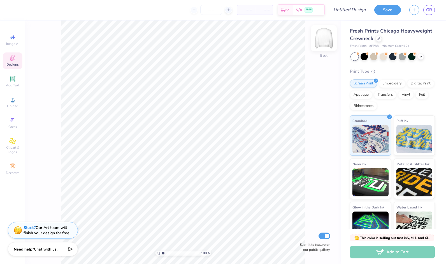
click at [324, 35] on img at bounding box center [324, 38] width 22 height 22
click at [12, 83] on div "Add Text" at bounding box center [13, 81] width 20 height 17
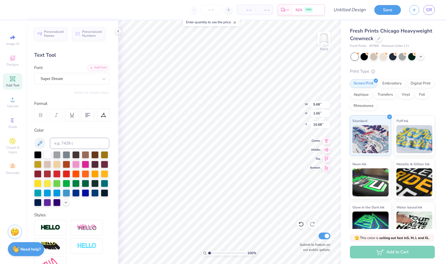
scroll to position [4, 1]
type textarea "XT"
click at [19, 100] on div "Upload" at bounding box center [13, 102] width 20 height 17
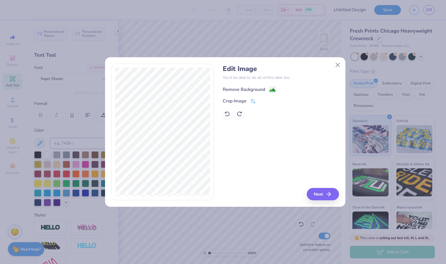
click at [275, 86] on span at bounding box center [272, 89] width 7 height 7
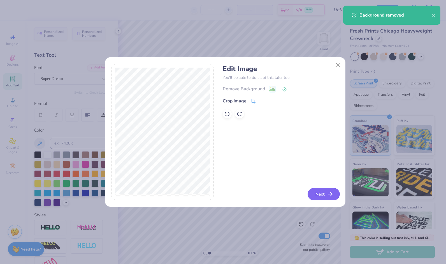
click at [319, 194] on button "Next" at bounding box center [324, 194] width 32 height 12
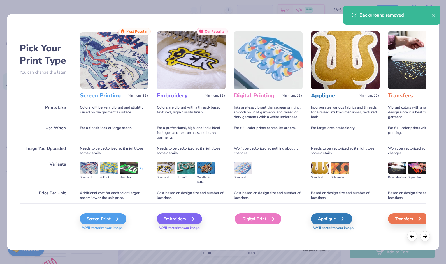
click at [262, 219] on div "Digital Print" at bounding box center [258, 218] width 47 height 11
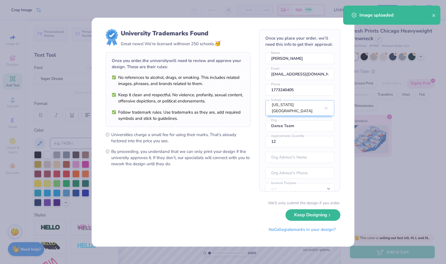
click at [265, 122] on body "Crop Image – – Per Item – – Total Est. Delivery N/A FREE Design Title Save GR I…" at bounding box center [223, 132] width 446 height 264
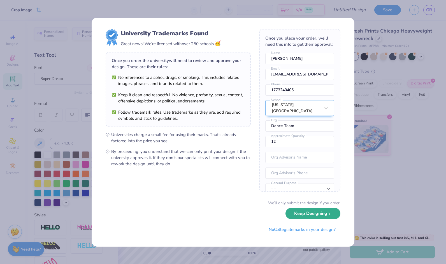
click at [311, 213] on button "Keep Designing" at bounding box center [313, 213] width 55 height 11
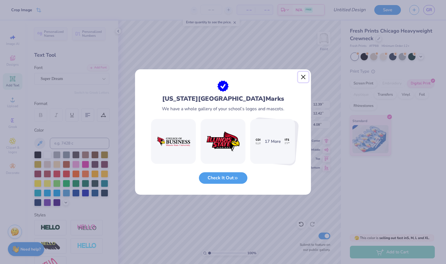
click at [305, 76] on button "Close" at bounding box center [303, 77] width 11 height 11
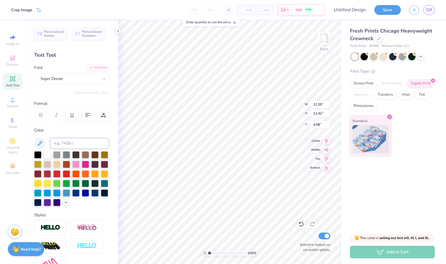
type input "4.41"
click at [323, 44] on img at bounding box center [324, 38] width 22 height 22
click at [326, 34] on img at bounding box center [324, 38] width 22 height 22
click at [318, 34] on img at bounding box center [324, 38] width 22 height 22
click at [58, 77] on div "Super Dream" at bounding box center [69, 78] width 59 height 9
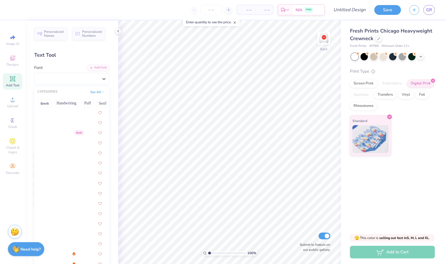
scroll to position [600, 0]
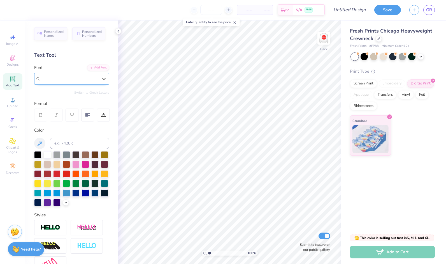
click at [95, 78] on div "Super Dream" at bounding box center [69, 78] width 59 height 9
click at [324, 41] on img at bounding box center [324, 38] width 22 height 22
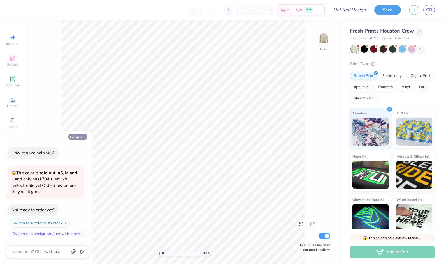
click at [83, 138] on icon "button" at bounding box center [83, 136] width 3 height 3
type textarea "x"
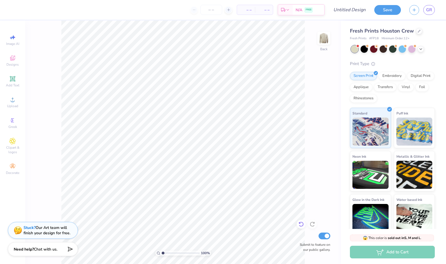
click at [302, 220] on div at bounding box center [301, 224] width 9 height 9
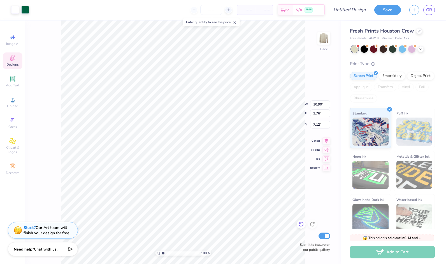
type input "3.90"
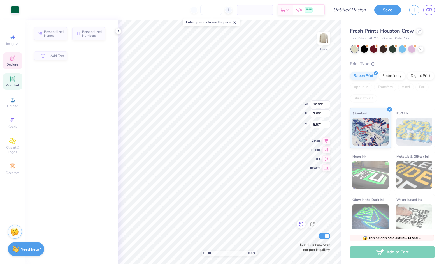
type input "2.09"
type input "5.57"
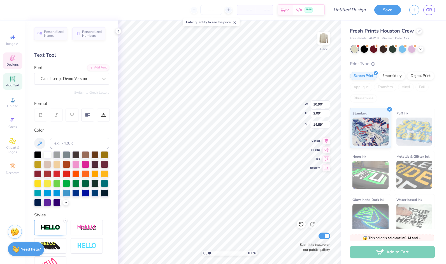
type input "14.89"
type input "6.20"
type input "0.41"
type input "4.91"
click at [416, 31] on div at bounding box center [419, 30] width 6 height 6
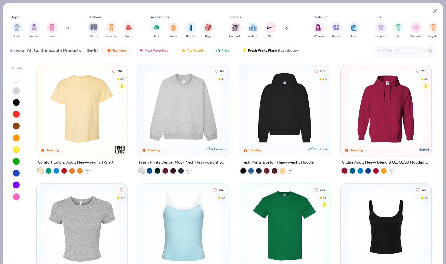
click at [194, 121] on img at bounding box center [184, 108] width 80 height 74
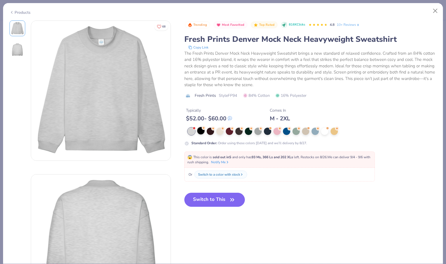
click at [200, 131] on div at bounding box center [200, 130] width 7 height 7
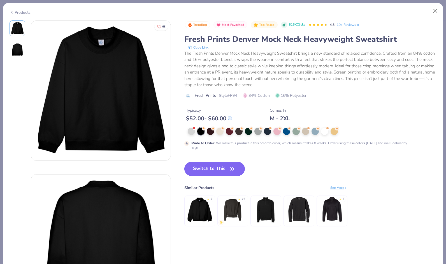
click at [212, 166] on button "Switch to This" at bounding box center [215, 169] width 61 height 14
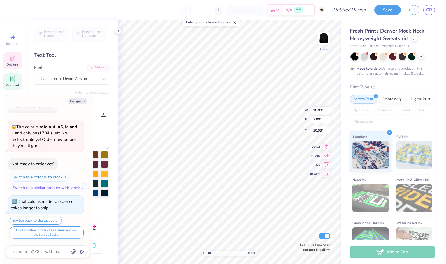
type textarea "x"
type input "4.03"
type textarea "x"
type input "3.47"
type textarea "x"
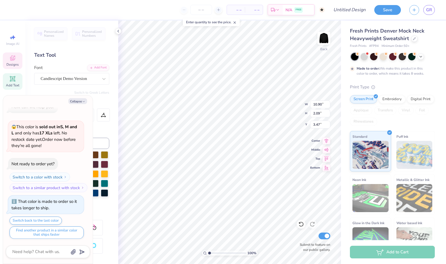
type input "5.36"
type input "1.03"
type textarea "x"
type input "1.97"
type textarea "x"
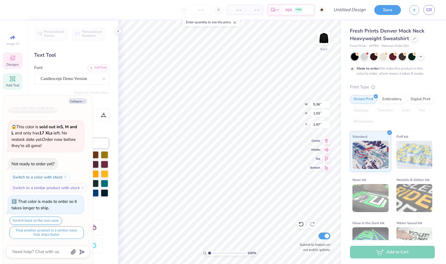
type input "3.95"
type input "0.76"
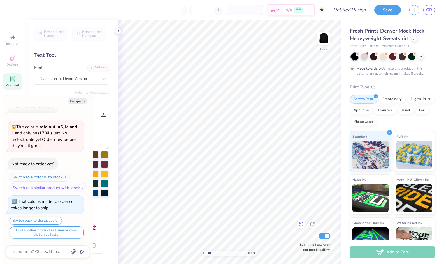
click at [303, 226] on icon at bounding box center [302, 224] width 6 height 6
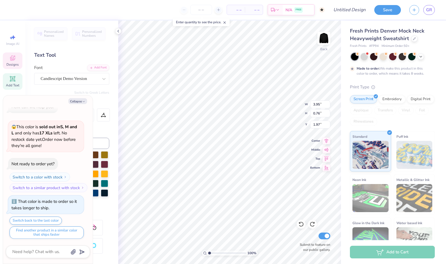
scroll to position [4, 2]
type textarea "x"
type textarea "Business Cub"
type textarea "x"
type textarea "Business ub"
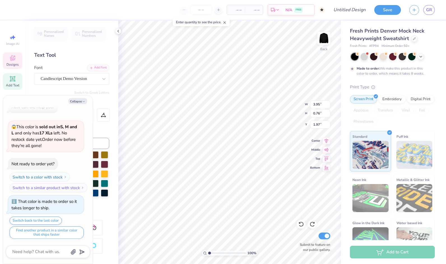
type textarea "x"
type textarea "Businessub"
type textarea "x"
type textarea "Businesub"
type textarea "x"
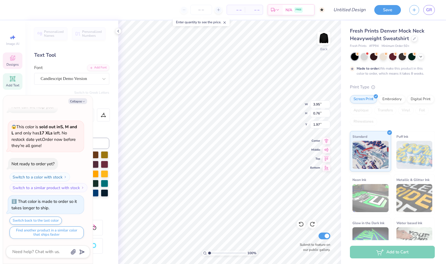
type textarea "Busineub"
type textarea "x"
type textarea "Businub"
type textarea "x"
type textarea "Busiub"
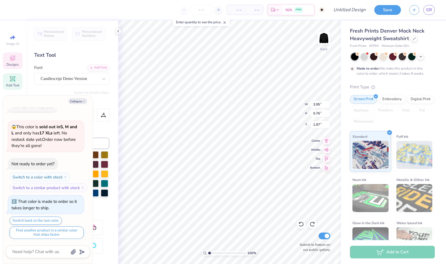
type textarea "x"
type textarea "Busub"
type textarea "x"
type textarea "Buub"
type textarea "x"
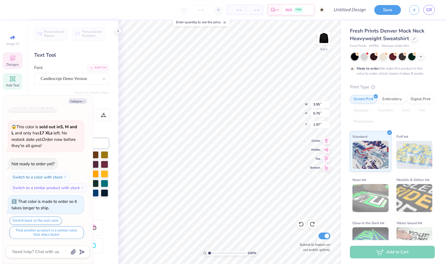
type textarea "Bub"
type textarea "x"
type textarea "ub"
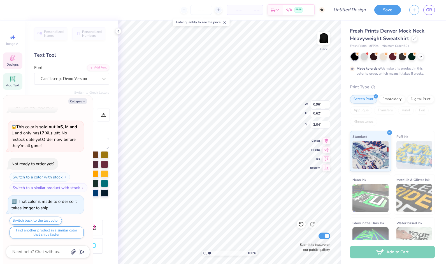
type textarea "x"
type textarea "u"
click at [302, 225] on icon at bounding box center [302, 224] width 6 height 6
click at [303, 221] on div at bounding box center [301, 224] width 9 height 9
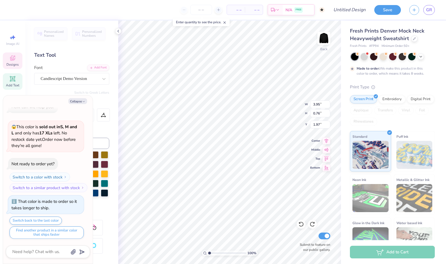
type textarea "x"
type textarea "Business Cl"
type textarea "x"
type textarea "Business C"
type textarea "x"
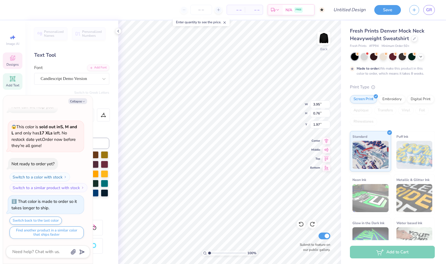
type textarea "Business"
type textarea "x"
type textarea "Business"
type textarea "x"
type textarea "Busines"
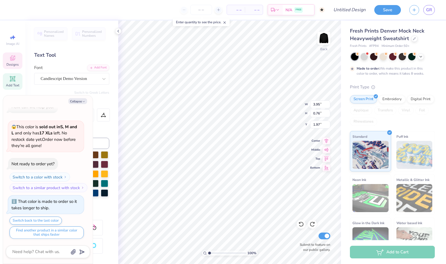
type textarea "x"
type textarea "Busine"
type textarea "x"
type textarea "Busin"
type textarea "x"
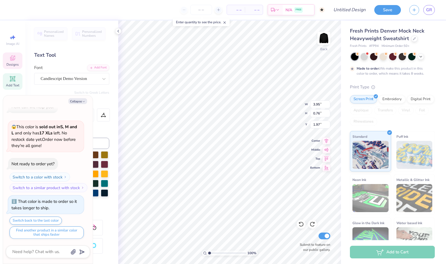
type textarea "Busi"
type textarea "x"
type textarea "Bus"
type textarea "x"
type textarea "Bu"
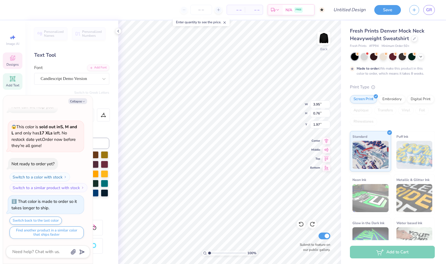
type textarea "x"
type textarea "B"
type textarea "x"
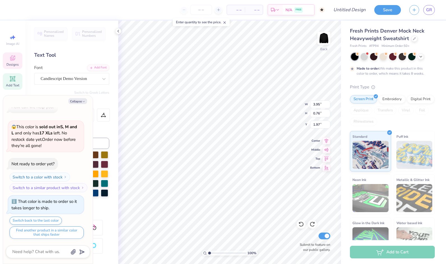
type textarea "E"
type textarea "x"
type textarea "Es"
type textarea "x"
type textarea "Est"
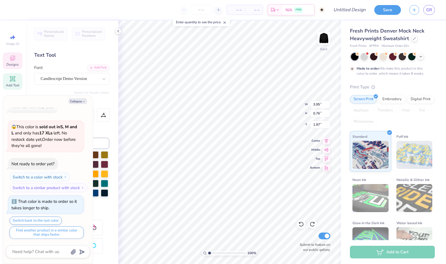
type textarea "x"
type textarea "Est"
type textarea "x"
type textarea "Est"
type textarea "x"
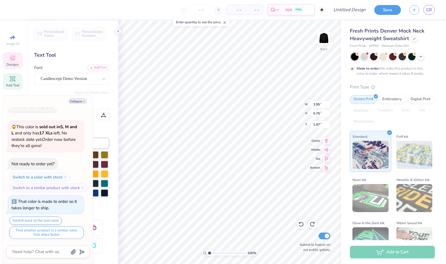
type textarea "Est"
type textarea "x"
type textarea "Est"
type textarea "x"
type textarea "Est"
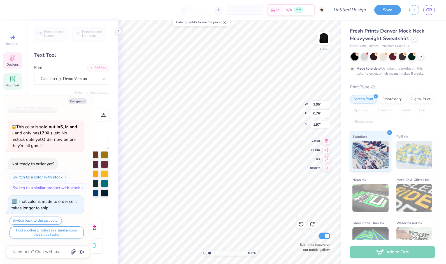
type textarea "x"
type textarea "Est"
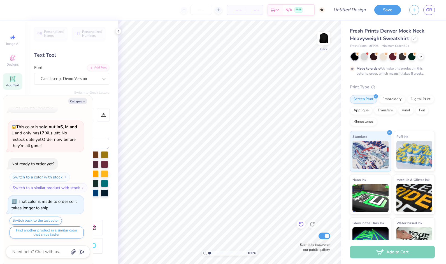
click at [303, 223] on icon at bounding box center [302, 224] width 6 height 6
click at [302, 220] on div at bounding box center [301, 224] width 9 height 9
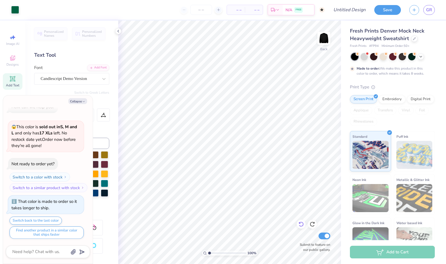
click at [302, 220] on div at bounding box center [301, 224] width 9 height 9
type textarea "x"
type textarea "Business Clu"
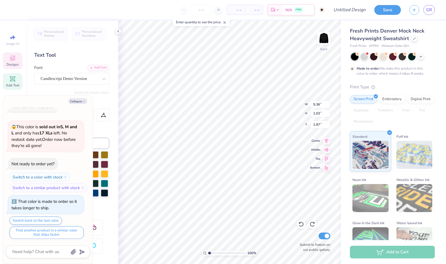
type textarea "x"
type textarea "Business Cl"
type textarea "x"
type textarea "Business C"
type textarea "x"
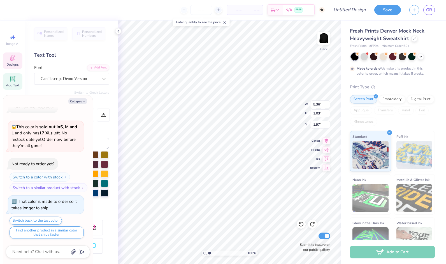
type textarea "Business"
type textarea "x"
type textarea "Business"
type textarea "x"
type textarea "Busines"
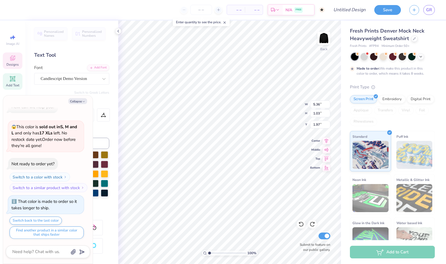
type textarea "x"
type textarea "Busine"
type textarea "x"
type textarea "Busin"
type textarea "x"
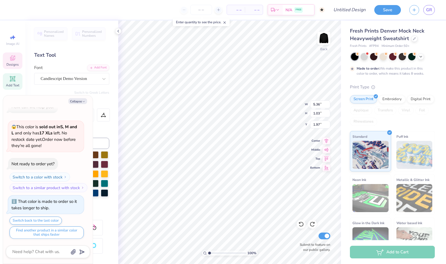
type textarea "Busi"
type textarea "x"
type textarea "Bus"
type textarea "x"
type textarea "Bu"
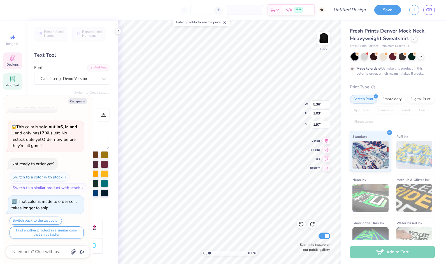
type textarea "x"
type textarea "B"
type textarea "x"
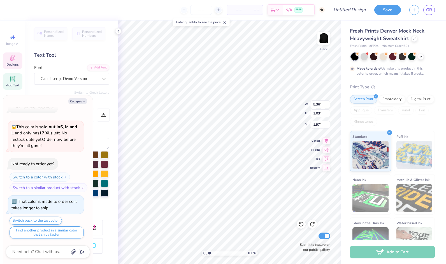
type textarea "E"
type textarea "x"
type textarea "Es"
type textarea "x"
type textarea "Est"
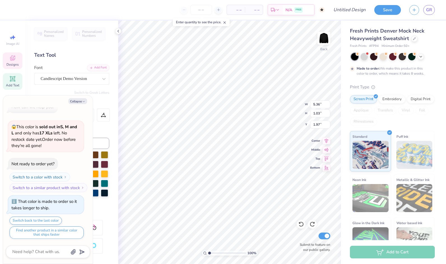
type textarea "x"
type textarea "Est"
type textarea "x"
type textarea "Est"
type textarea "x"
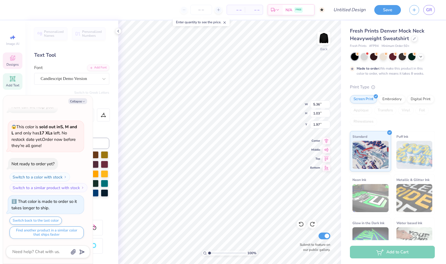
type textarea "Est"
type textarea "x"
type textarea "Est"
type textarea "x"
type textarea "Est"
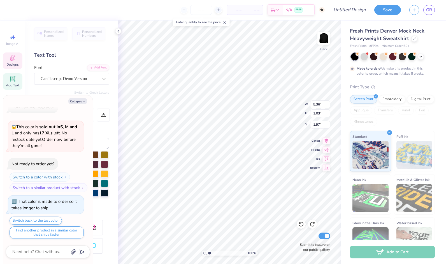
type textarea "x"
type textarea "Est"
click at [288, 99] on div "100 % Back W 5.36 5.36 " H 1.03 1.03 " Y 1.97 1.97 " Center Middle Top Bottom S…" at bounding box center [229, 141] width 223 height 243
type textarea "x"
type input "2.45"
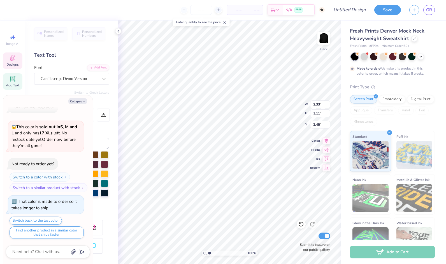
type textarea "x"
type textarea "Est"
type textarea "x"
type textarea "Est"
type textarea "x"
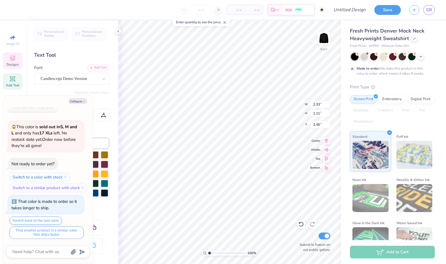
type textarea "Est"
type textarea "x"
type textarea "Est"
type textarea "x"
type textarea "Est"
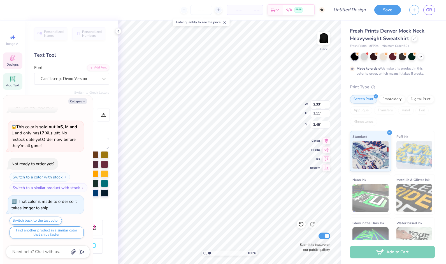
type textarea "x"
type textarea "Est"
type textarea "x"
type textarea "Est"
type textarea "x"
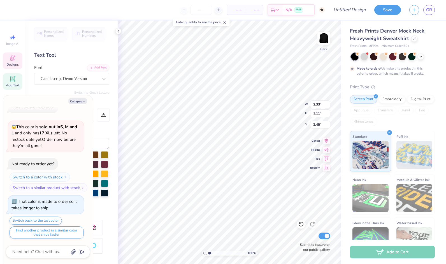
type textarea "Est"
type textarea "x"
type textarea "Est"
type textarea "x"
type textarea "Est"
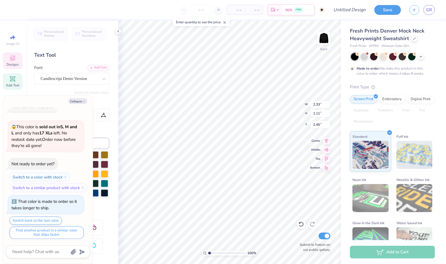
type textarea "x"
type textarea "Est"
type textarea "x"
type input "10.00"
type textarea "x"
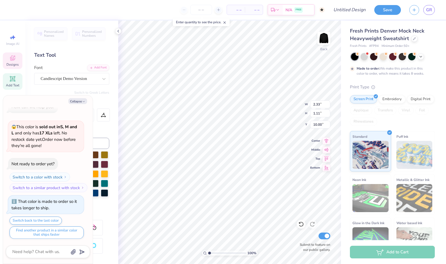
type input "5.21"
type input "2.47"
type textarea "x"
type textarea "Est"
type textarea "x"
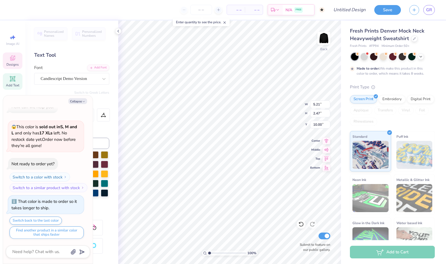
type textarea "Est"
type textarea "x"
type textarea "Est"
type textarea "x"
type textarea "Est"
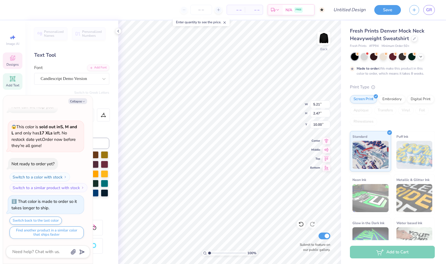
type textarea "x"
type textarea "Est"
type textarea "x"
type textarea "Est"
type textarea "x"
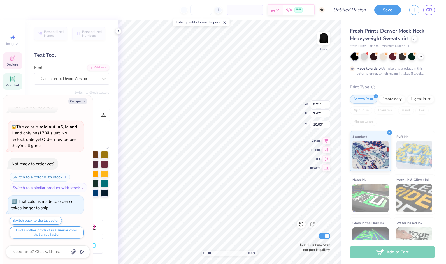
type textarea "Est"
type textarea "x"
type textarea "Est"
type textarea "x"
type textarea "Est"
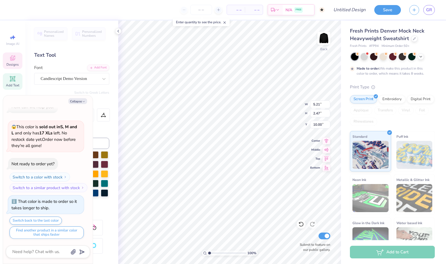
type textarea "x"
type textarea "Est"
type textarea "x"
type textarea "Est"
type textarea "x"
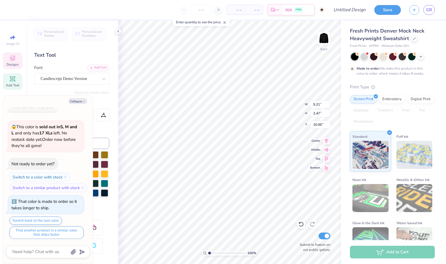
type textarea "Est"
type textarea "x"
type textarea "Es"
type textarea "x"
type textarea "E"
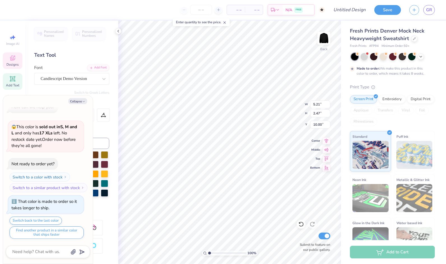
type textarea "x"
type textarea "Z"
type textarea "x"
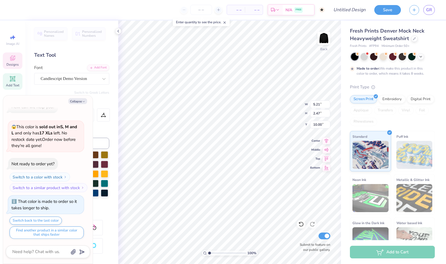
type textarea "x"
type textarea "E"
type textarea "x"
type textarea "Es"
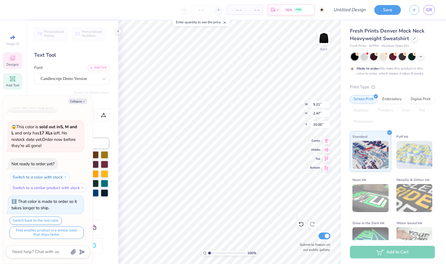
type textarea "x"
type textarea "Est"
type textarea "x"
click at [301, 222] on icon at bounding box center [301, 224] width 5 height 5
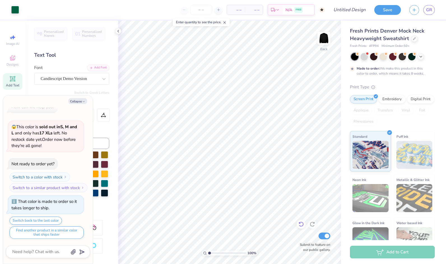
click at [301, 222] on icon at bounding box center [301, 224] width 5 height 5
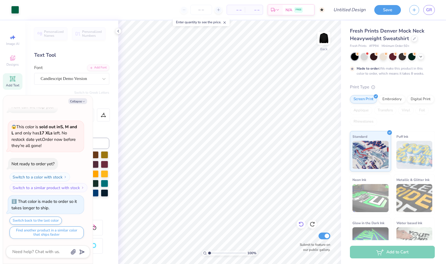
click at [301, 222] on icon at bounding box center [301, 224] width 5 height 5
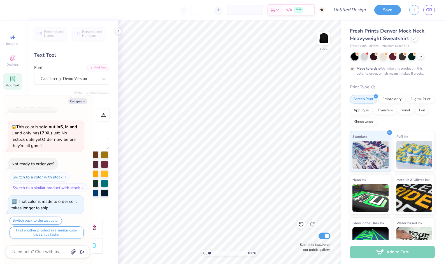
click at [21, 88] on div "Add Text" at bounding box center [13, 81] width 20 height 17
click at [103, 78] on div at bounding box center [104, 79] width 10 height 10
click at [84, 101] on icon "button" at bounding box center [83, 101] width 3 height 3
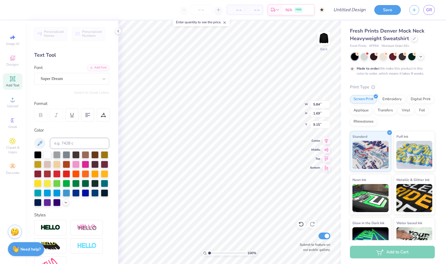
click at [78, 89] on div "Personalized Names Personalized Numbers Text Tool Add Font Font Super Dream Swi…" at bounding box center [71, 141] width 93 height 243
click at [75, 77] on div "Super Dream" at bounding box center [69, 78] width 59 height 9
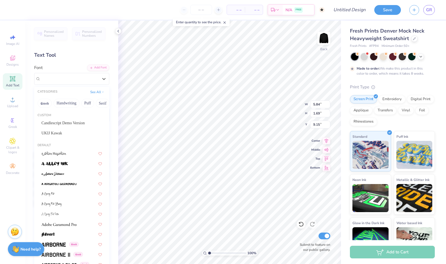
click at [70, 116] on div "Custom" at bounding box center [71, 115] width 75 height 5
click at [72, 123] on span "Candlescript Demo Version" at bounding box center [63, 123] width 43 height 6
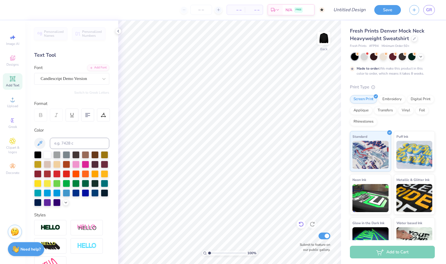
click at [302, 224] on icon at bounding box center [302, 224] width 6 height 6
click at [102, 79] on icon at bounding box center [103, 79] width 3 height 2
click at [327, 46] on img at bounding box center [324, 38] width 22 height 22
click at [13, 81] on icon at bounding box center [12, 78] width 5 height 5
click at [10, 105] on span "Upload" at bounding box center [12, 106] width 11 height 4
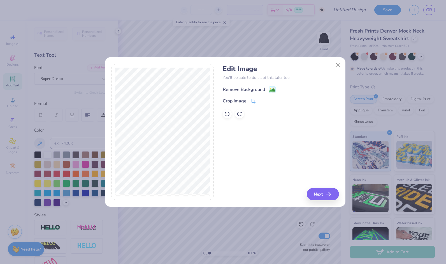
click at [275, 86] on span at bounding box center [272, 89] width 7 height 7
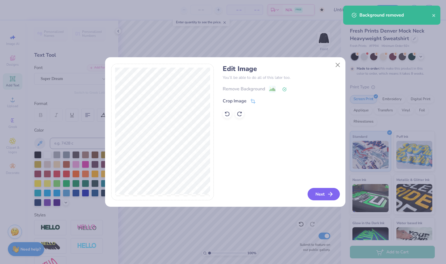
click at [331, 191] on icon "button" at bounding box center [330, 194] width 7 height 7
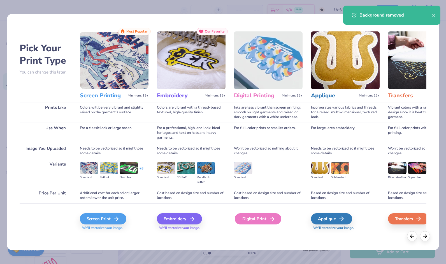
click at [260, 222] on div "Digital Print" at bounding box center [258, 218] width 47 height 11
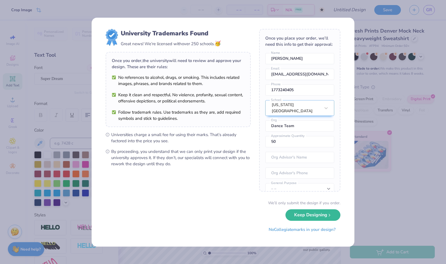
click at [277, 178] on body "Crop Image – – Per Item – – Total Est. Delivery N/A FREE Design Title Save GR I…" at bounding box center [223, 132] width 446 height 264
click at [303, 231] on button "No Collegiate marks in your design?" at bounding box center [302, 227] width 77 height 11
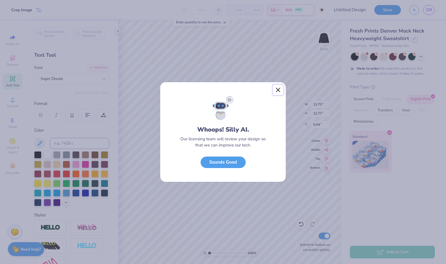
click at [279, 91] on button "Close" at bounding box center [278, 90] width 11 height 11
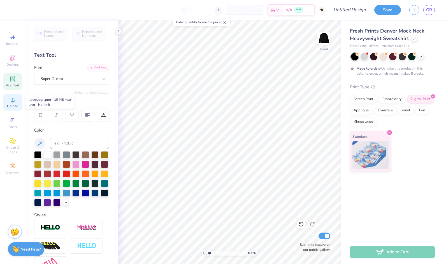
click at [15, 96] on div "Upload" at bounding box center [13, 102] width 20 height 17
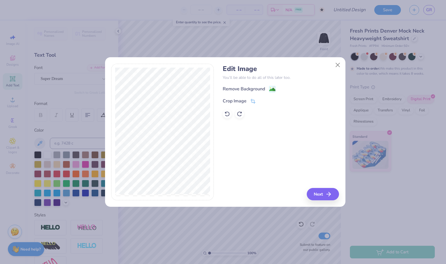
click at [270, 85] on div "Edit Image You’ll be able to do all of this later too. Remove Background Crop I…" at bounding box center [281, 92] width 116 height 54
click at [273, 88] on image at bounding box center [273, 90] width 6 height 6
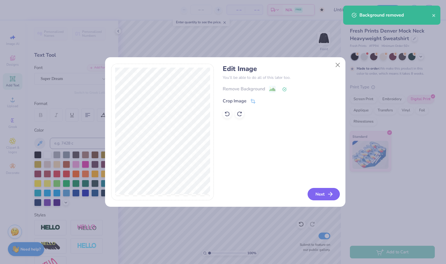
click at [325, 197] on button "Next" at bounding box center [324, 194] width 32 height 12
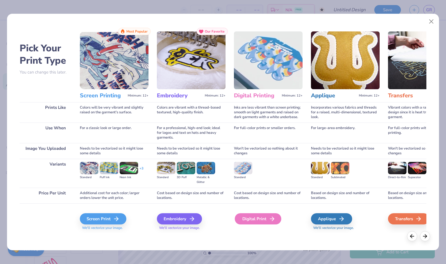
click at [259, 223] on div "Digital Print" at bounding box center [258, 218] width 47 height 11
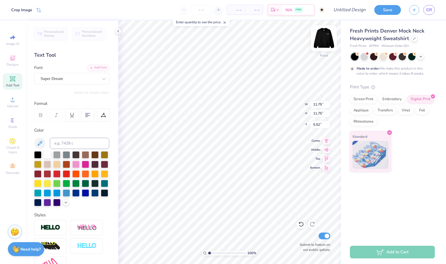
click at [329, 40] on img at bounding box center [324, 38] width 22 height 22
click at [322, 41] on img at bounding box center [324, 38] width 22 height 22
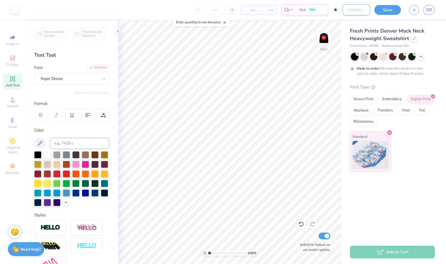
click at [360, 9] on input "Design Title" at bounding box center [356, 9] width 27 height 11
click at [389, 15] on div "Save" at bounding box center [388, 10] width 27 height 10
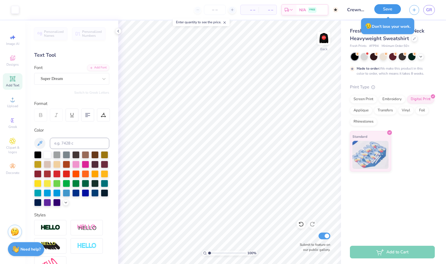
click at [379, 6] on button "Save" at bounding box center [388, 9] width 27 height 10
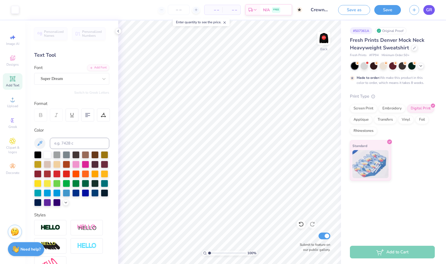
click at [430, 10] on span "GR" at bounding box center [430, 10] width 6 height 6
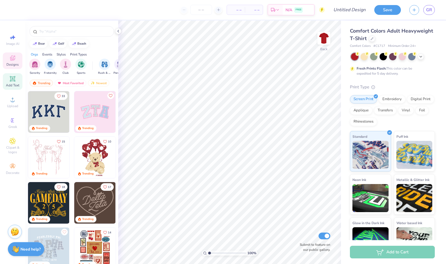
click at [17, 82] on div "Add Text" at bounding box center [13, 81] width 20 height 17
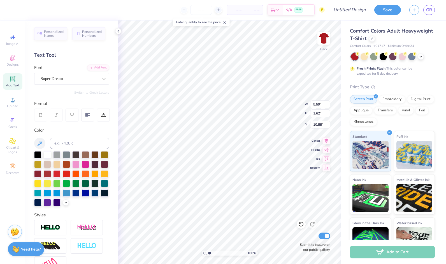
type input "10.88"
type textarea "T"
paste textarea "Unlimited Dance Team"
type textarea "Unlimited Dance Team"
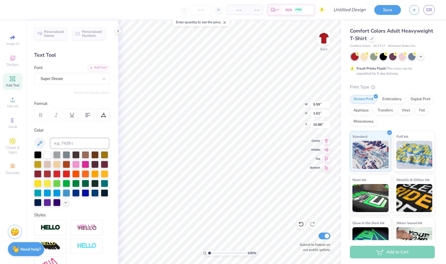
click at [117, 172] on div "– – Per Item – – Total Est. Delivery N/A FREE Design Title Save GR Image AI Des…" at bounding box center [223, 132] width 446 height 264
click at [101, 80] on icon at bounding box center [104, 79] width 6 height 6
click at [11, 110] on div "Upload" at bounding box center [13, 102] width 20 height 17
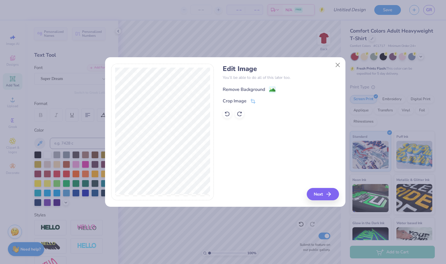
click at [270, 91] on image at bounding box center [273, 90] width 6 height 6
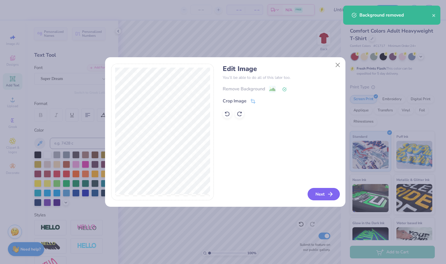
click at [322, 194] on button "Next" at bounding box center [324, 194] width 32 height 12
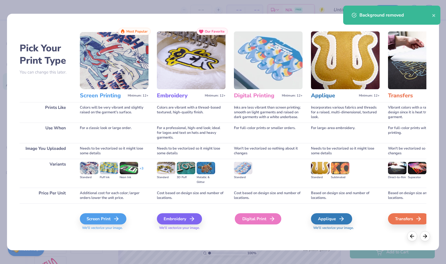
click at [270, 216] on icon at bounding box center [272, 218] width 7 height 7
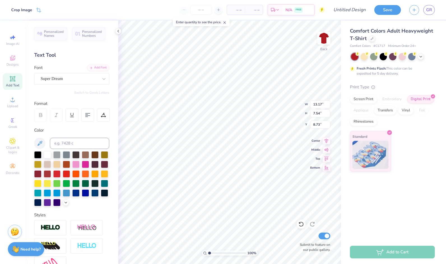
type input "7.82"
type input "4.48"
type input "3.87"
type input "1.86"
type input "4.15"
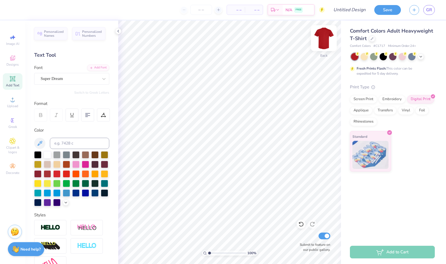
click at [328, 38] on img at bounding box center [324, 38] width 22 height 22
click at [19, 89] on div "Add Text" at bounding box center [13, 81] width 20 height 17
click at [5, 103] on div "Upload" at bounding box center [13, 102] width 20 height 17
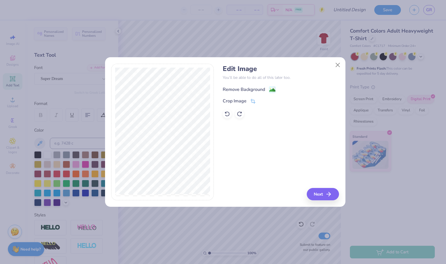
click at [248, 89] on div "Remove Background" at bounding box center [244, 89] width 42 height 7
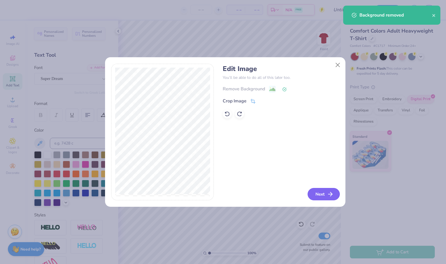
click at [329, 194] on icon "button" at bounding box center [330, 194] width 7 height 7
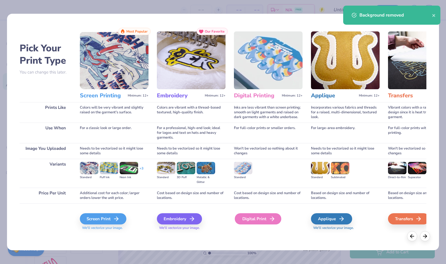
click at [276, 220] on div "Digital Print" at bounding box center [258, 218] width 47 height 11
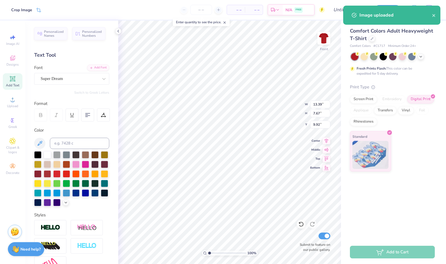
type input "9.11"
type input "5.22"
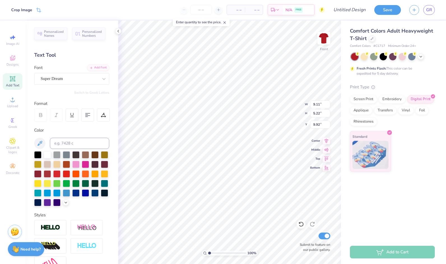
type input "5.07"
type input "5.74"
click at [324, 36] on img at bounding box center [324, 38] width 22 height 22
click at [325, 36] on img at bounding box center [324, 38] width 22 height 22
type input "5.38"
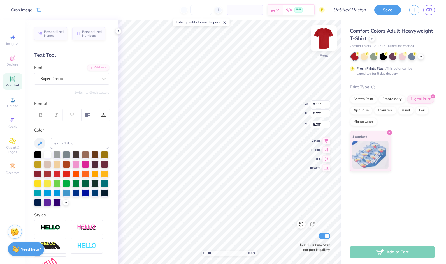
click at [325, 48] on img at bounding box center [324, 38] width 22 height 22
click at [10, 102] on icon at bounding box center [12, 99] width 7 height 7
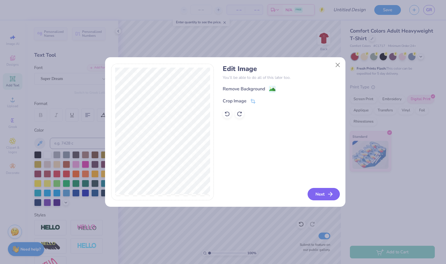
click at [331, 192] on polyline "button" at bounding box center [332, 194] width 2 height 4
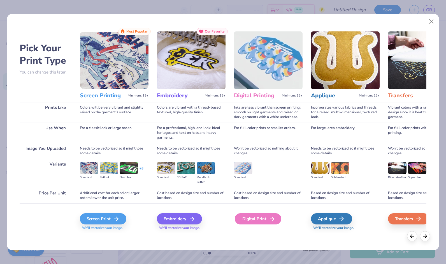
click at [269, 215] on div "Digital Print" at bounding box center [258, 218] width 47 height 11
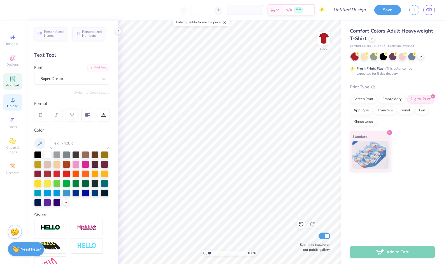
click at [8, 107] on span "Upload" at bounding box center [12, 106] width 11 height 4
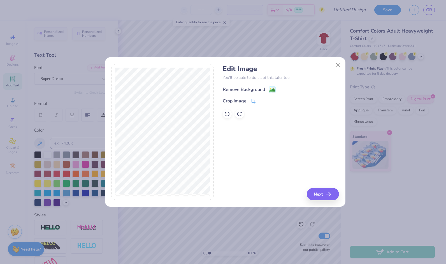
click at [265, 90] on div "Remove Background" at bounding box center [249, 89] width 53 height 7
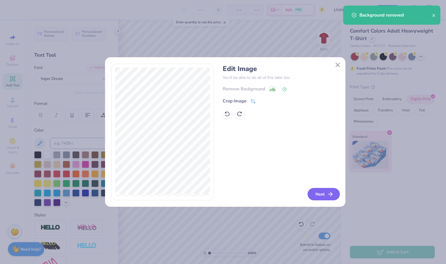
click at [318, 197] on button "Next" at bounding box center [324, 194] width 32 height 12
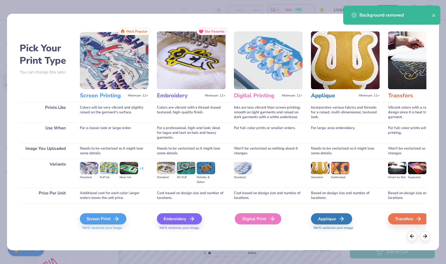
click at [266, 215] on div "Digital Print" at bounding box center [258, 218] width 47 height 11
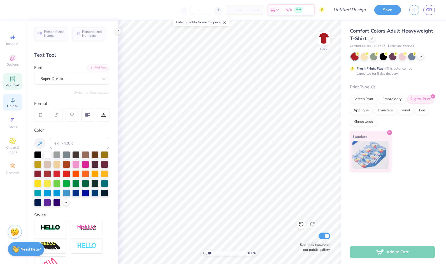
click at [17, 102] on div "Upload" at bounding box center [13, 102] width 20 height 17
click at [14, 83] on span "Add Text" at bounding box center [12, 85] width 13 height 4
click at [12, 101] on circle at bounding box center [12, 101] width 3 height 3
click at [18, 102] on div "Upload" at bounding box center [13, 102] width 20 height 17
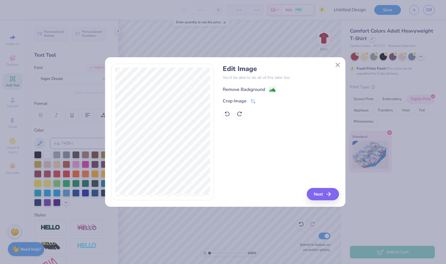
click at [271, 90] on image at bounding box center [273, 90] width 6 height 6
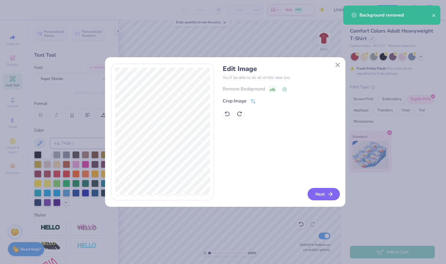
click at [326, 188] on button "Next" at bounding box center [324, 194] width 32 height 12
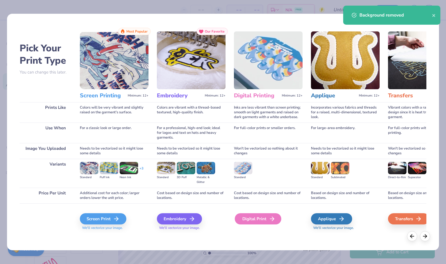
click at [270, 218] on icon at bounding box center [272, 218] width 7 height 7
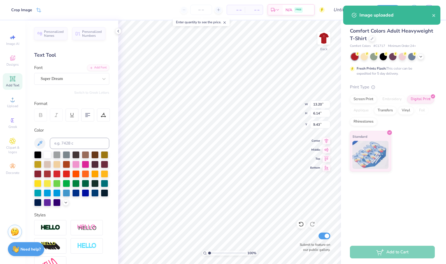
type input "6.18"
type input "2.88"
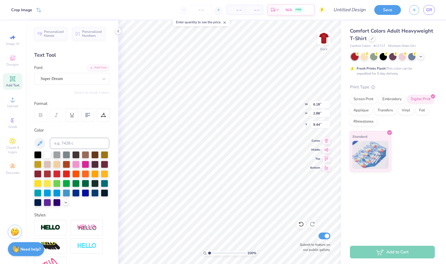
type input "7.03"
click at [13, 97] on icon at bounding box center [12, 99] width 7 height 7
click at [324, 39] on img at bounding box center [324, 38] width 22 height 22
click at [13, 104] on span "Upload" at bounding box center [12, 106] width 11 height 4
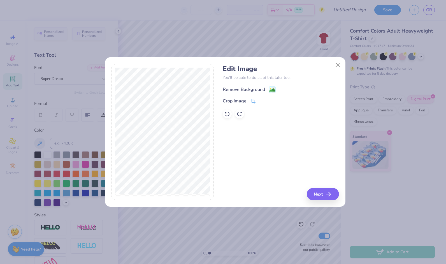
click at [270, 91] on image at bounding box center [273, 90] width 6 height 6
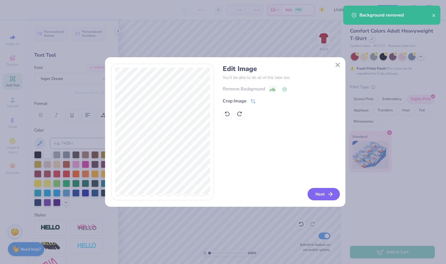
click at [320, 195] on button "Next" at bounding box center [324, 194] width 32 height 12
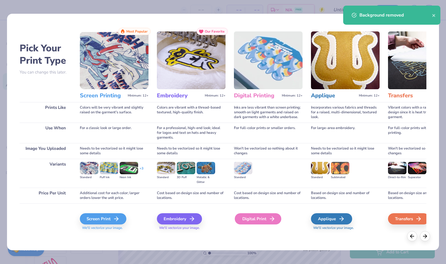
click at [257, 223] on div "Digital Print" at bounding box center [258, 218] width 47 height 11
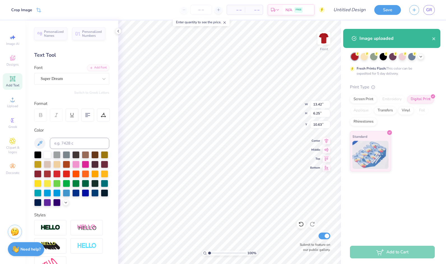
type input "10.38"
type input "4.83"
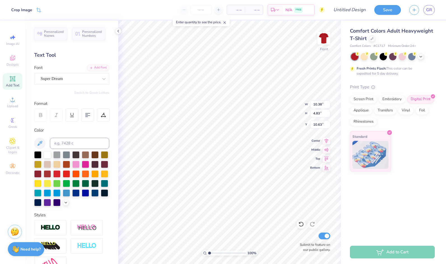
type input "5.65"
click at [323, 41] on img at bounding box center [324, 38] width 22 height 22
click at [18, 98] on div "Upload" at bounding box center [13, 102] width 20 height 17
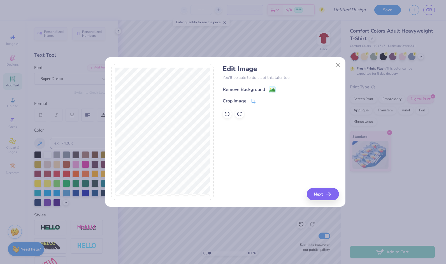
click at [271, 90] on image at bounding box center [273, 90] width 6 height 6
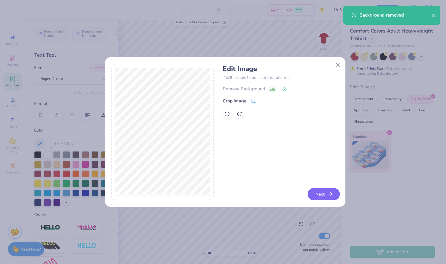
click at [316, 189] on button "Next" at bounding box center [324, 194] width 32 height 12
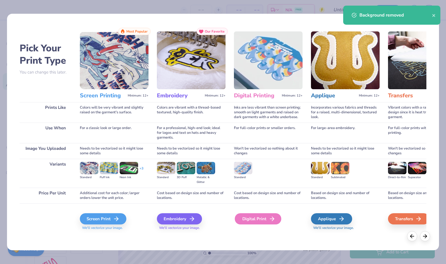
click at [259, 219] on div "Digital Print" at bounding box center [258, 218] width 47 height 11
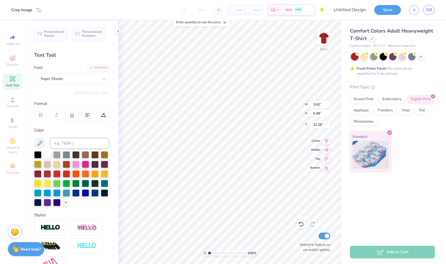
type input "3.53"
type input "3.18"
click at [326, 40] on img at bounding box center [324, 38] width 22 height 22
click at [329, 39] on img at bounding box center [324, 38] width 22 height 22
click at [388, 10] on button "Save" at bounding box center [388, 9] width 27 height 10
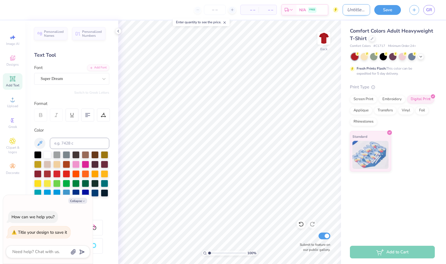
type textarea "x"
click at [365, 10] on input "Design Title" at bounding box center [356, 9] width 27 height 11
type input "T"
type textarea "x"
type input "T-"
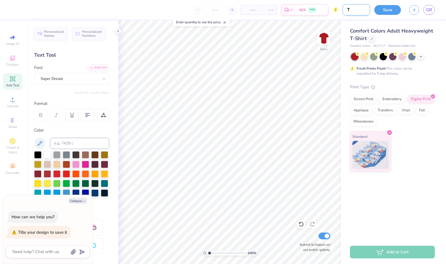
type textarea "x"
type input "T-s"
type textarea "x"
type input "T-sh"
type textarea "x"
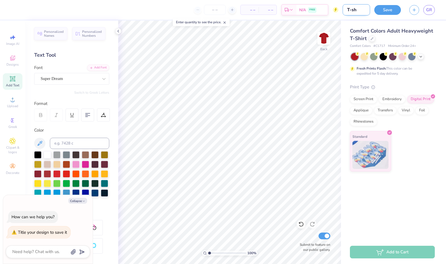
type input "T-shi"
type textarea "x"
type input "T-shir"
type textarea "x"
type input "T-shirt"
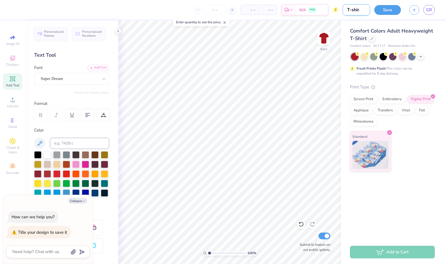
type textarea "x"
type input "T-shirt"
type textarea "x"
type input "T-shirt D"
type textarea "x"
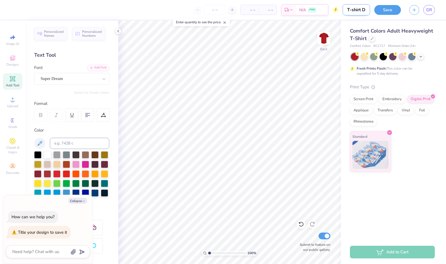
type input "T-shirt De"
type textarea "x"
type input "T-shirt Des"
type textarea "x"
type input "T-shirt Desi"
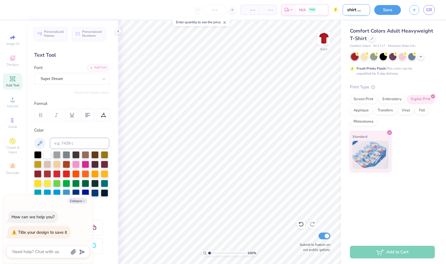
type textarea "x"
type input "T-shirt Desig"
type textarea "x"
type input "T-shirt Design"
type textarea "x"
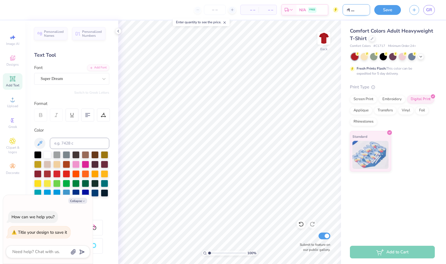
type input "T-shirt Design"
type textarea "x"
type input "T-shirt Design"
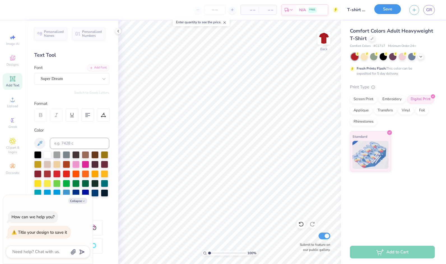
click at [391, 11] on button "Save" at bounding box center [388, 9] width 27 height 10
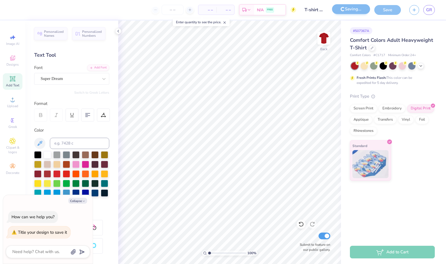
type textarea "x"
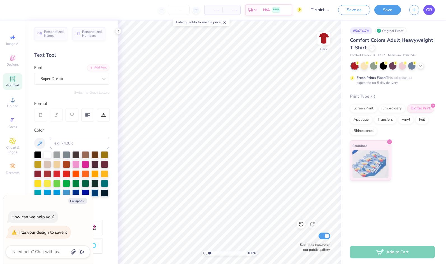
click at [431, 9] on span "GR" at bounding box center [430, 10] width 6 height 6
